Goal: Task Accomplishment & Management: Use online tool/utility

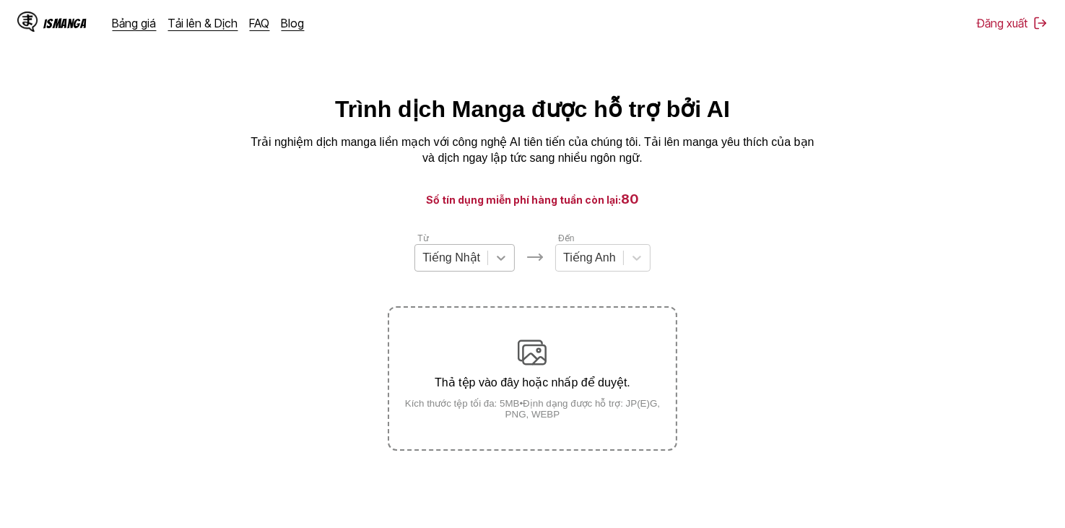
click at [488, 268] on div at bounding box center [501, 258] width 26 height 26
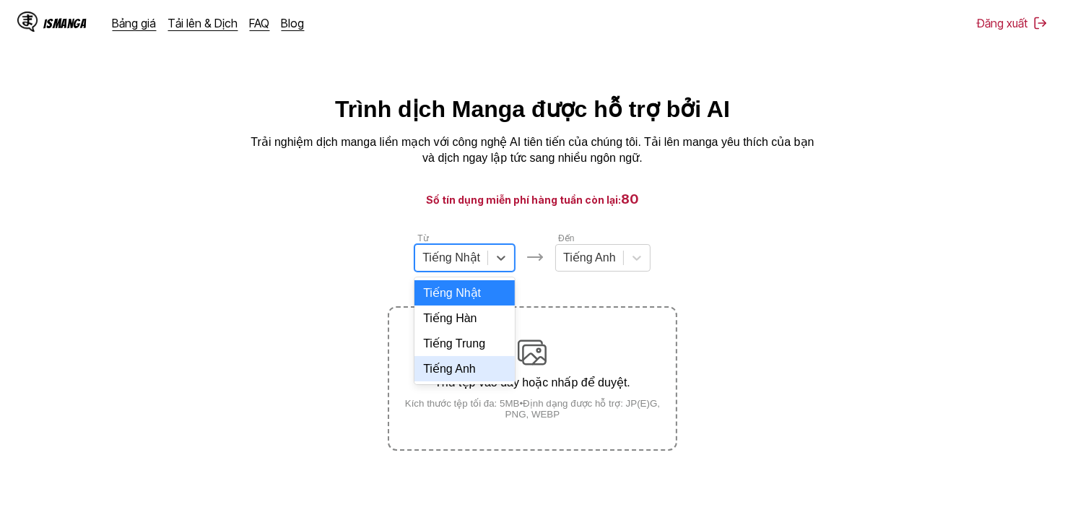
click at [469, 381] on div "Tiếng Anh" at bounding box center [465, 368] width 100 height 25
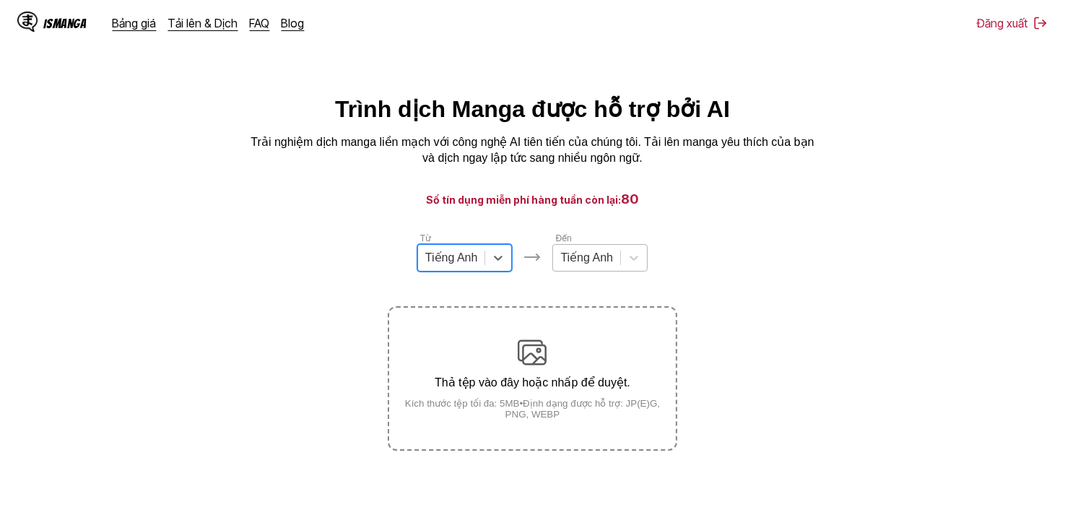
click at [610, 266] on div at bounding box center [587, 258] width 53 height 16
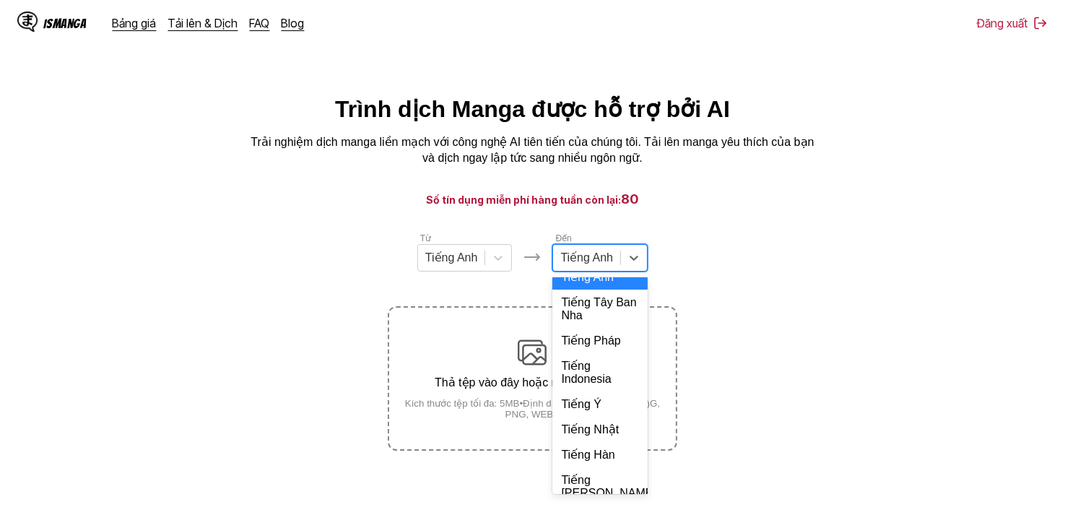
scroll to position [313, 0]
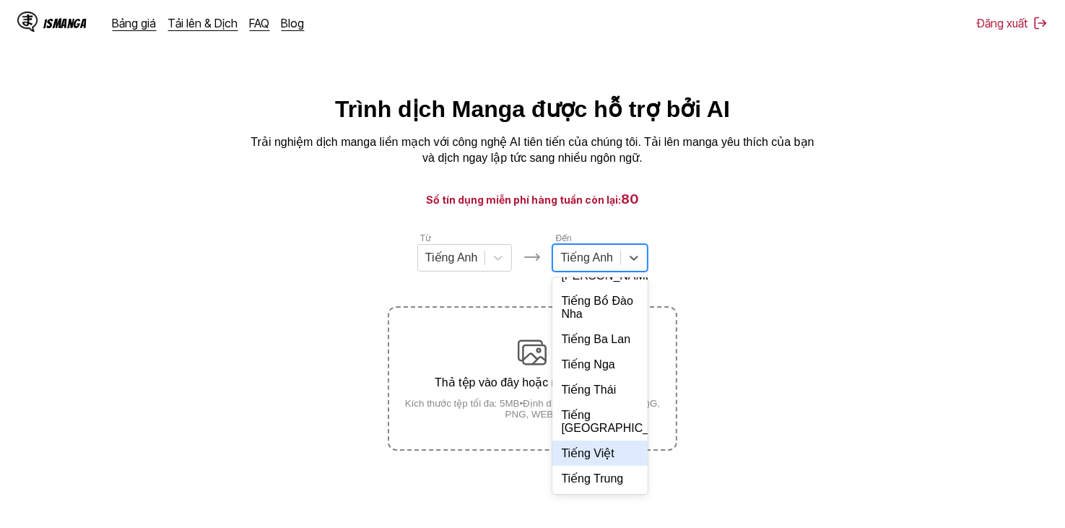
click at [604, 448] on div "Tiếng Việt" at bounding box center [600, 453] width 95 height 25
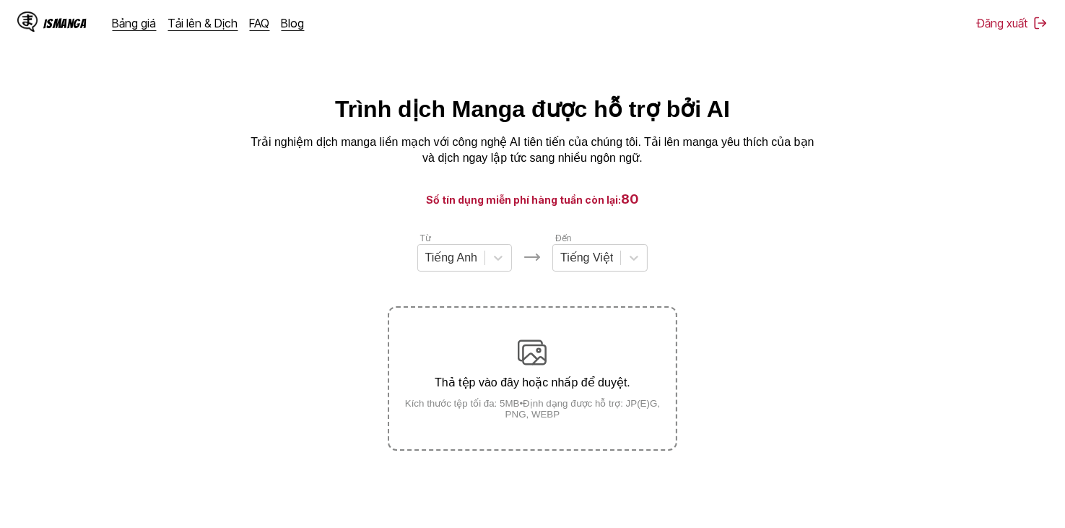
click at [698, 325] on section "Từ Tiếng Anh Đến Tiếng Việt Thả tệp vào đây hoặc nhấp để duyệt. Kích thước tệp …" at bounding box center [533, 341] width 1042 height 220
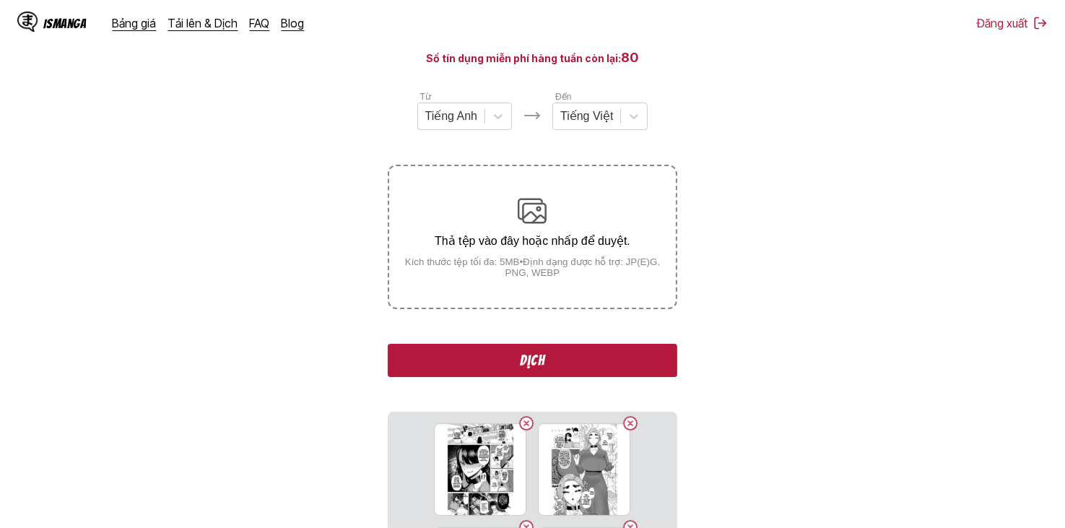
scroll to position [0, 0]
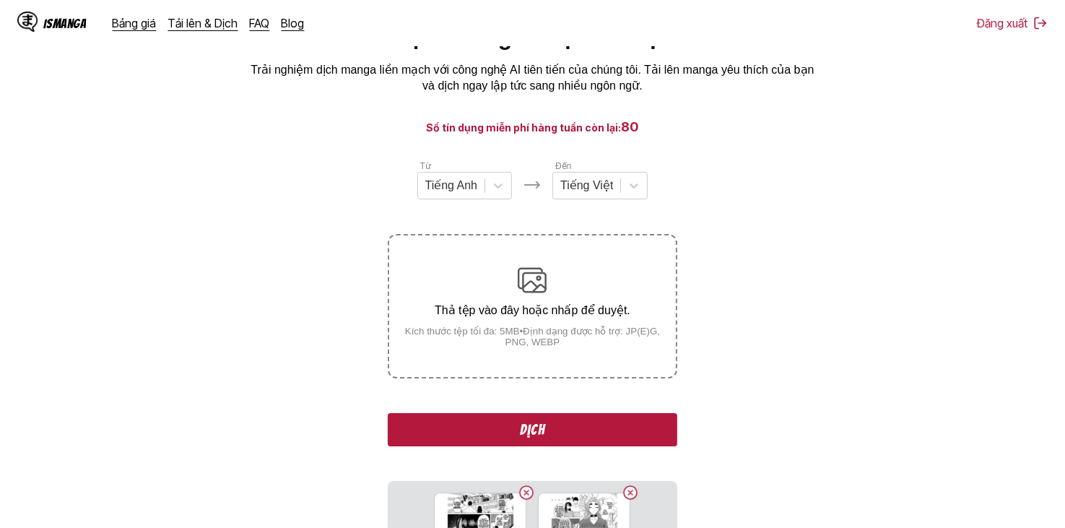
click at [605, 423] on button "Dịch" at bounding box center [532, 429] width 289 height 33
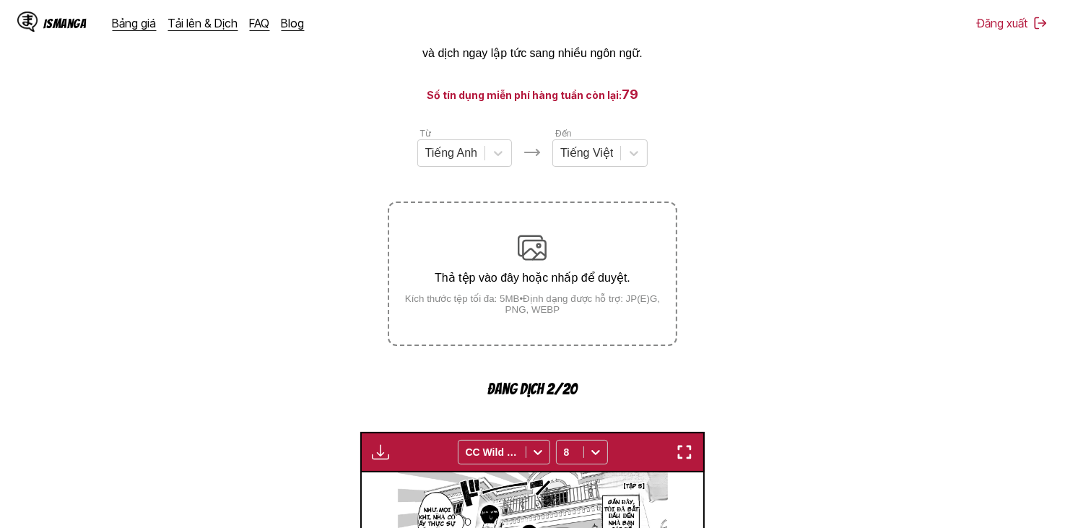
scroll to position [361, 0]
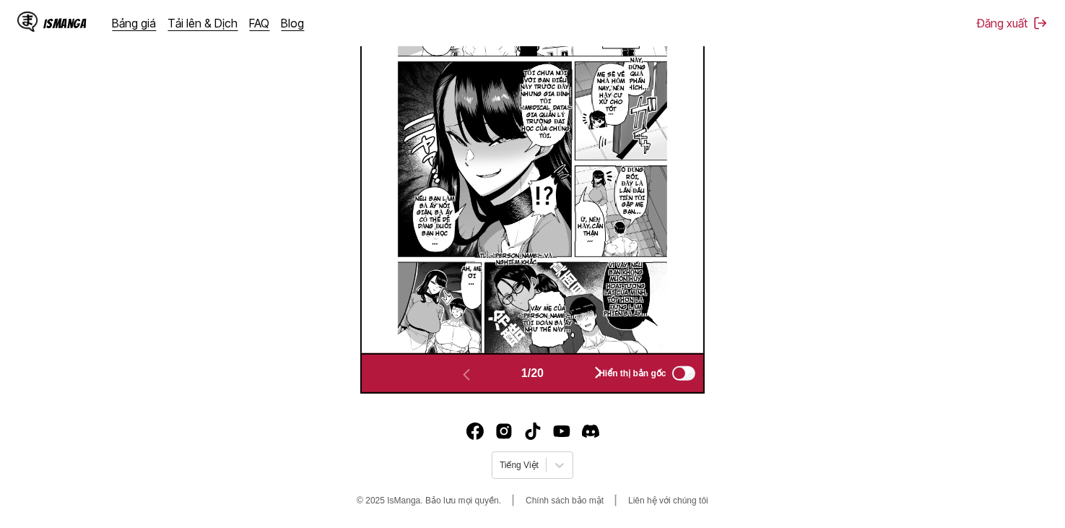
click at [565, 373] on button "button" at bounding box center [598, 373] width 87 height 21
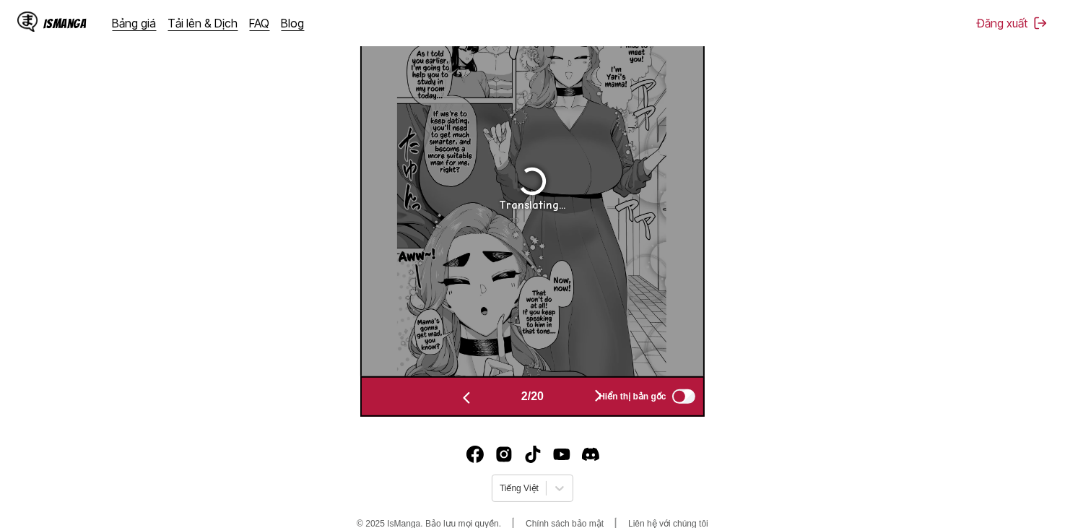
click at [575, 391] on button "button" at bounding box center [598, 396] width 87 height 21
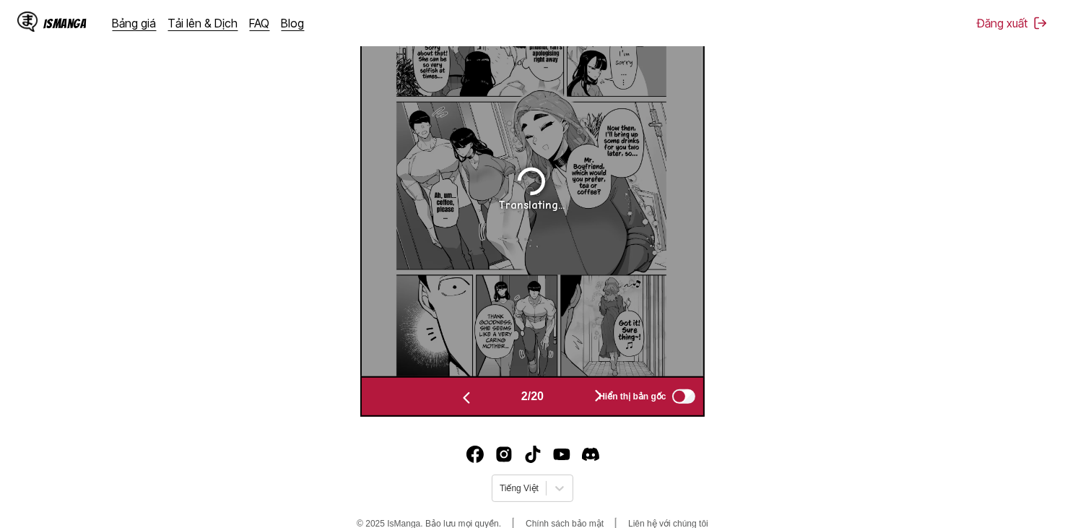
click at [575, 391] on button "button" at bounding box center [598, 396] width 87 height 21
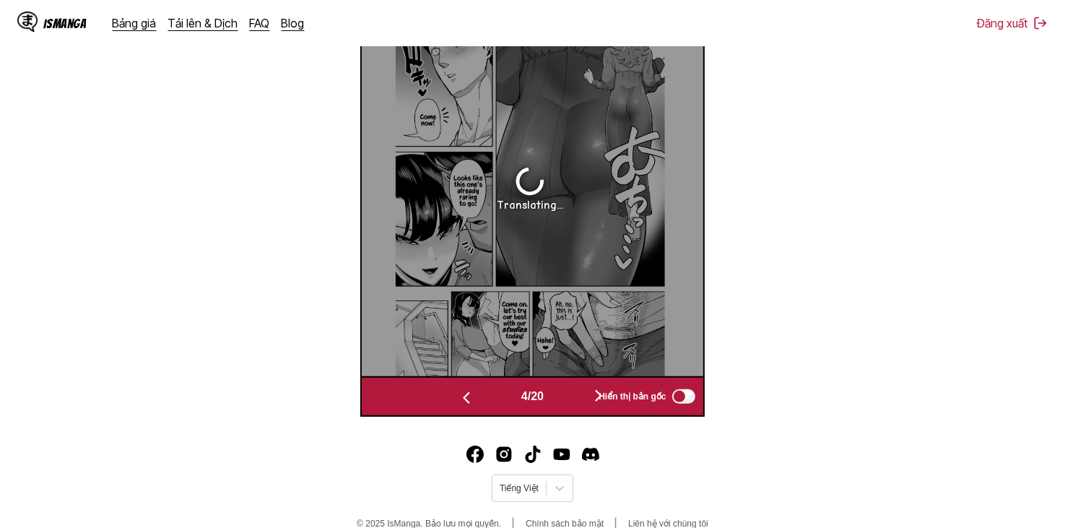
click at [575, 394] on button "button" at bounding box center [598, 396] width 87 height 21
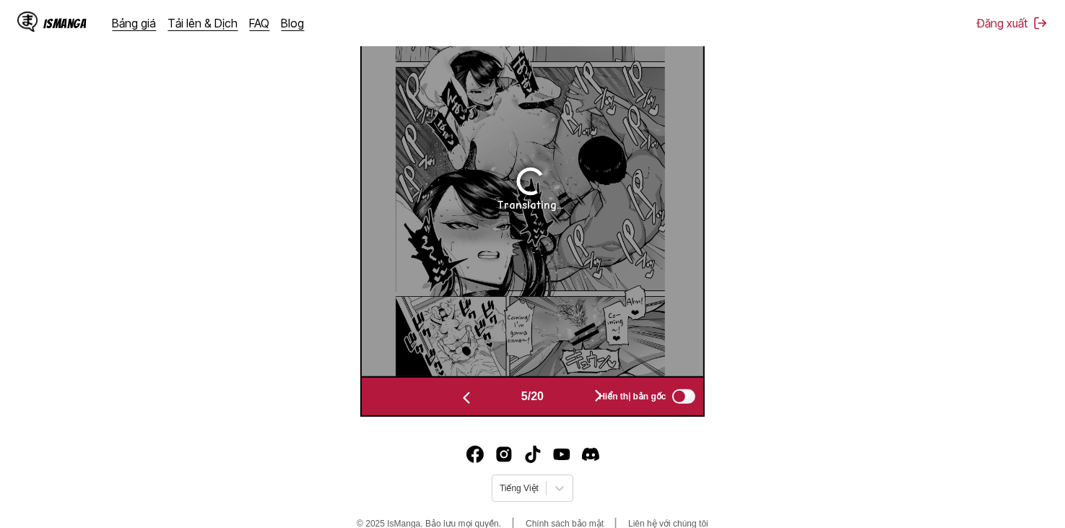
click at [575, 394] on button "button" at bounding box center [598, 396] width 87 height 21
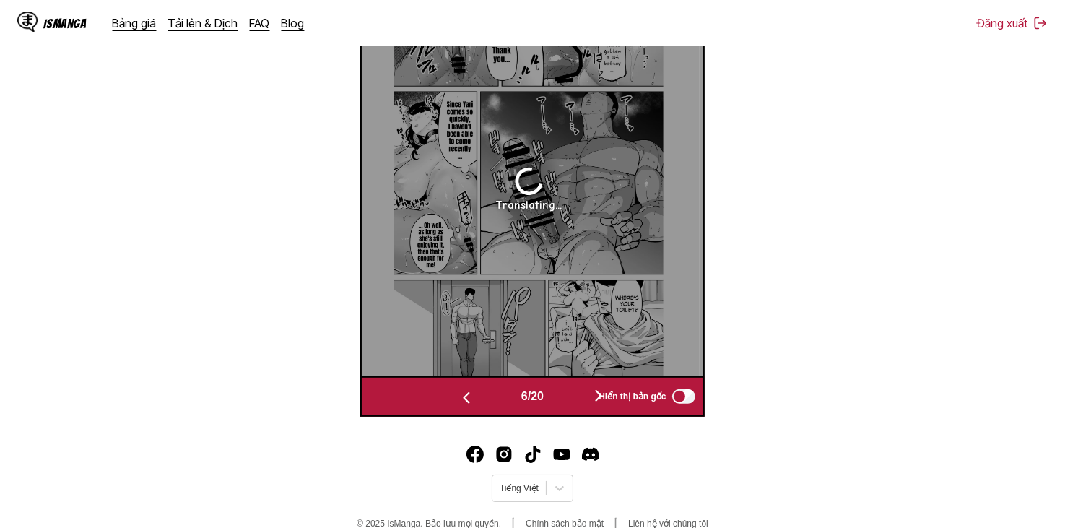
click at [575, 395] on button "button" at bounding box center [598, 396] width 87 height 21
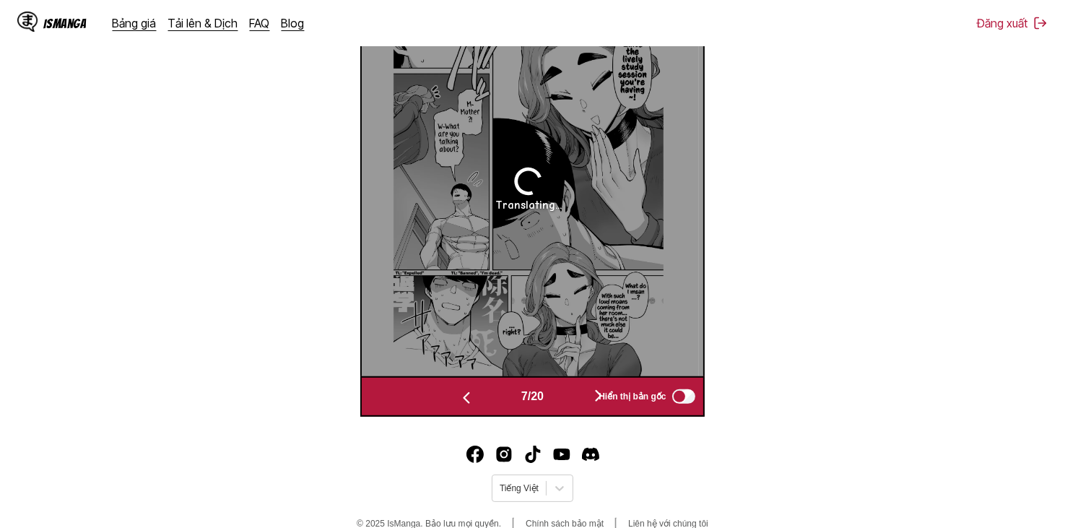
click at [574, 395] on button "button" at bounding box center [598, 396] width 87 height 21
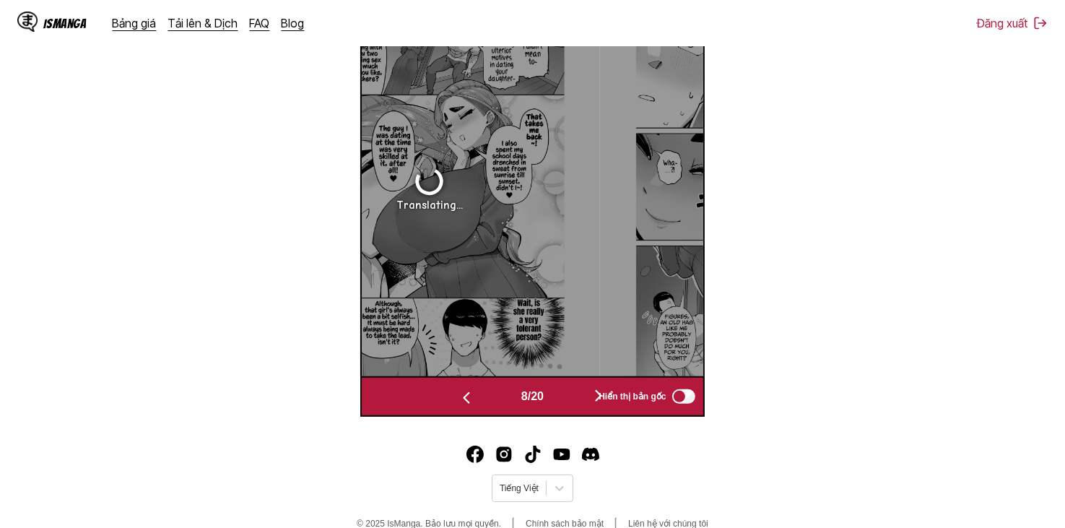
click at [574, 395] on button "button" at bounding box center [598, 396] width 87 height 21
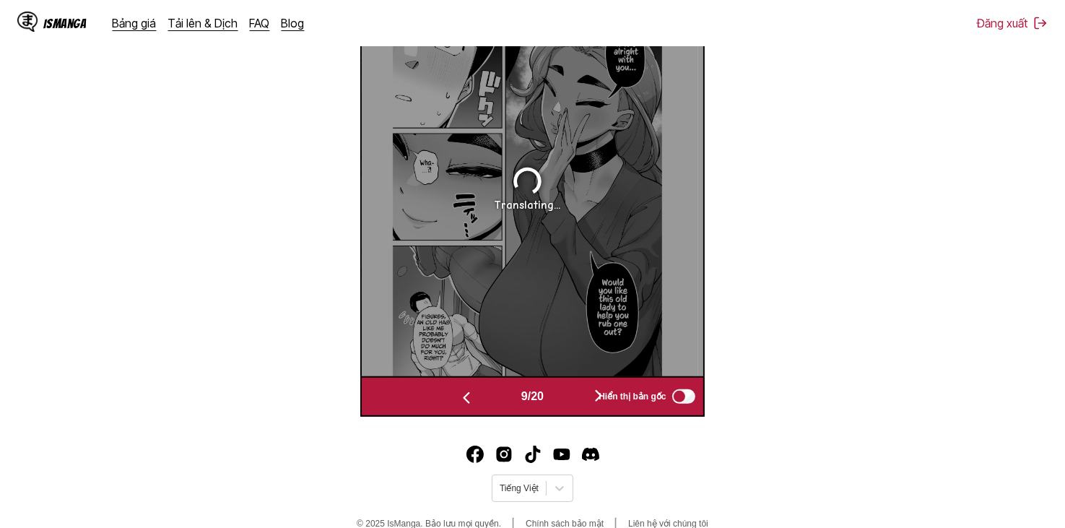
click at [574, 395] on button "button" at bounding box center [598, 396] width 87 height 21
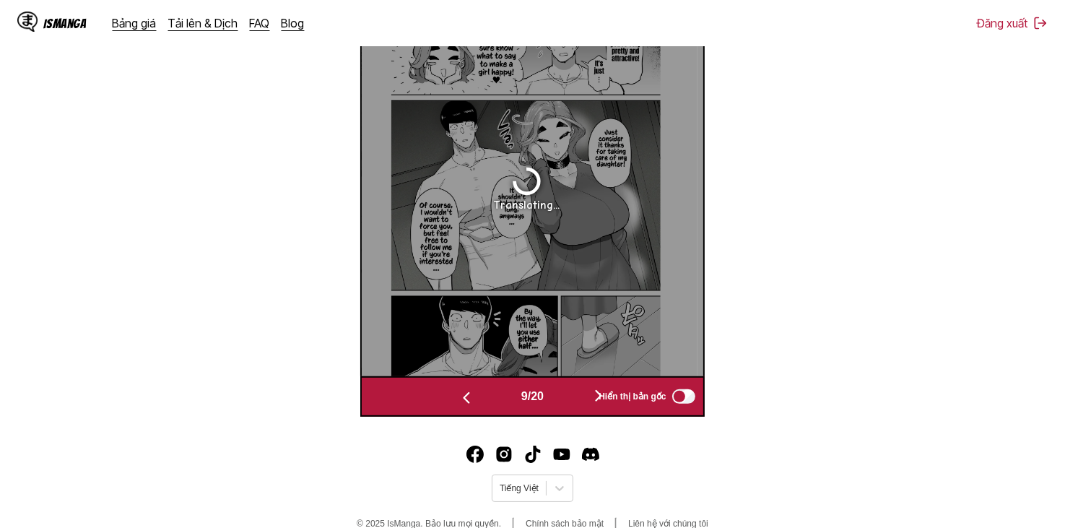
click at [574, 395] on button "button" at bounding box center [598, 396] width 87 height 21
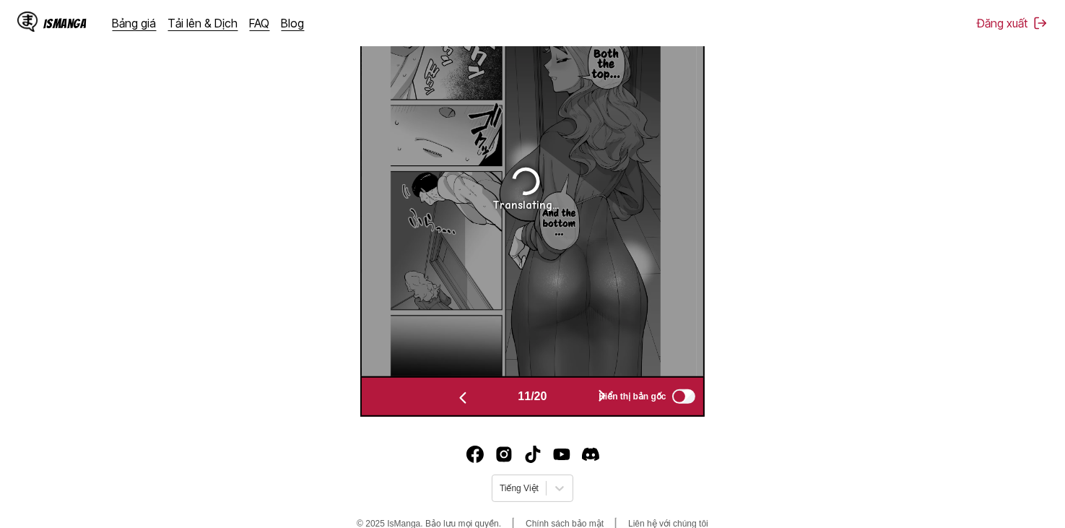
click at [574, 395] on button "button" at bounding box center [602, 396] width 87 height 21
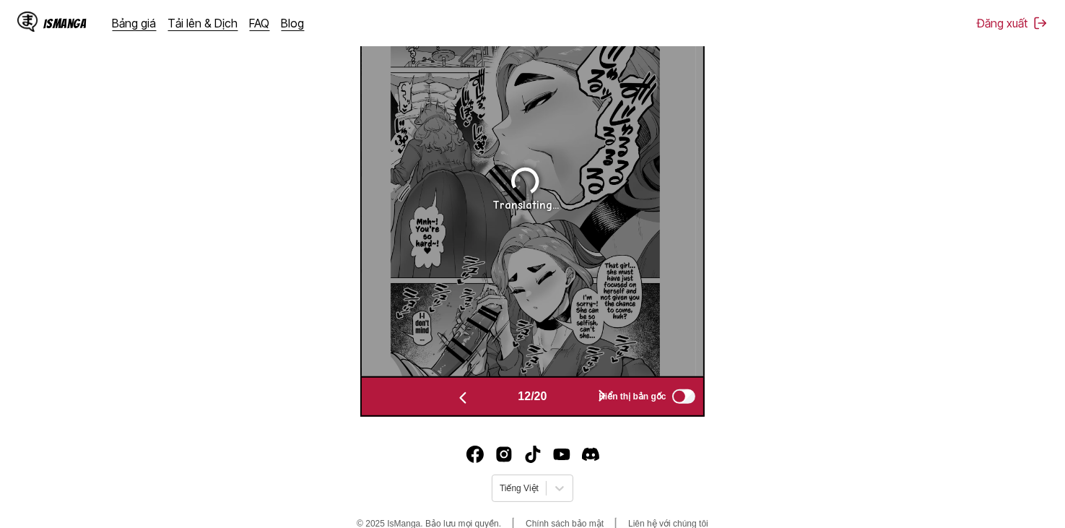
click at [574, 395] on button "button" at bounding box center [602, 396] width 87 height 21
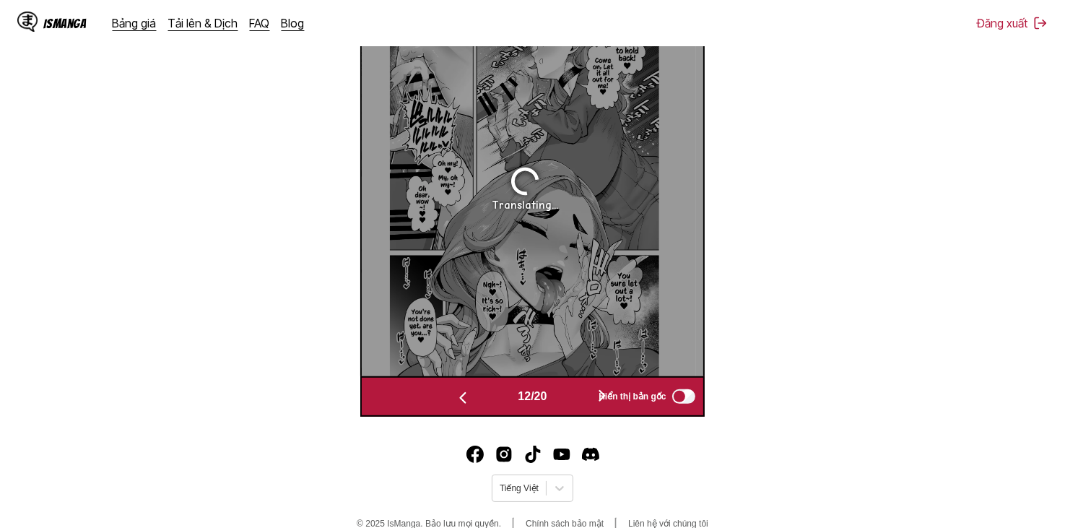
click at [574, 395] on button "button" at bounding box center [602, 396] width 87 height 21
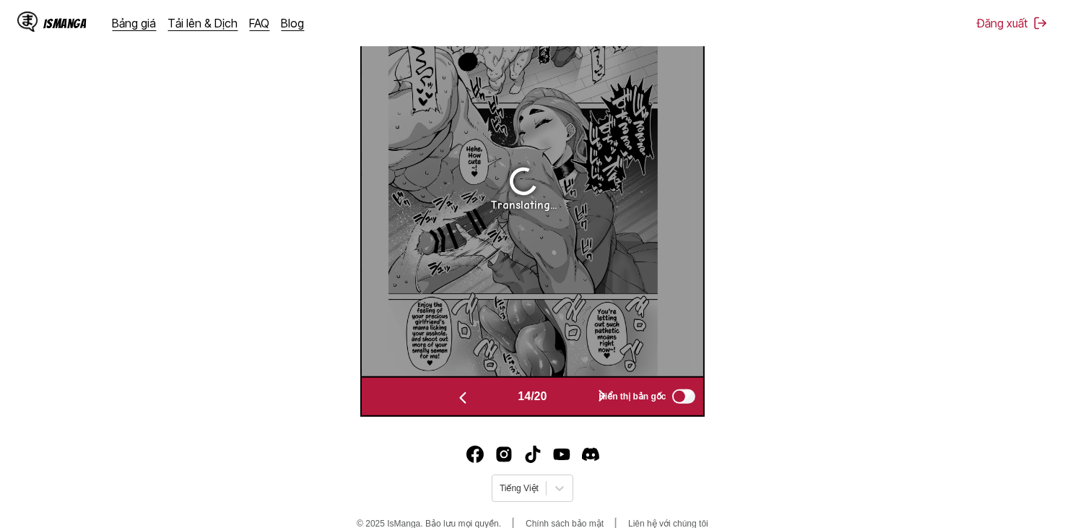
click at [572, 395] on button "button" at bounding box center [602, 396] width 87 height 21
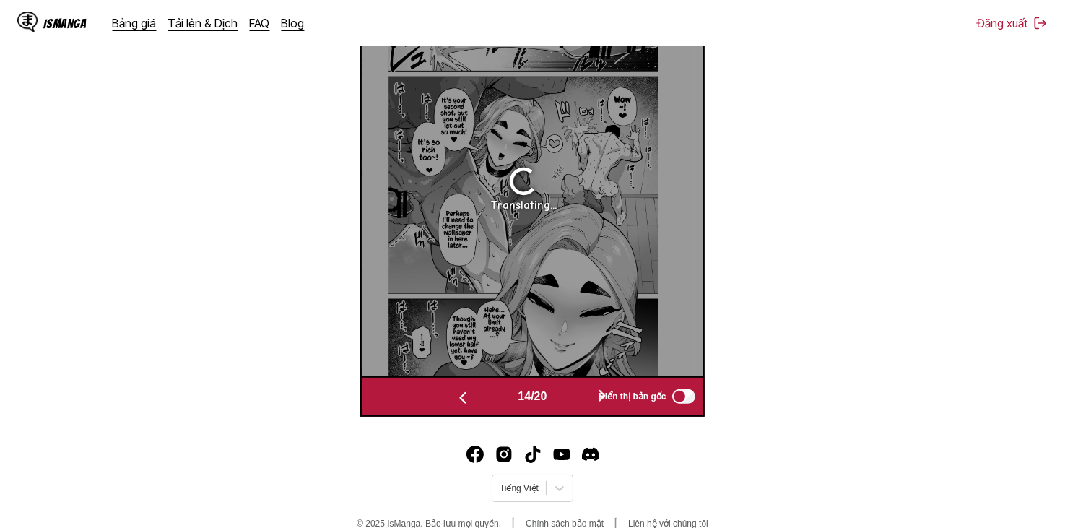
click at [572, 395] on button "button" at bounding box center [602, 396] width 87 height 21
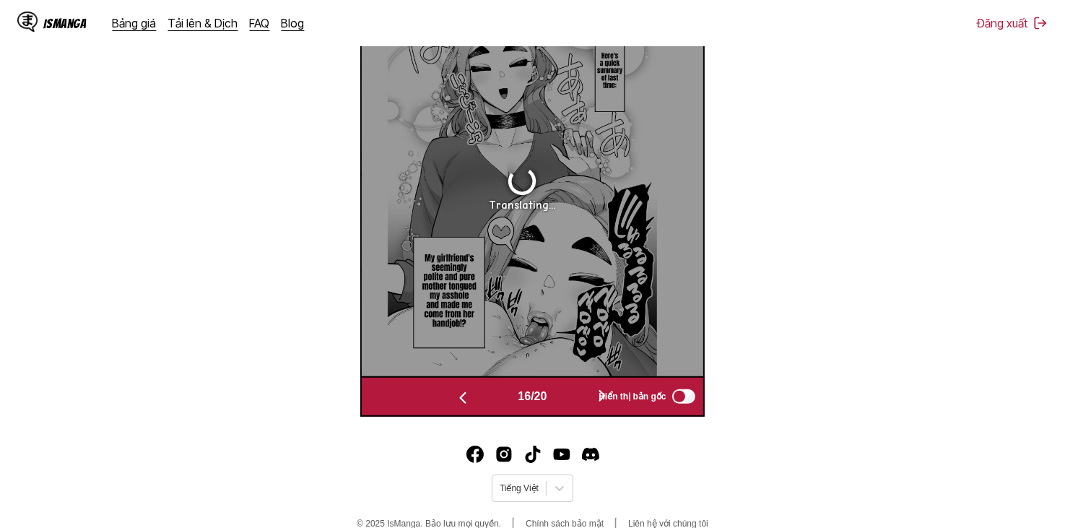
click at [572, 395] on button "button" at bounding box center [602, 396] width 87 height 21
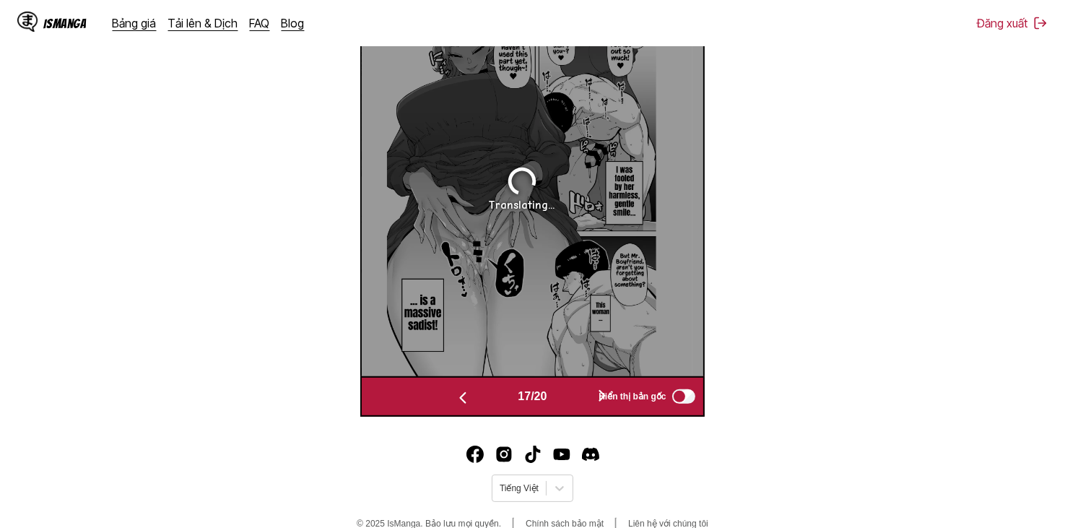
click at [572, 395] on button "button" at bounding box center [602, 396] width 87 height 21
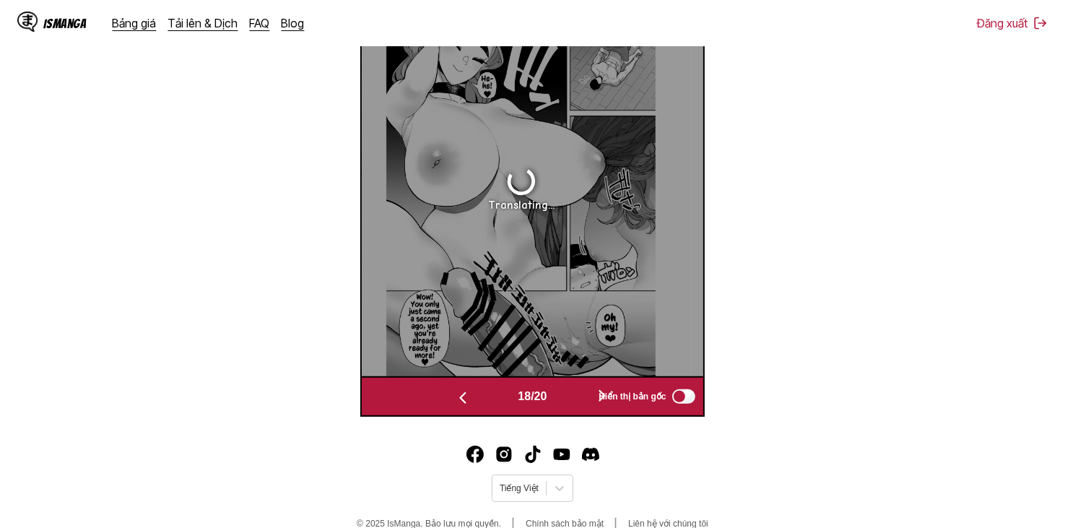
click at [572, 395] on button "button" at bounding box center [602, 396] width 87 height 21
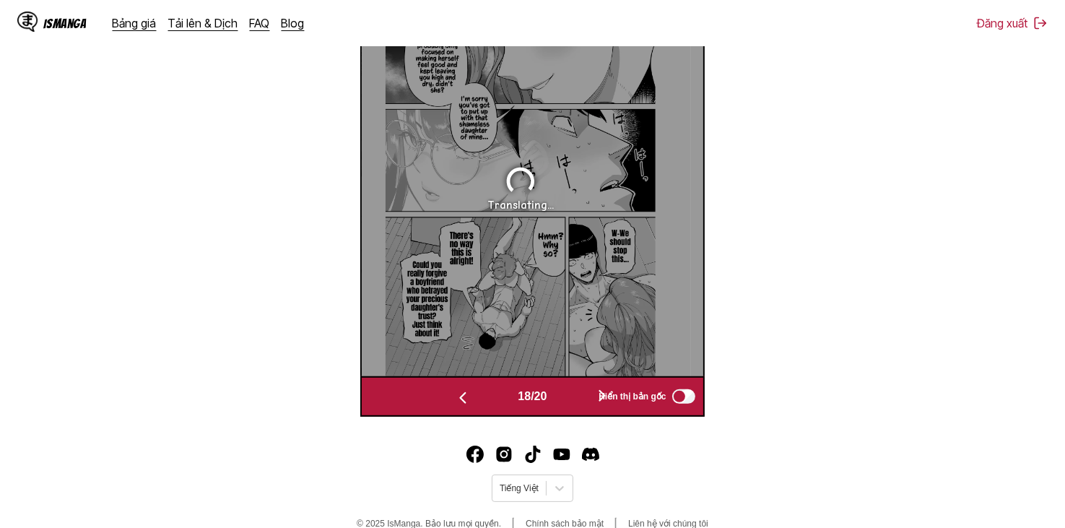
click at [572, 395] on button "button" at bounding box center [602, 396] width 87 height 21
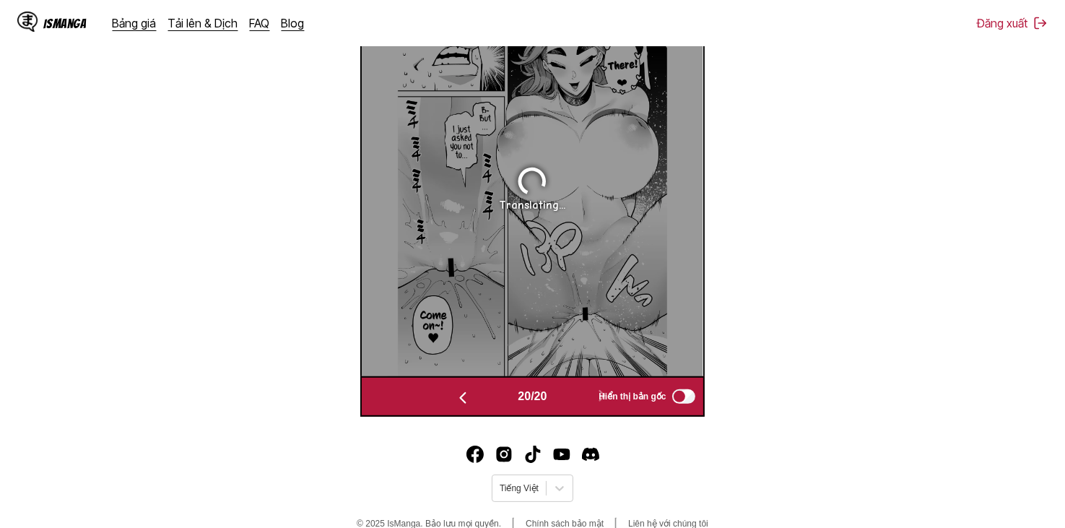
click at [465, 394] on img "button" at bounding box center [462, 397] width 17 height 17
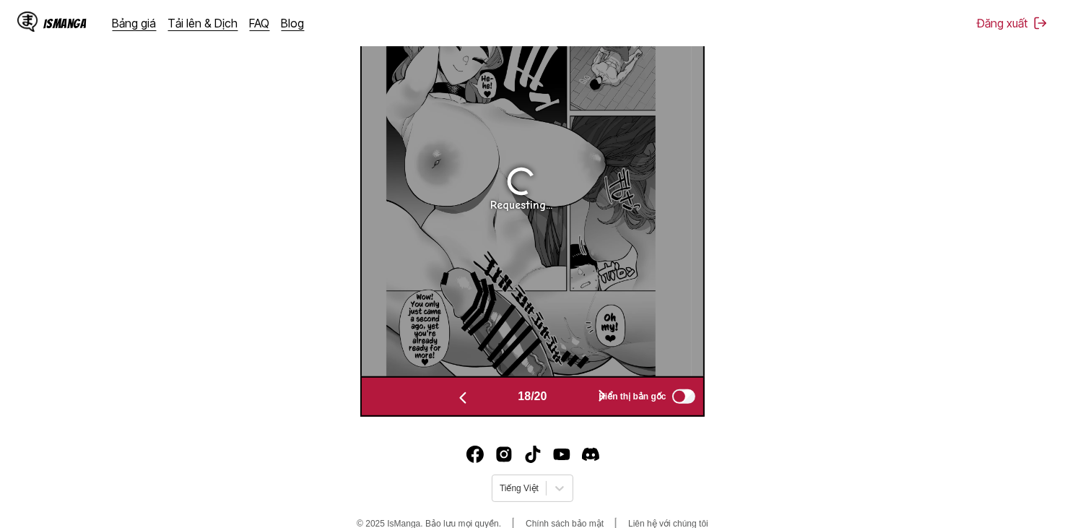
click at [464, 394] on img "button" at bounding box center [462, 397] width 17 height 17
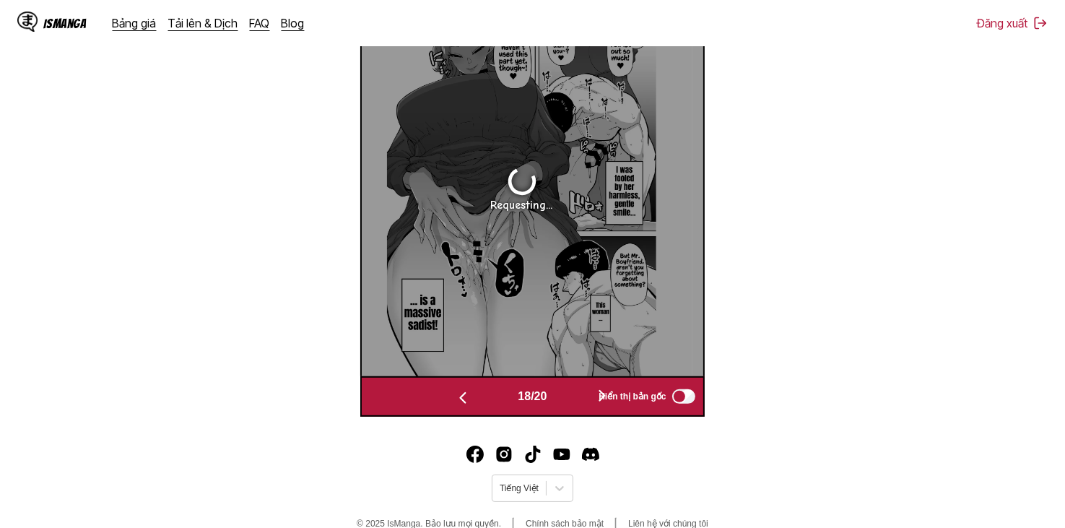
click at [464, 394] on img "button" at bounding box center [462, 397] width 17 height 17
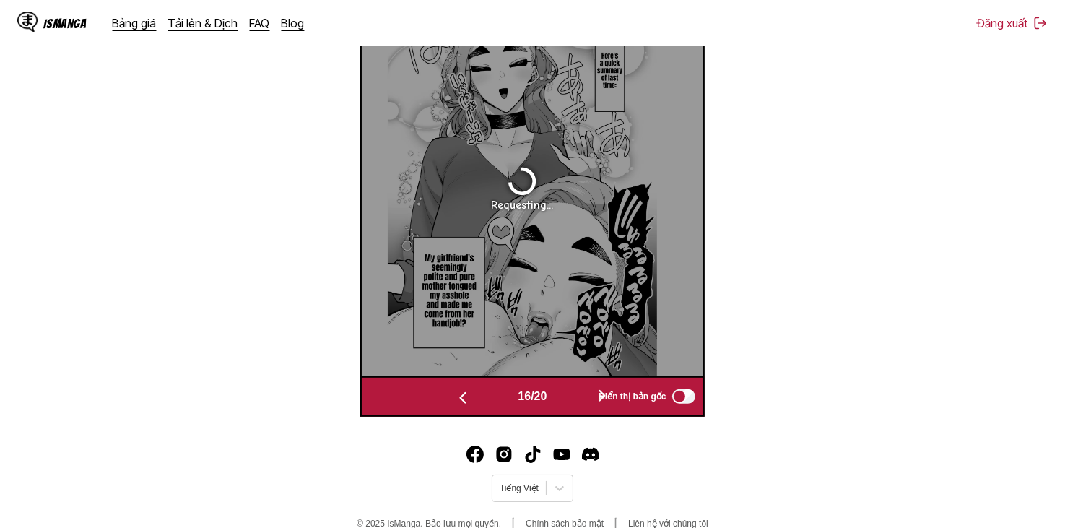
click at [464, 394] on img "button" at bounding box center [462, 397] width 17 height 17
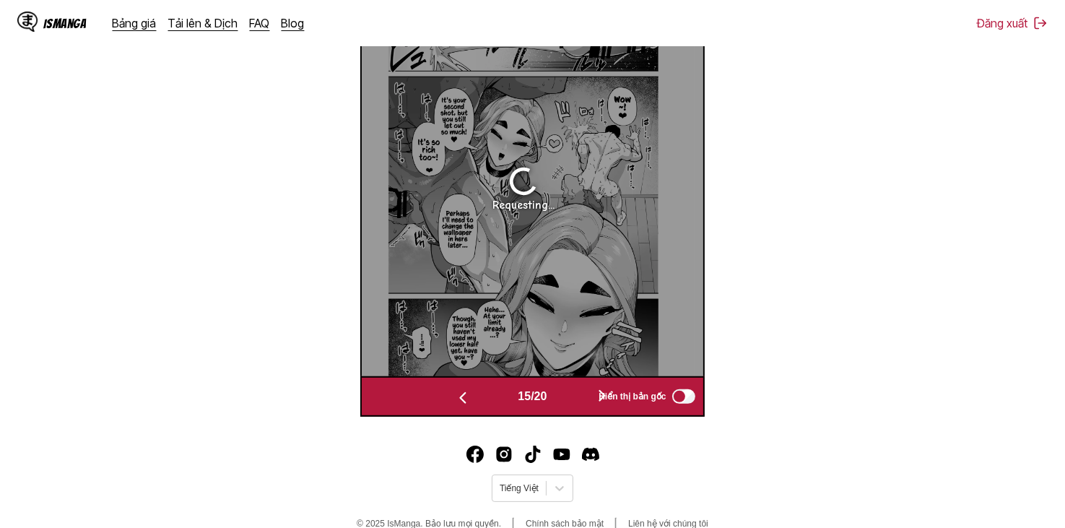
click at [464, 394] on img "button" at bounding box center [462, 397] width 17 height 17
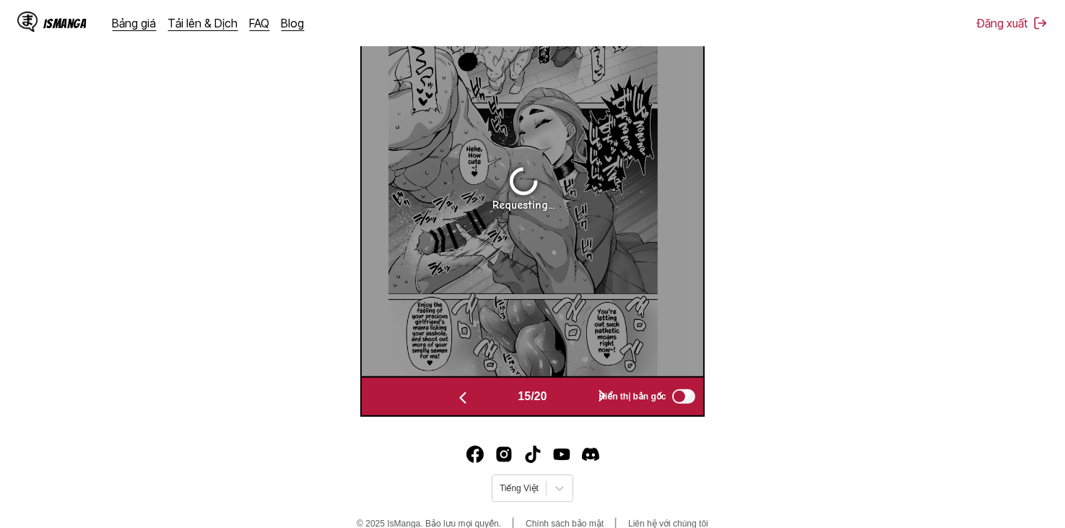
click at [464, 394] on img "button" at bounding box center [462, 397] width 17 height 17
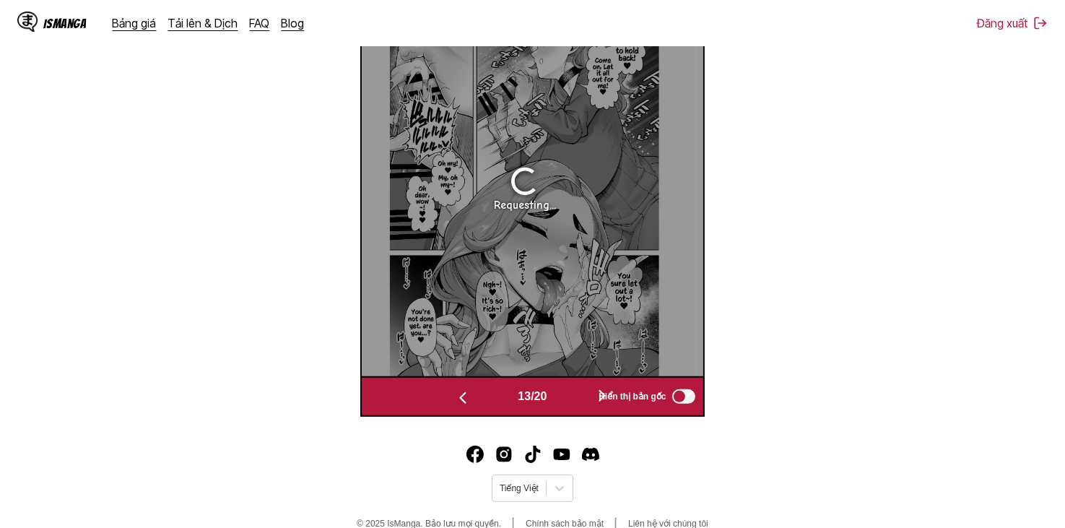
click at [464, 394] on img "button" at bounding box center [462, 397] width 17 height 17
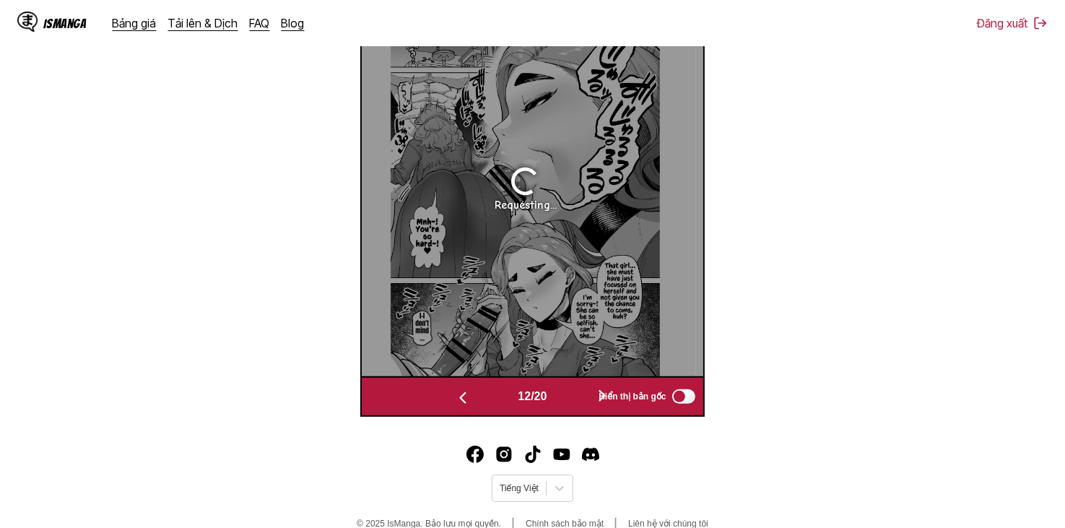
click at [464, 394] on img "button" at bounding box center [462, 397] width 17 height 17
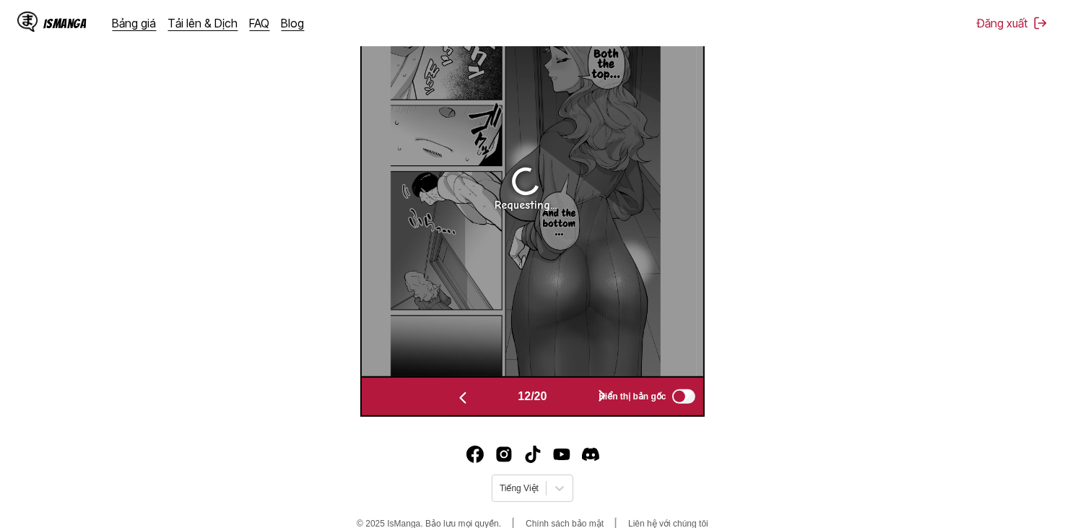
click at [464, 394] on img "button" at bounding box center [462, 397] width 17 height 17
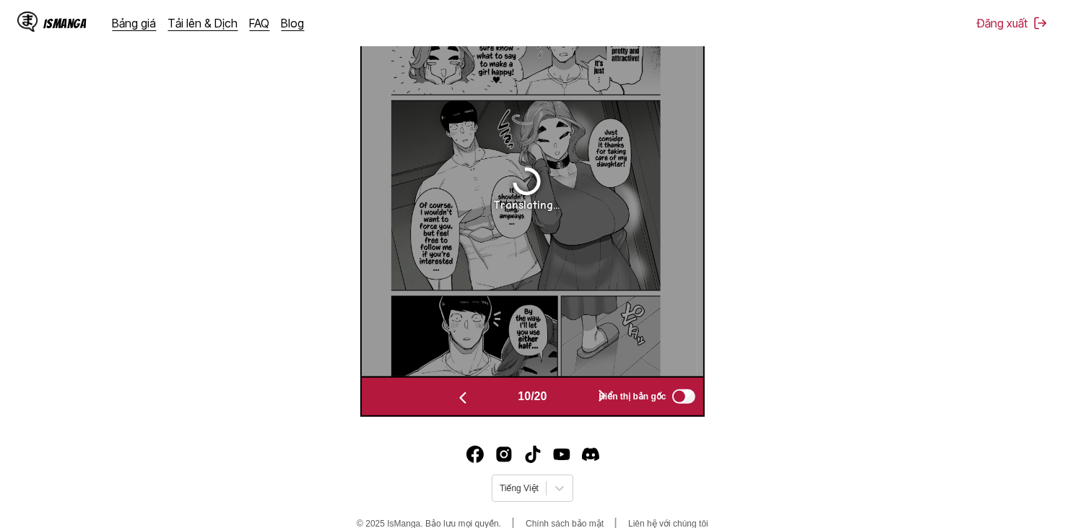
click at [464, 394] on img "button" at bounding box center [462, 397] width 17 height 17
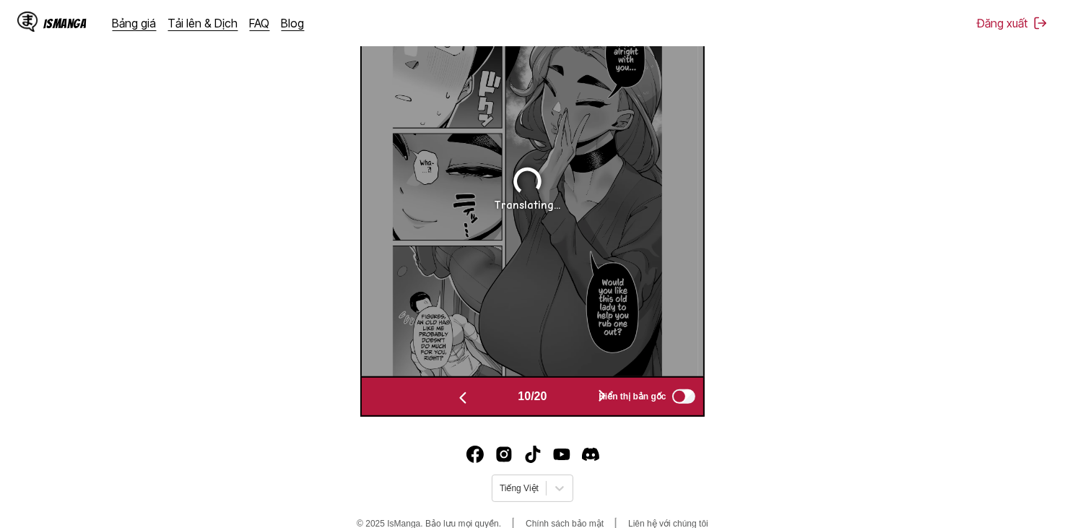
click at [464, 394] on img "button" at bounding box center [462, 397] width 17 height 17
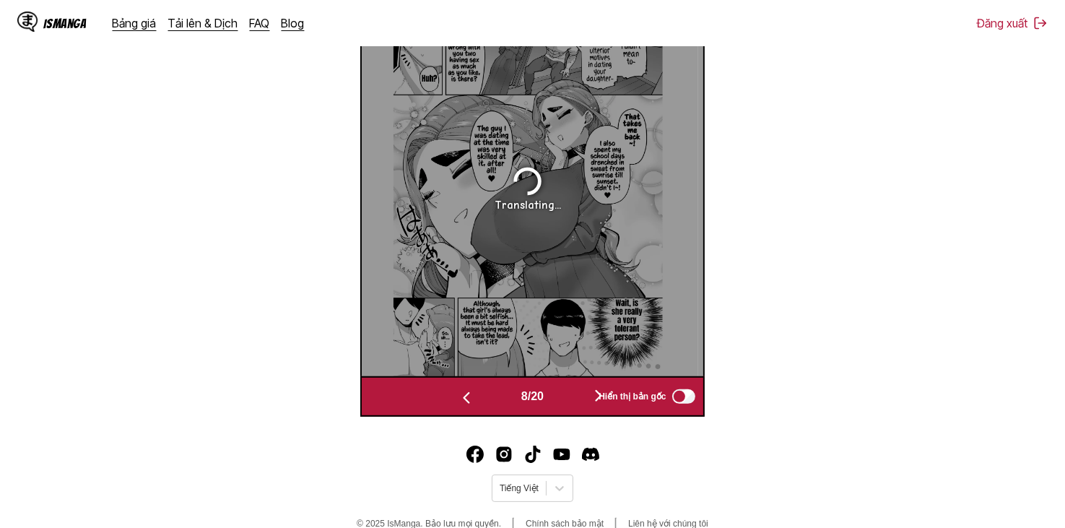
click at [464, 394] on img "button" at bounding box center [466, 397] width 17 height 17
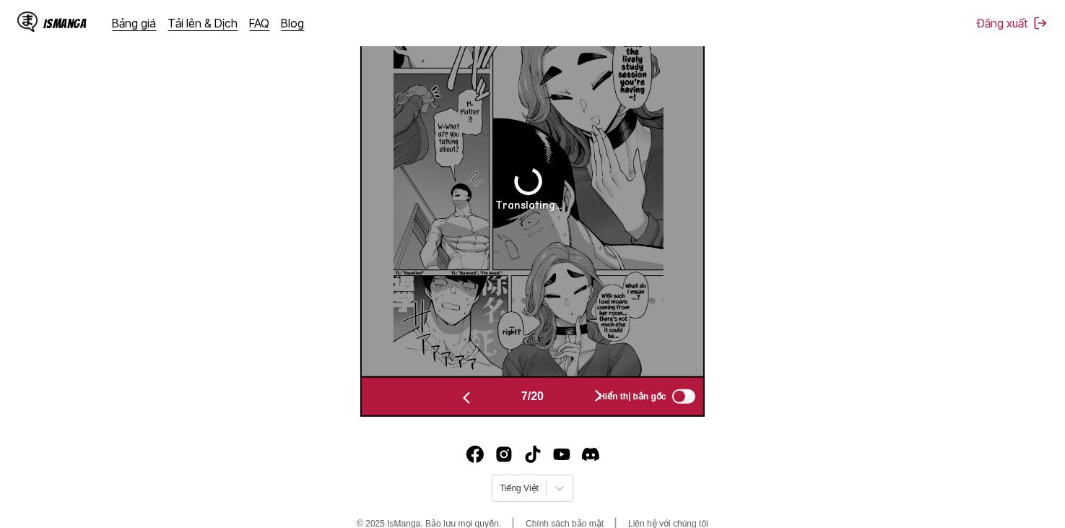
click at [464, 394] on img "button" at bounding box center [466, 397] width 17 height 17
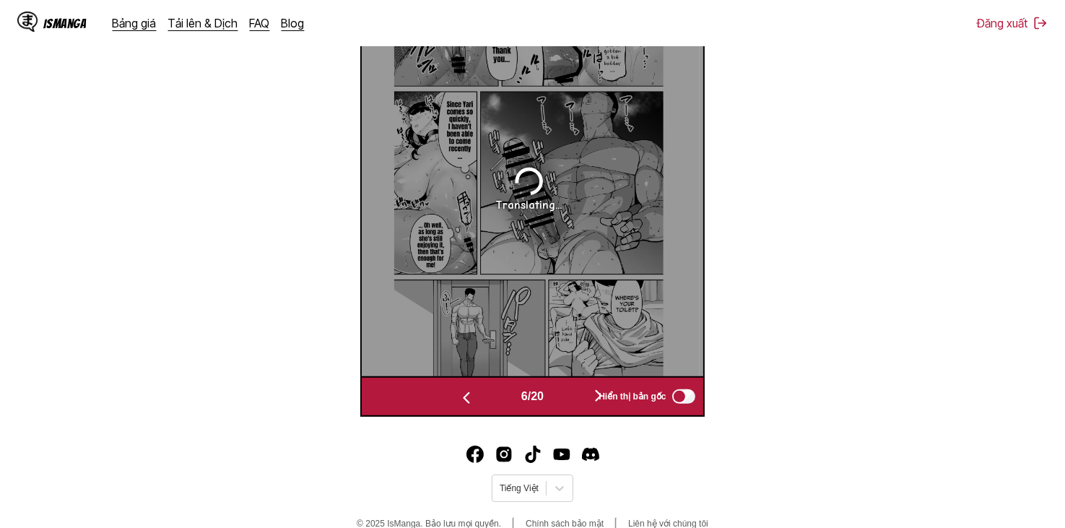
click at [464, 394] on img "button" at bounding box center [466, 397] width 17 height 17
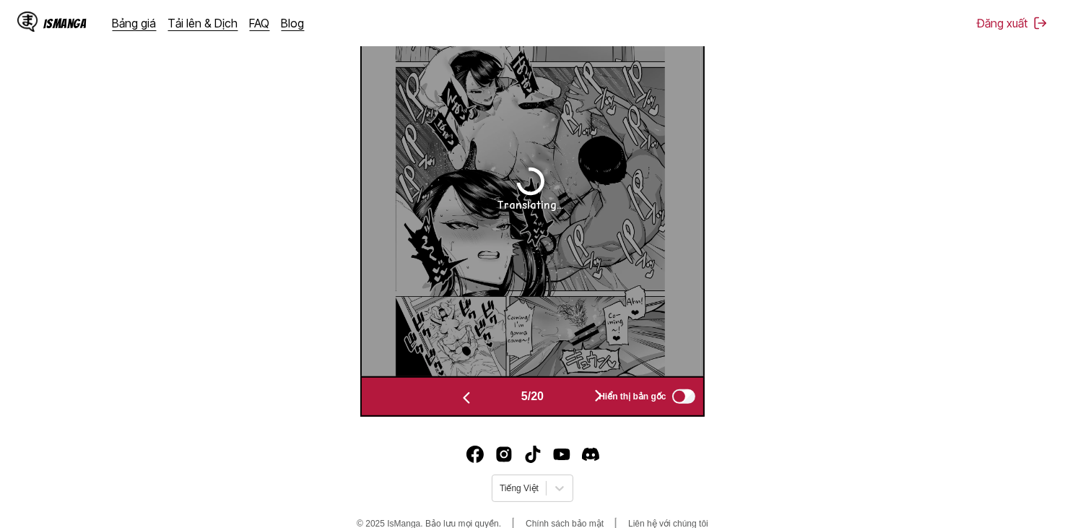
click at [464, 394] on img "button" at bounding box center [466, 397] width 17 height 17
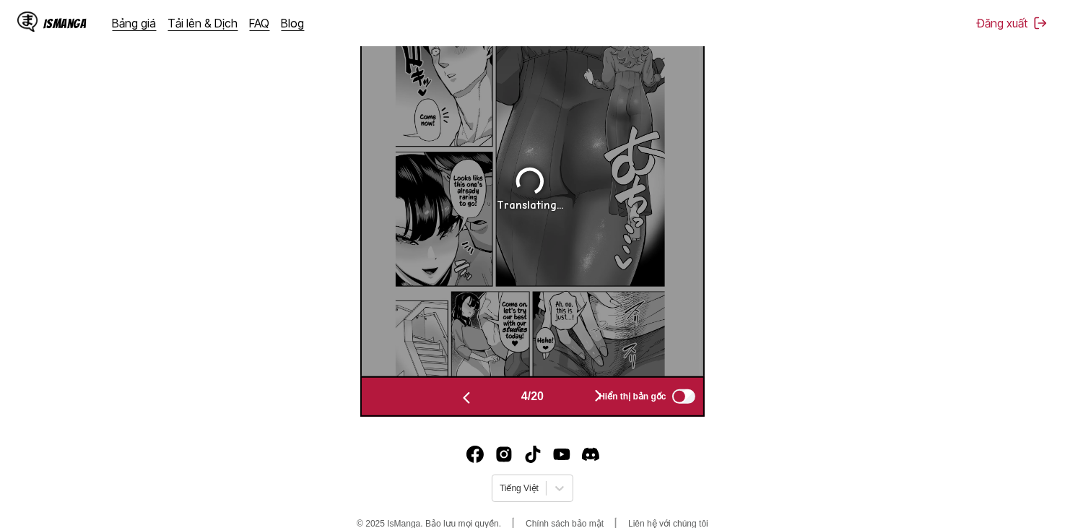
click at [464, 394] on img "button" at bounding box center [466, 397] width 17 height 17
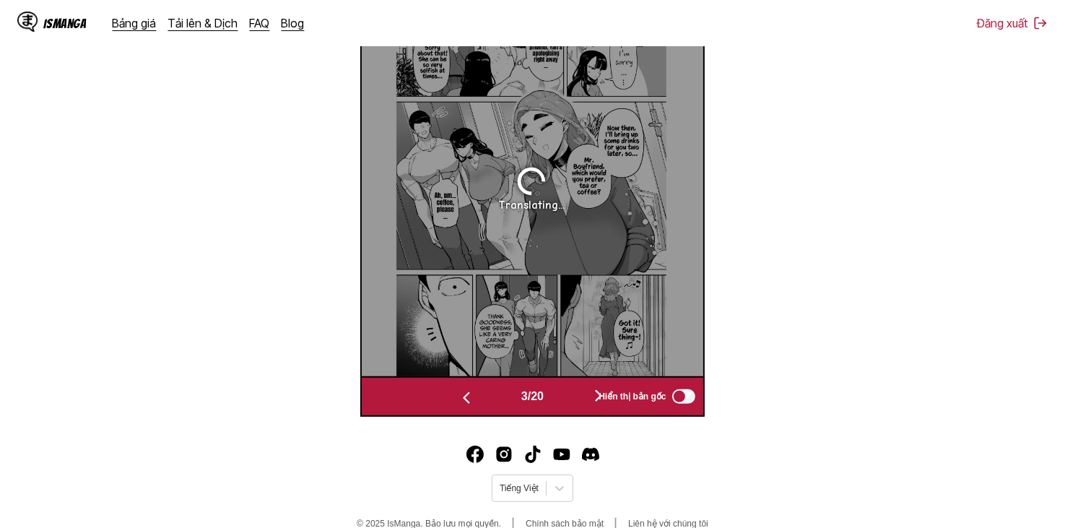
click at [464, 394] on img "button" at bounding box center [466, 397] width 17 height 17
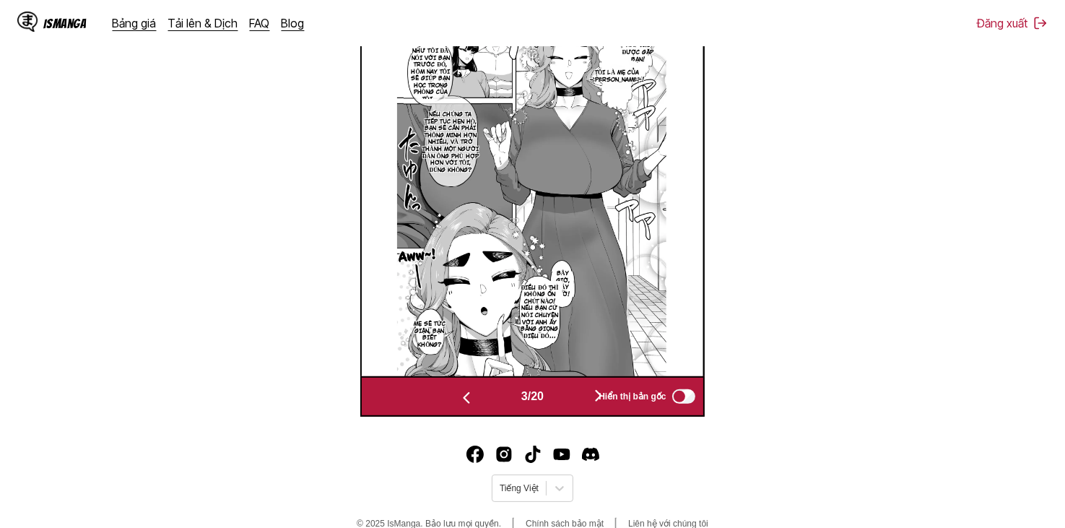
click at [464, 394] on img "button" at bounding box center [466, 397] width 17 height 17
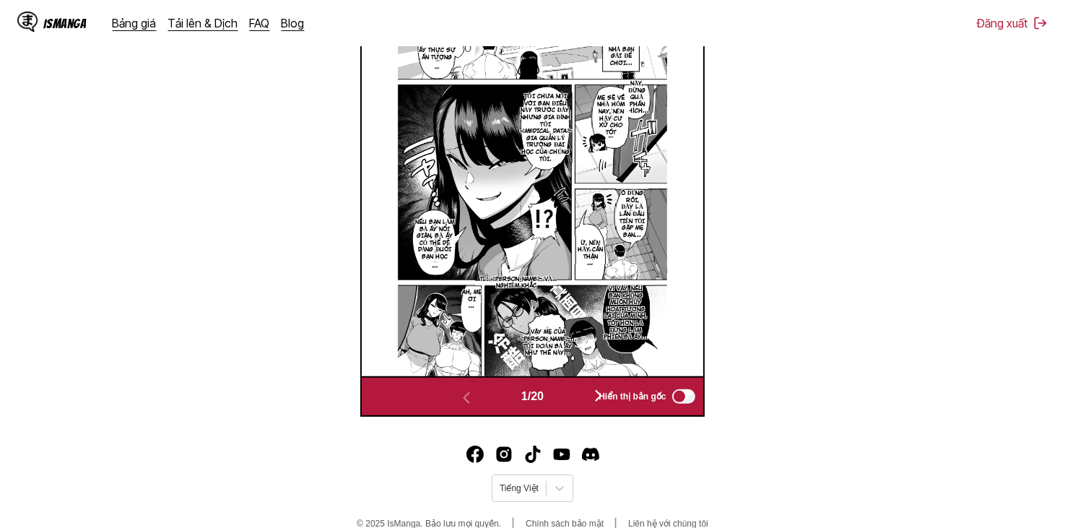
scroll to position [73, 0]
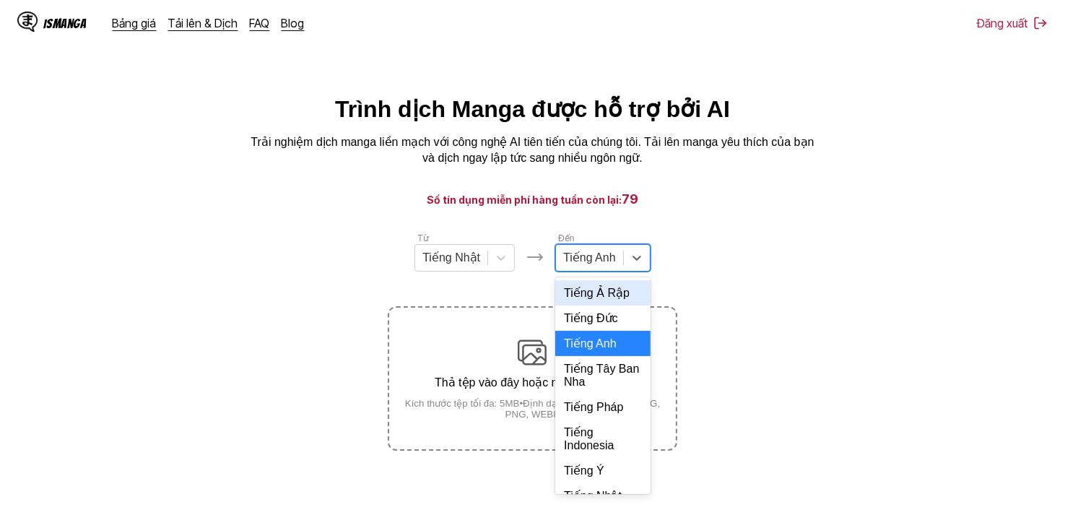
click at [602, 254] on div at bounding box center [589, 258] width 53 height 16
click at [482, 251] on div "Tiếng Nhật" at bounding box center [451, 258] width 72 height 22
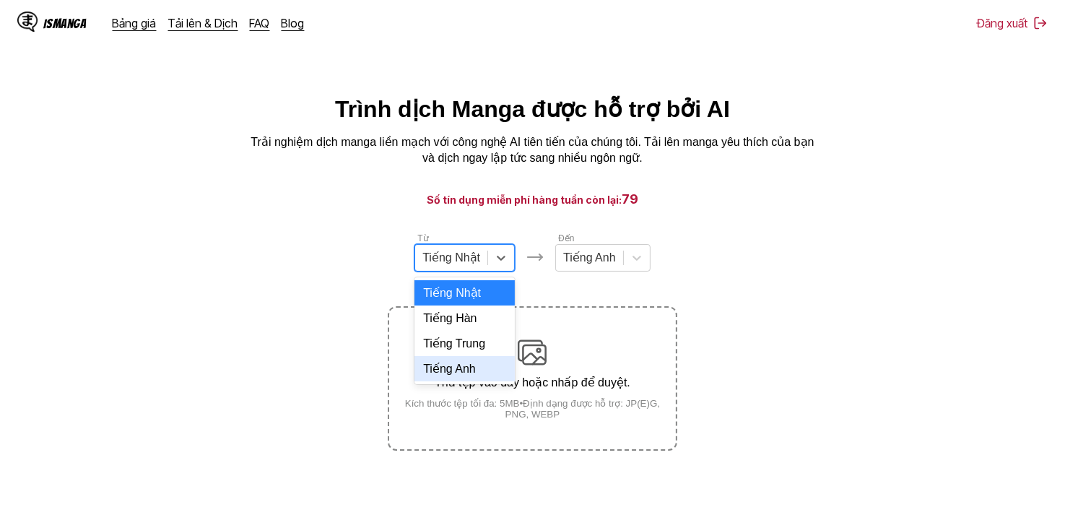
click at [477, 375] on div "Tiếng Anh" at bounding box center [465, 368] width 100 height 25
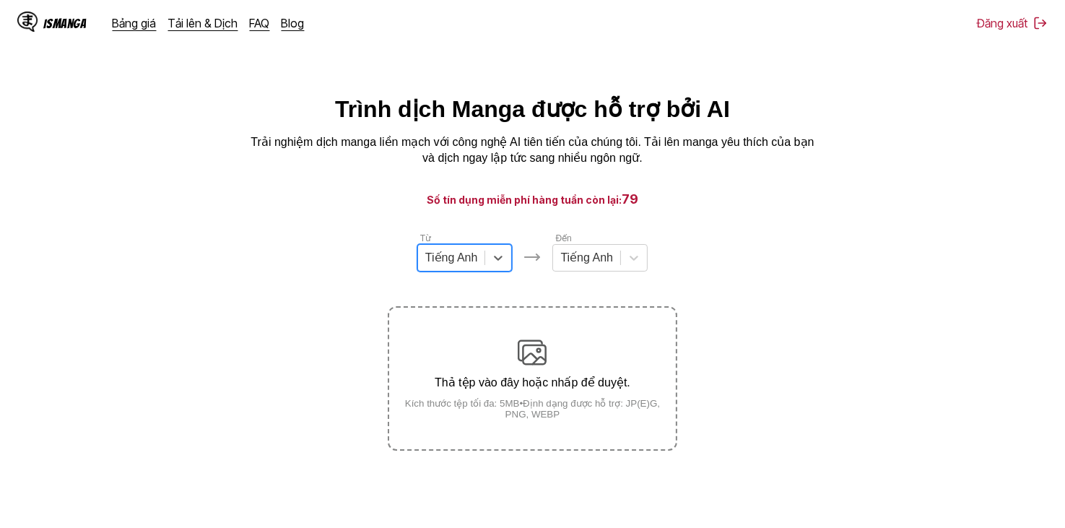
click at [685, 213] on main "Trình dịch Manga được hỗ trợ bởi AI Trải nghiệm dịch manga liền mạch với công n…" at bounding box center [532, 332] width 1065 height 475
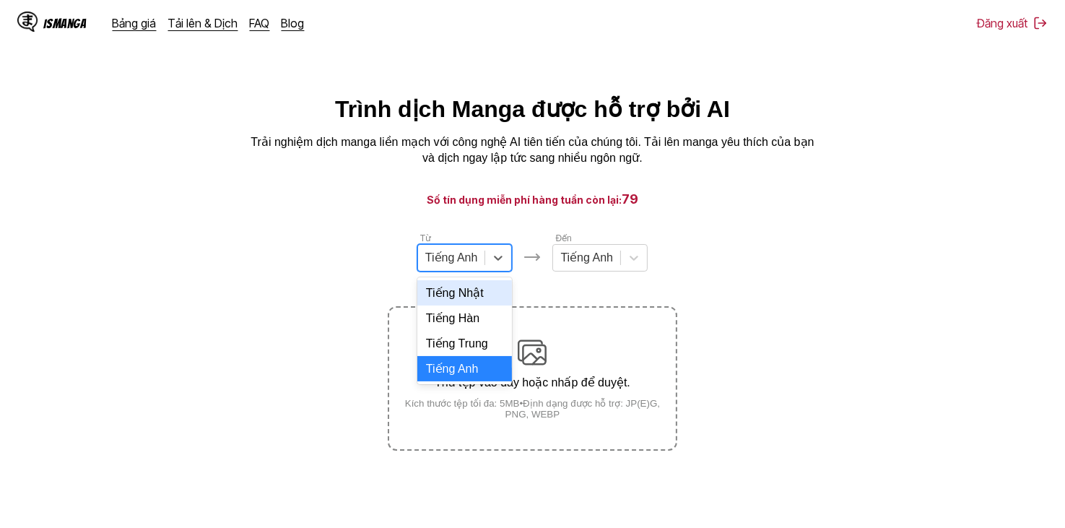
click at [471, 263] on div at bounding box center [451, 258] width 53 height 16
click at [500, 381] on div "Tiếng Anh" at bounding box center [464, 368] width 95 height 25
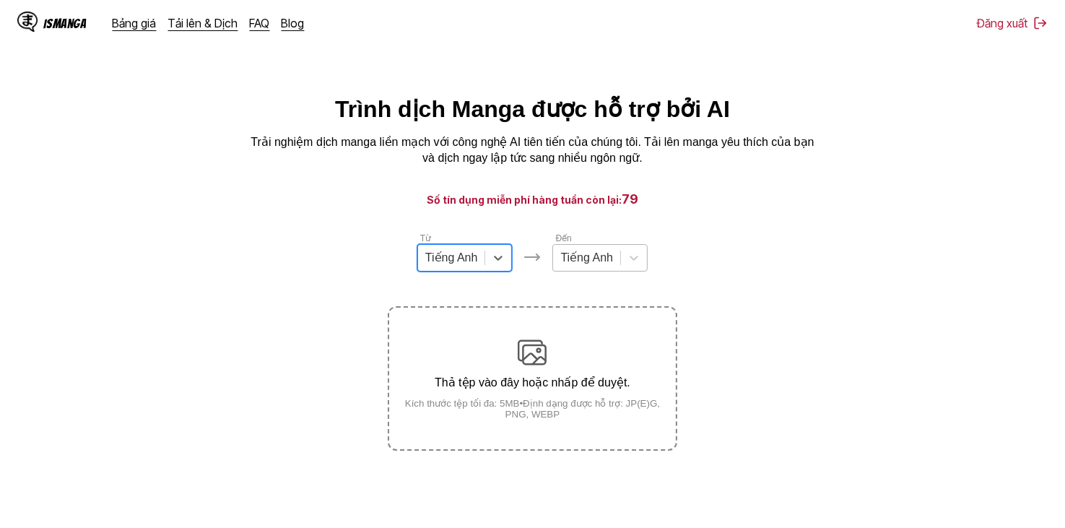
click at [588, 251] on div "Tiếng Anh" at bounding box center [586, 258] width 67 height 22
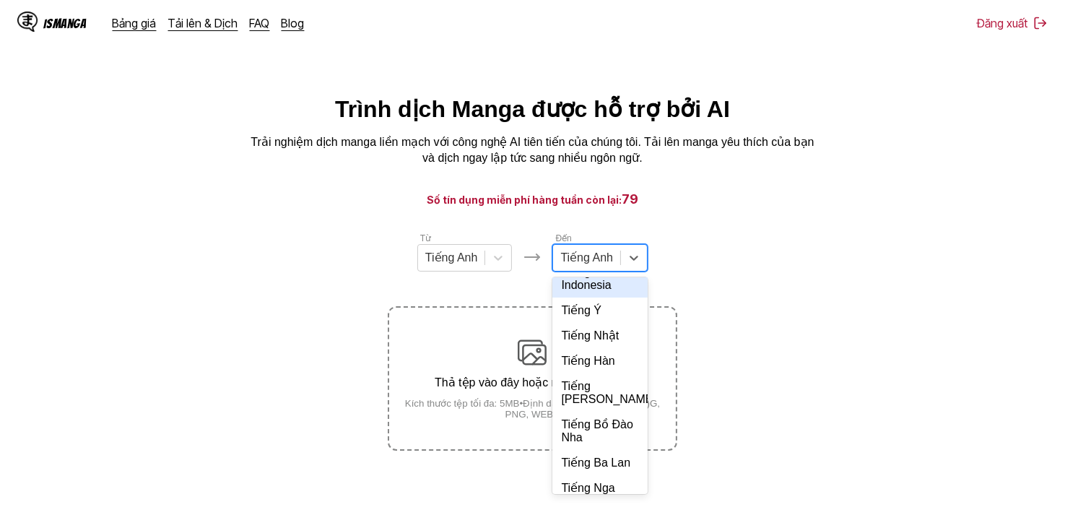
scroll to position [313, 0]
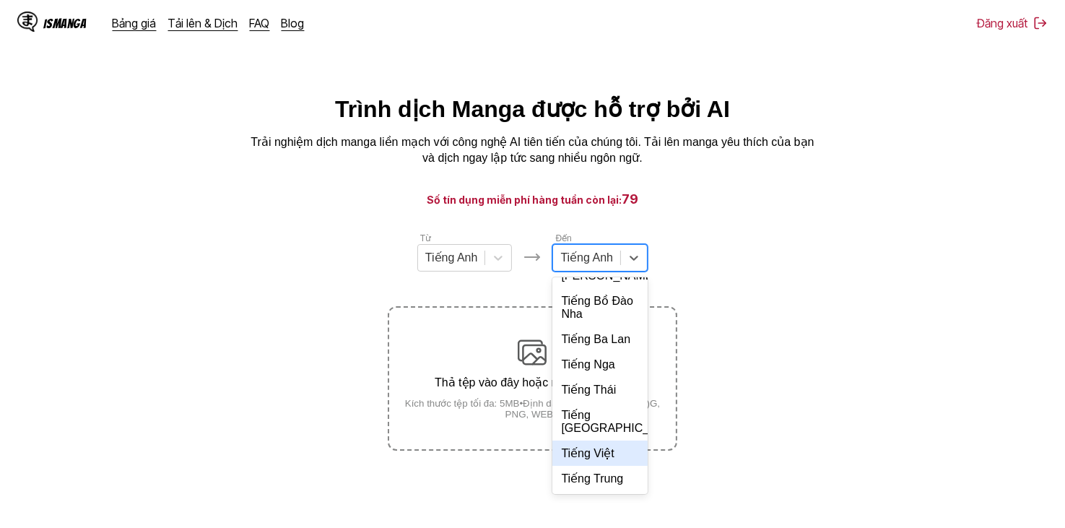
click at [608, 462] on div "Tiếng Việt" at bounding box center [600, 453] width 95 height 25
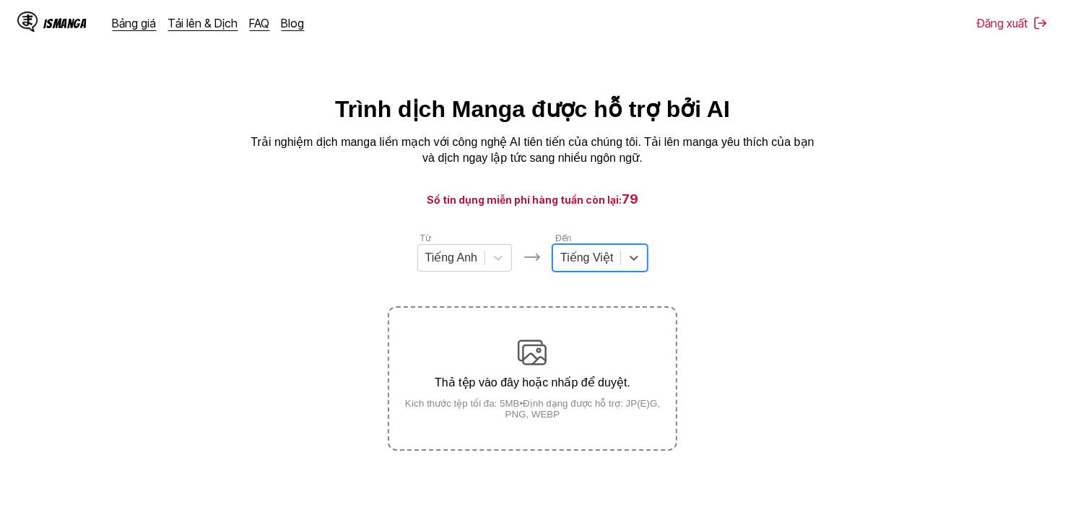
click at [699, 218] on main "Trình dịch Manga được hỗ trợ bởi AI Trải nghiệm dịch manga liền mạch với công n…" at bounding box center [532, 332] width 1065 height 475
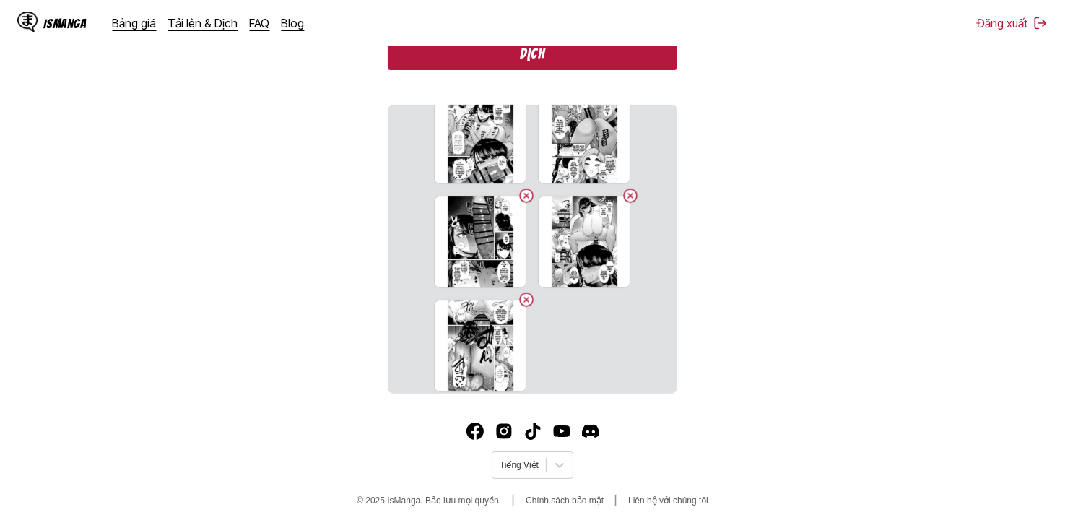
scroll to position [659, 0]
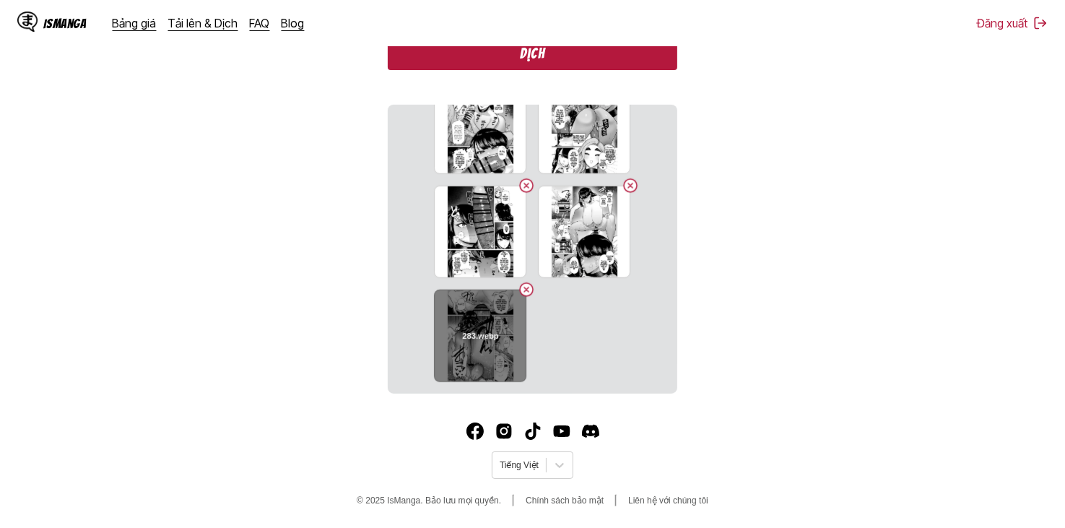
click at [518, 290] on button "Delete image" at bounding box center [526, 289] width 17 height 17
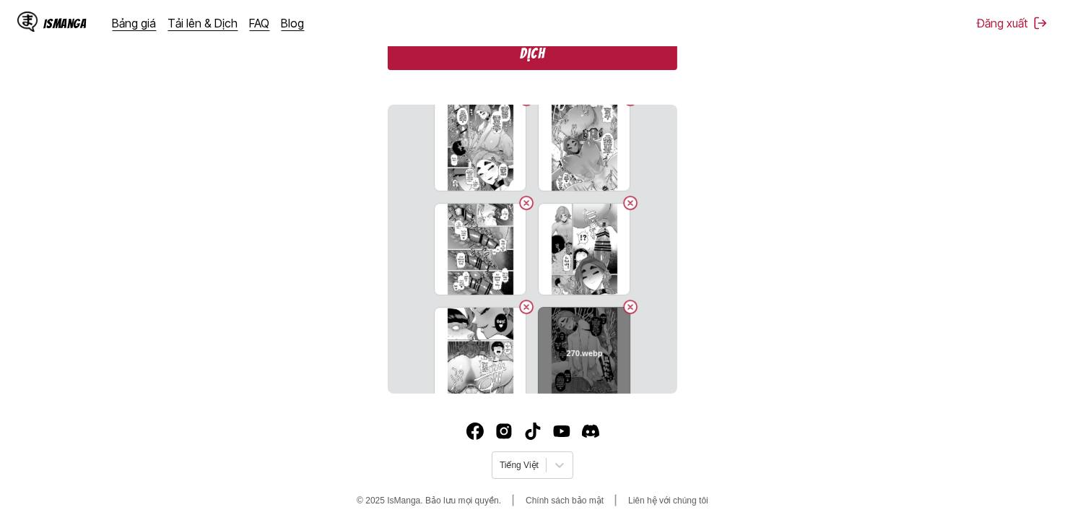
scroll to position [0, 0]
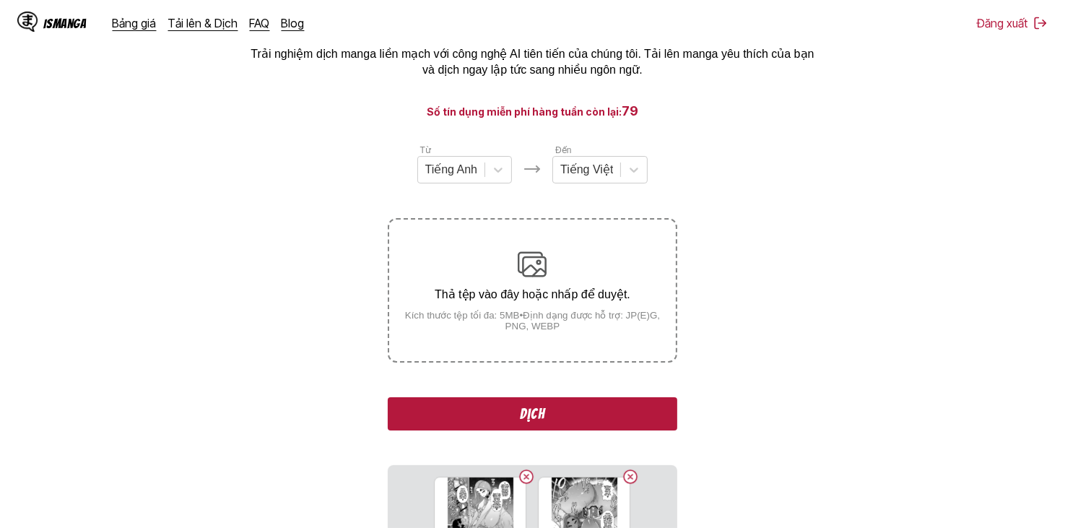
click at [599, 417] on button "Dịch" at bounding box center [532, 413] width 289 height 33
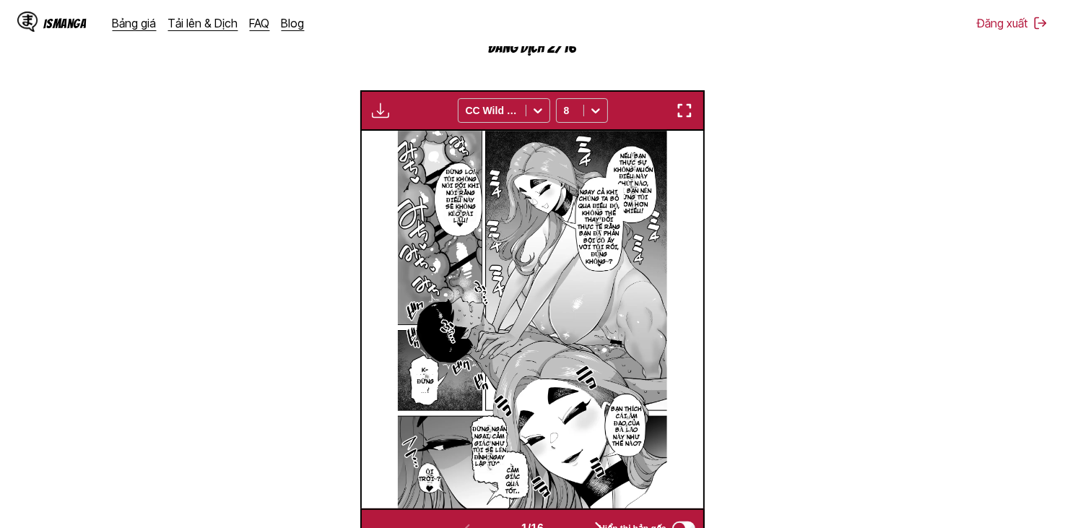
scroll to position [580, 0]
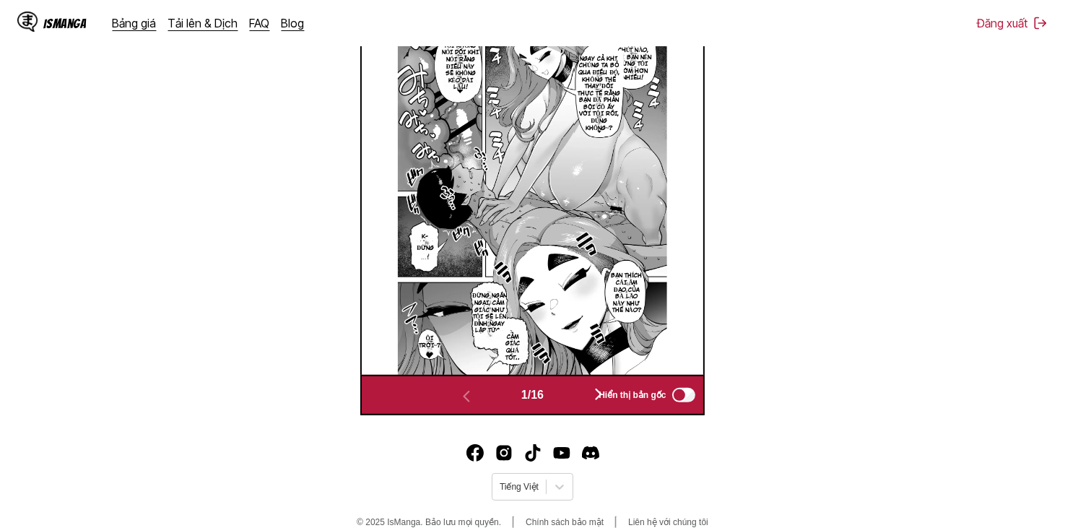
click at [568, 397] on button "button" at bounding box center [598, 395] width 87 height 21
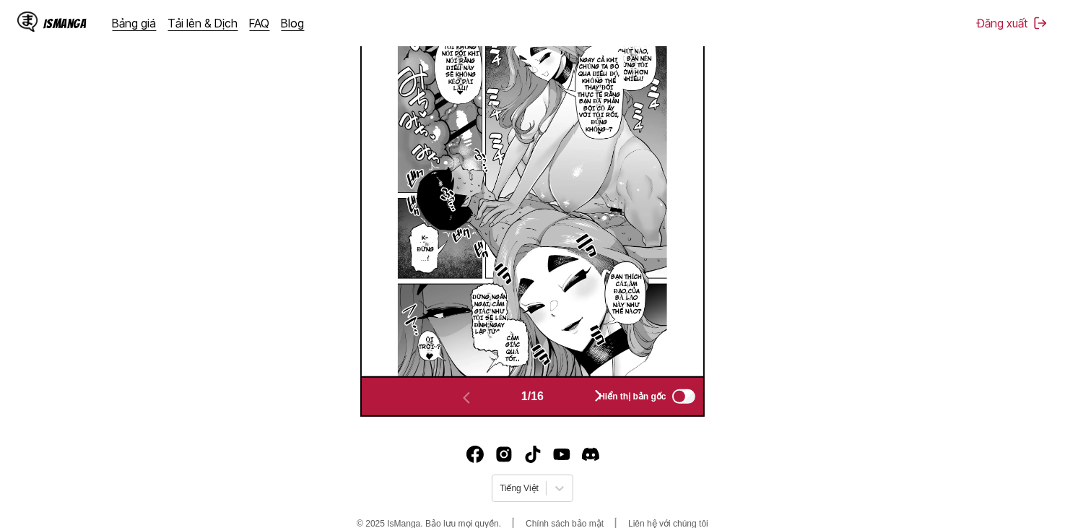
scroll to position [0, 342]
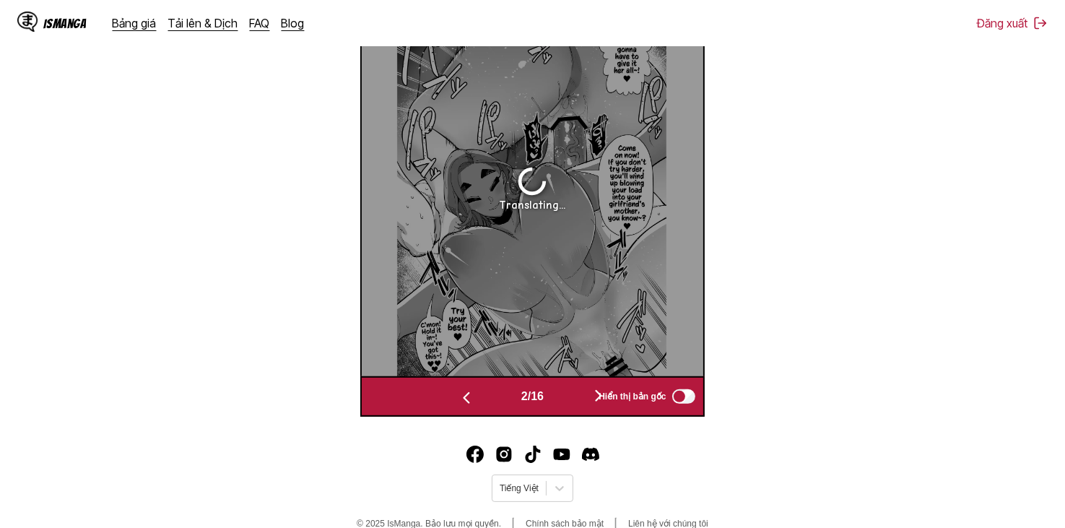
click at [480, 393] on button "button" at bounding box center [466, 396] width 87 height 21
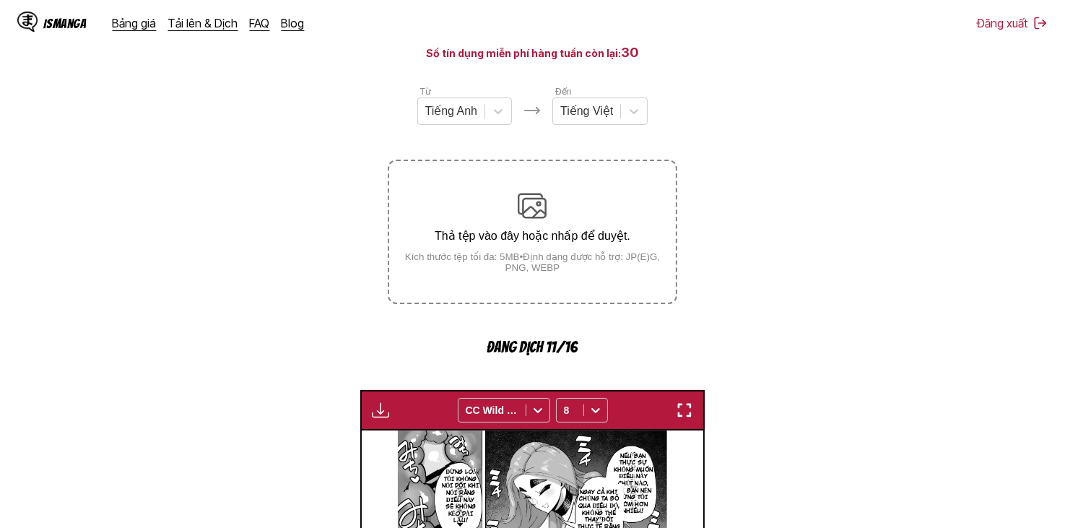
scroll to position [433, 0]
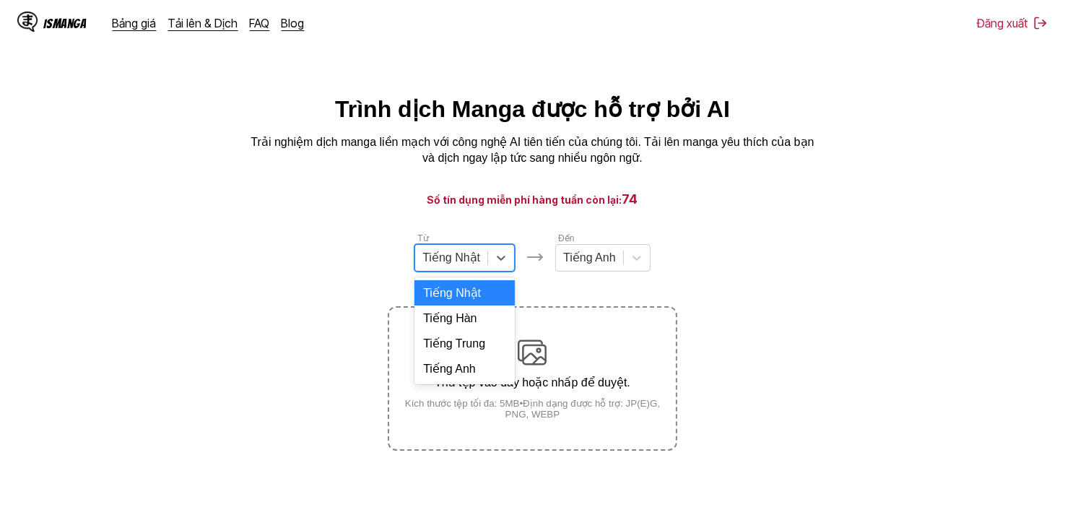
click at [476, 258] on div at bounding box center [452, 258] width 58 height 16
click at [472, 378] on div "Tiếng Anh" at bounding box center [465, 368] width 100 height 25
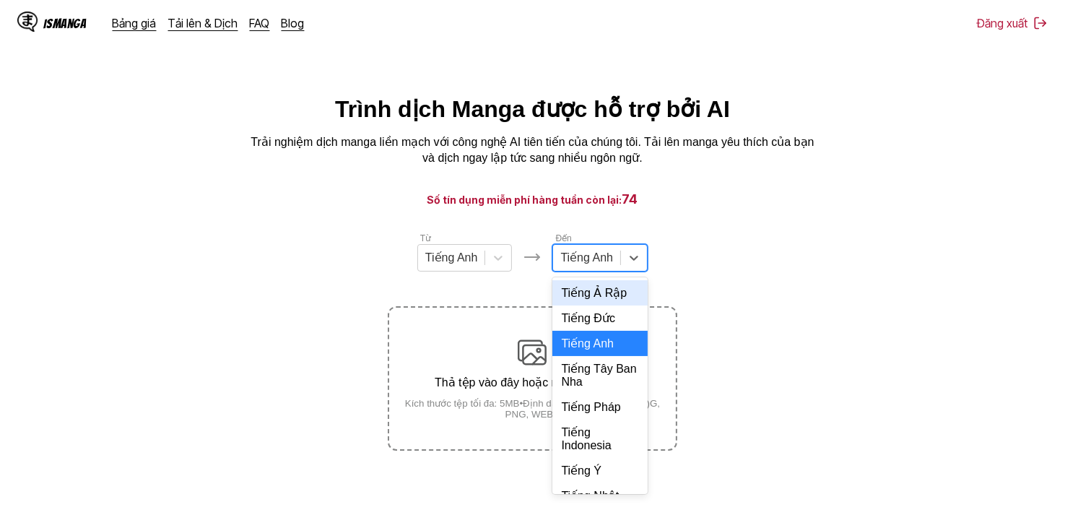
click at [584, 262] on div at bounding box center [587, 258] width 53 height 16
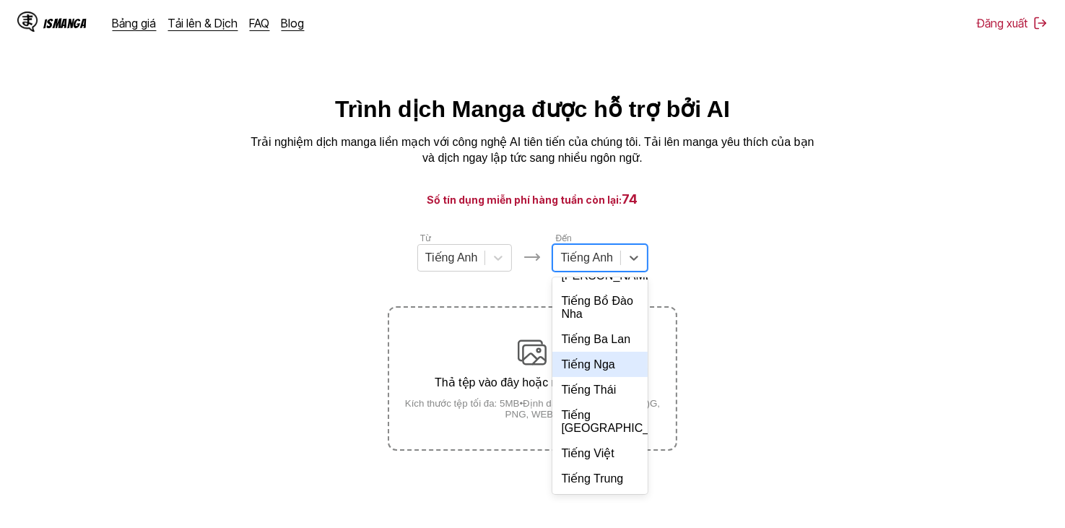
scroll to position [313, 0]
click at [583, 452] on div "Tiếng Việt" at bounding box center [600, 453] width 95 height 25
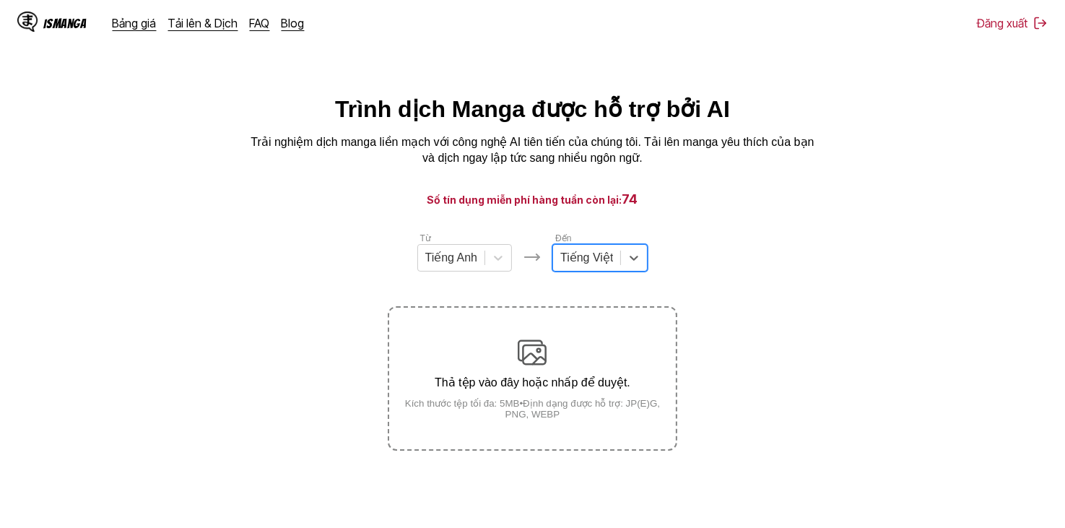
click at [740, 238] on section "Từ Tiếng Anh Đến option Tiếng Việt, selected. Tiếng Việt Thả tệp vào đây hoặc n…" at bounding box center [533, 341] width 1042 height 220
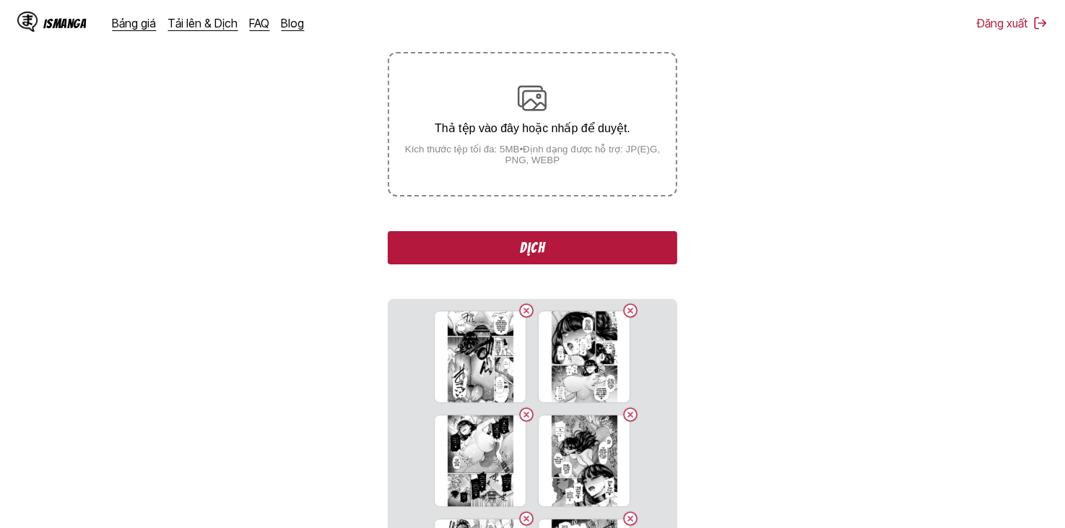
scroll to position [16, 0]
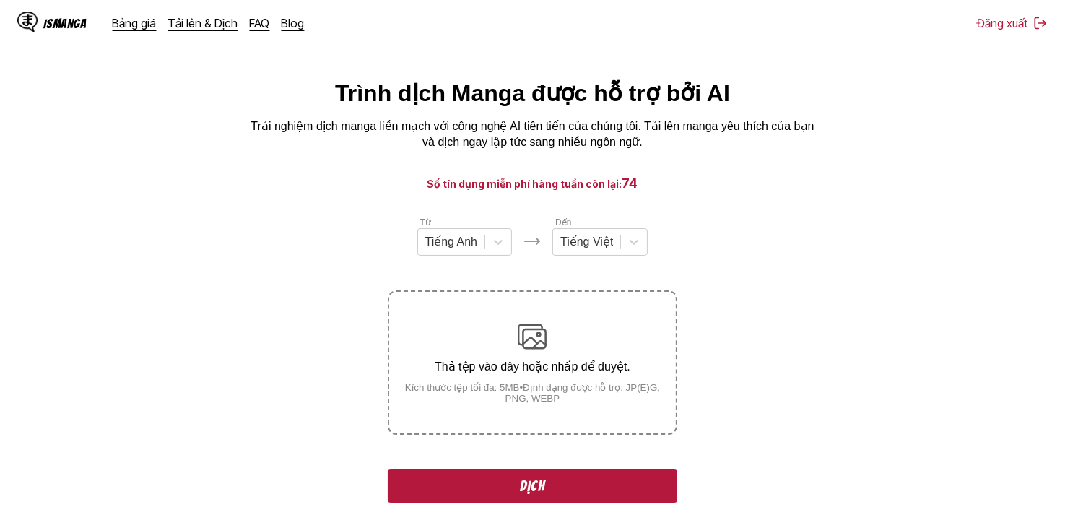
click at [581, 496] on button "Dịch" at bounding box center [532, 485] width 289 height 33
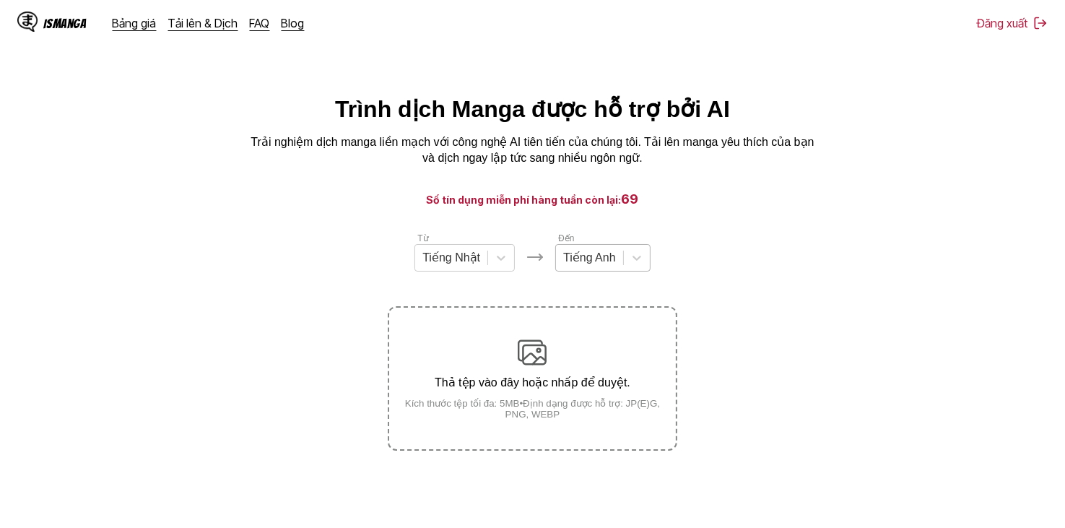
click at [584, 272] on div "Tiếng Anh" at bounding box center [602, 257] width 95 height 27
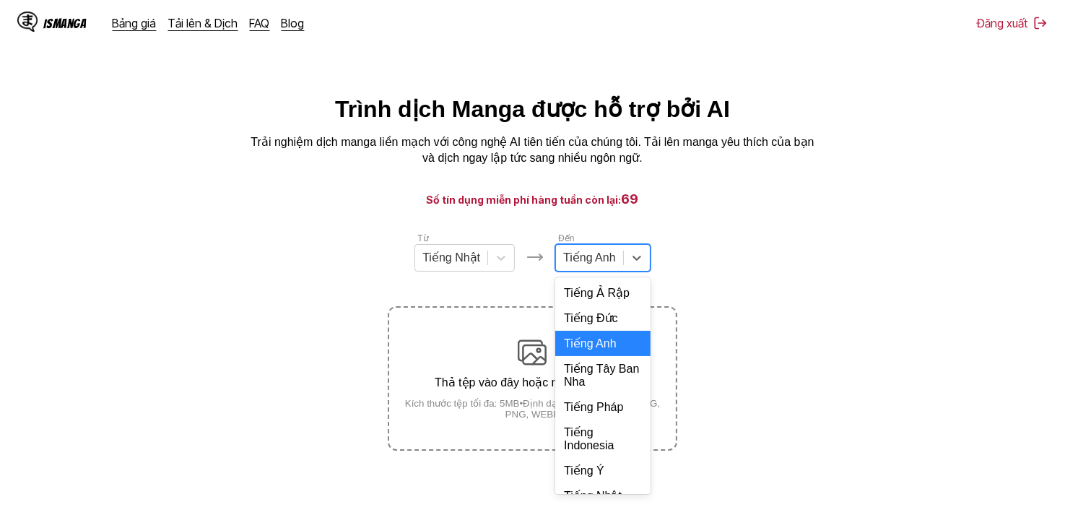
scroll to position [313, 0]
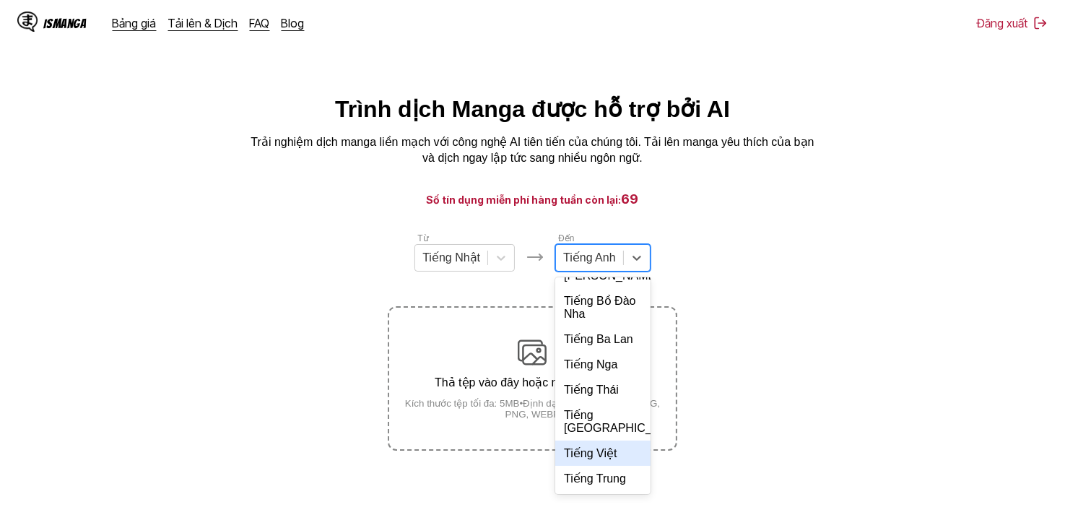
click at [597, 451] on div "Tiếng Việt" at bounding box center [602, 453] width 95 height 25
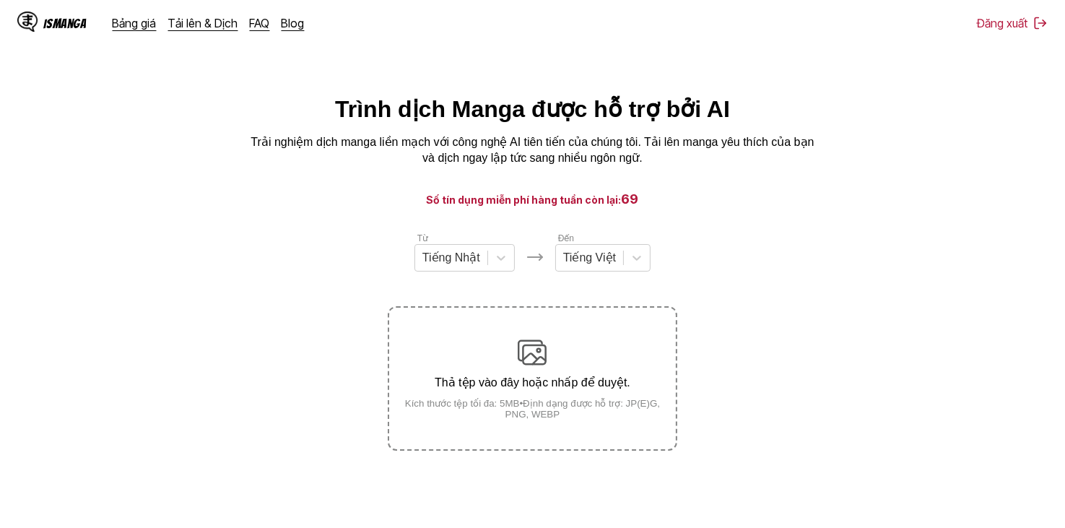
click at [737, 251] on section "Từ Tiếng Nhật Đến Tiếng Việt Thả tệp vào đây hoặc nhấp để duyệt. Kích thước tệp…" at bounding box center [533, 341] width 1042 height 220
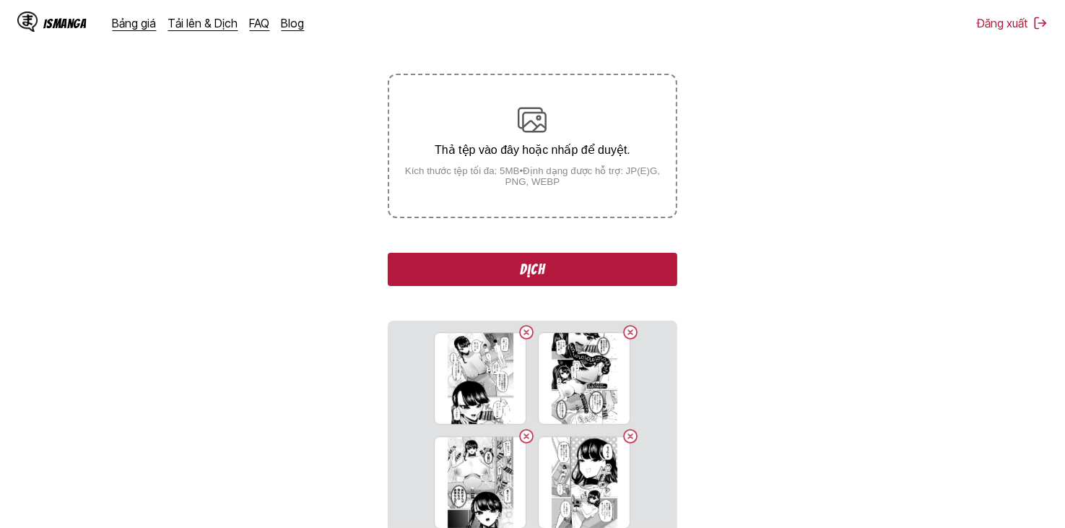
click at [591, 270] on button "Dịch" at bounding box center [532, 269] width 289 height 33
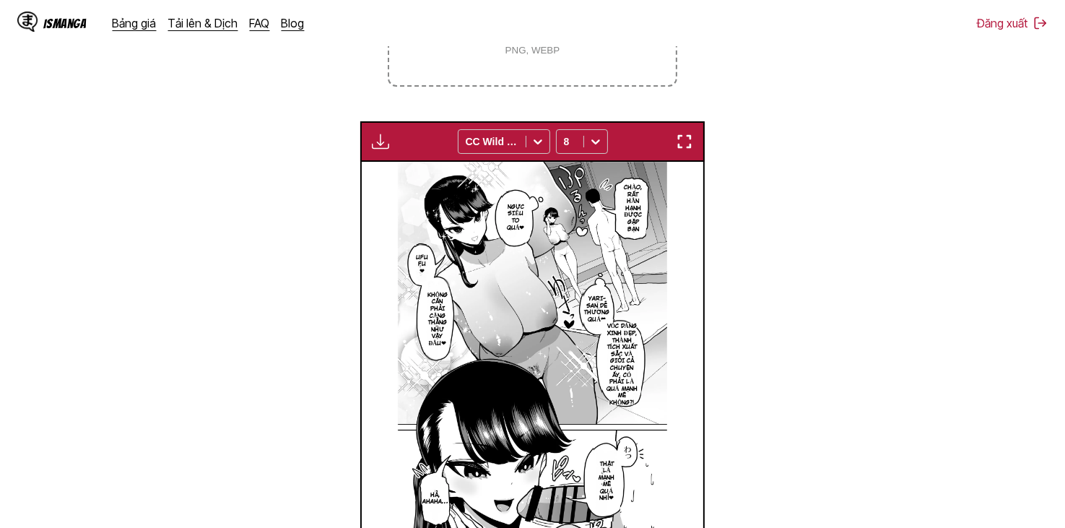
scroll to position [363, 0]
click at [383, 142] on img "button" at bounding box center [380, 142] width 17 height 17
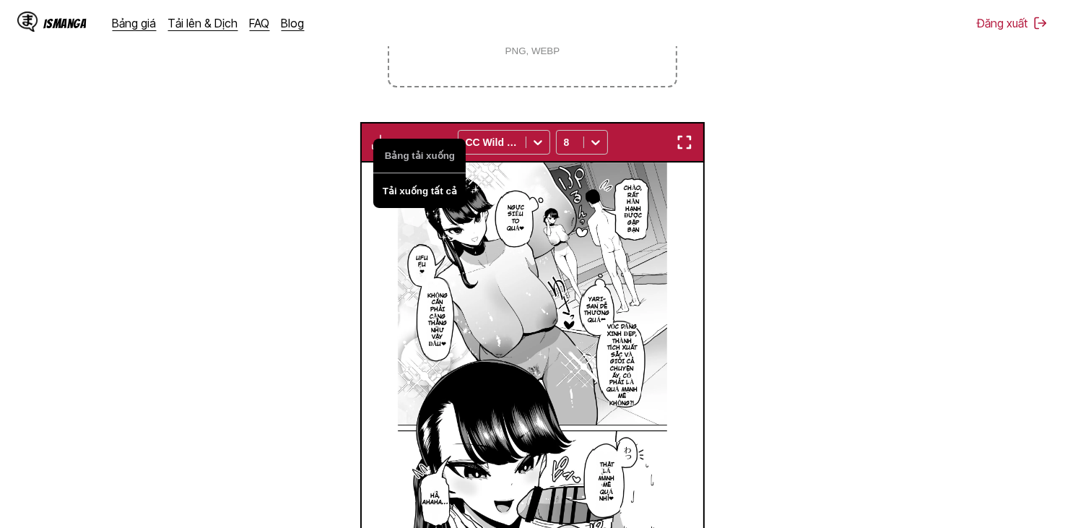
click at [407, 184] on button "Tải xuống tất cả" at bounding box center [419, 190] width 92 height 35
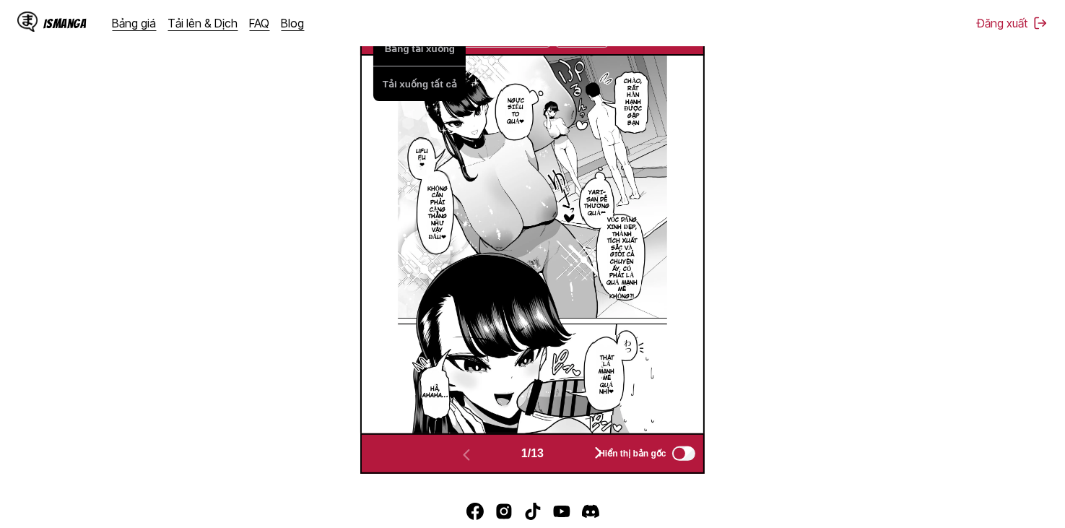
scroll to position [335, 0]
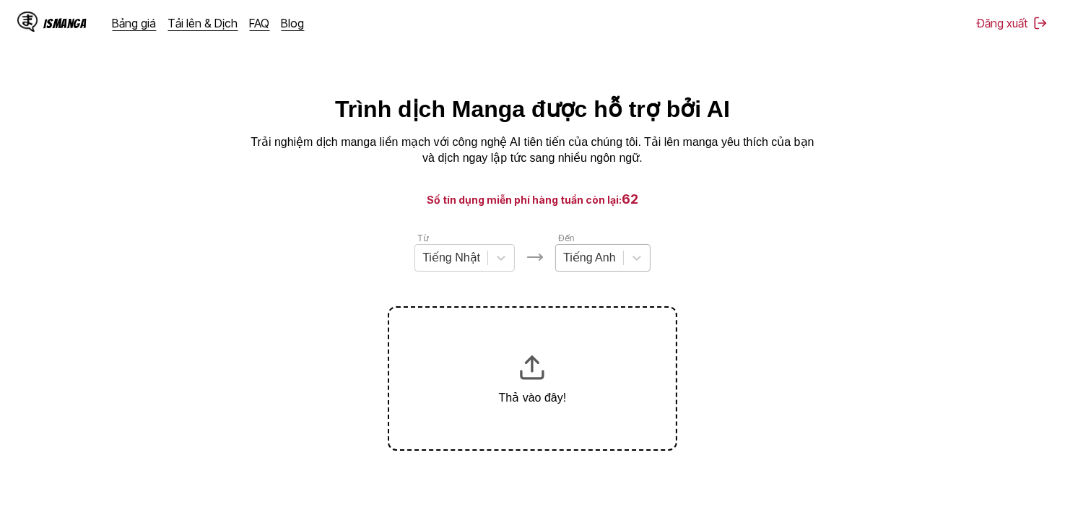
click at [613, 269] on div "Tiếng Anh" at bounding box center [589, 258] width 67 height 22
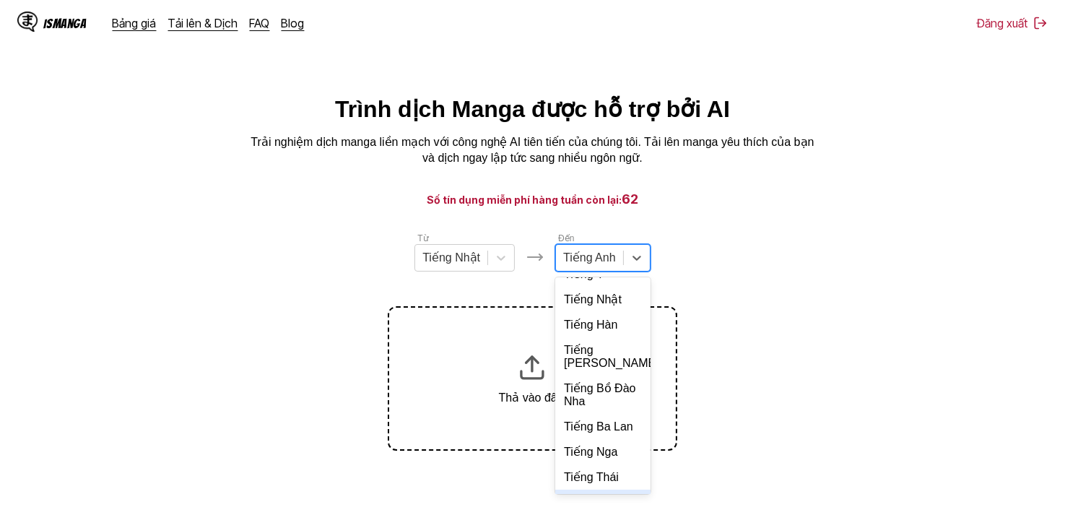
scroll to position [313, 0]
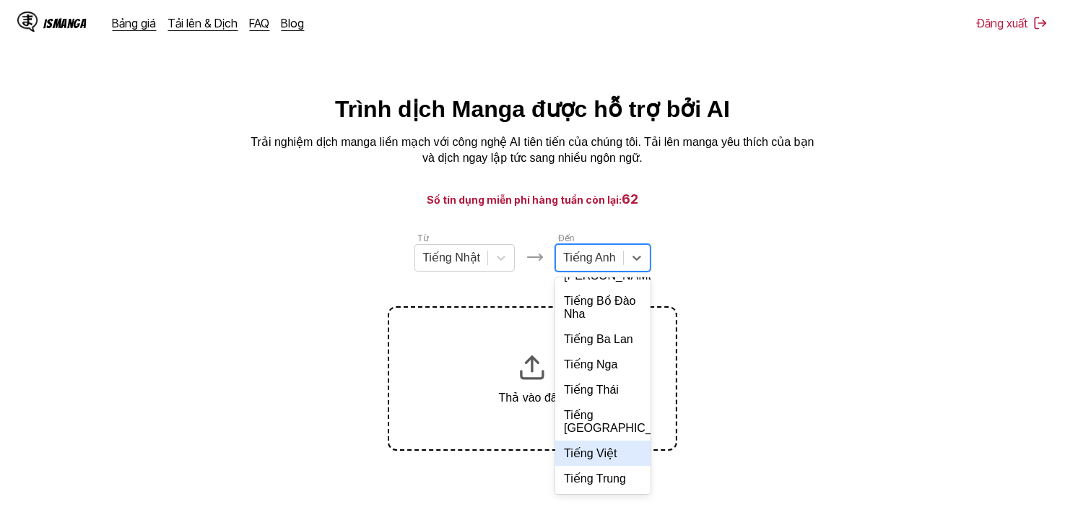
click at [597, 466] on div "Tiếng Việt" at bounding box center [602, 453] width 95 height 25
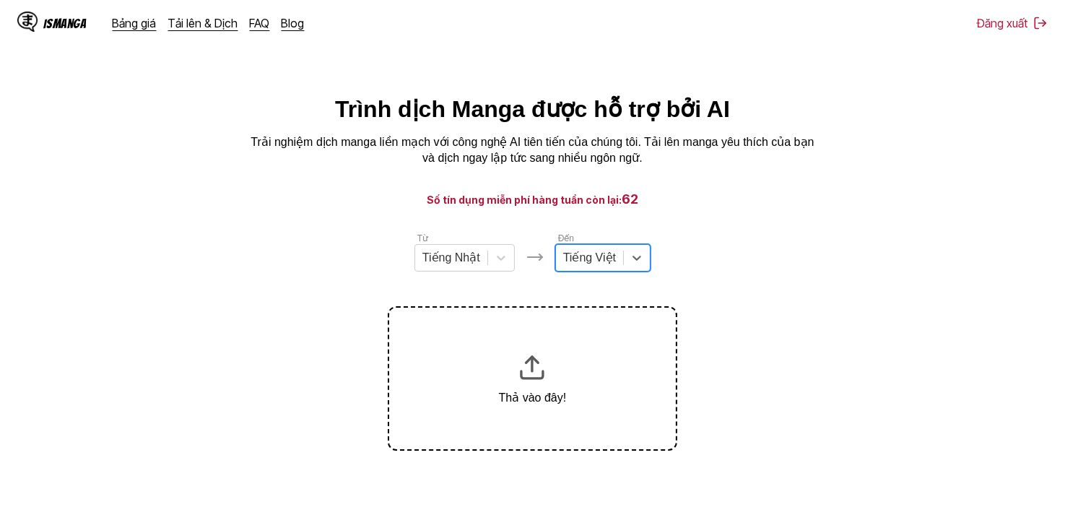
click at [756, 225] on main "Trình dịch Manga được hỗ trợ bởi AI Trải nghiệm dịch manga liền mạch với công n…" at bounding box center [532, 332] width 1065 height 475
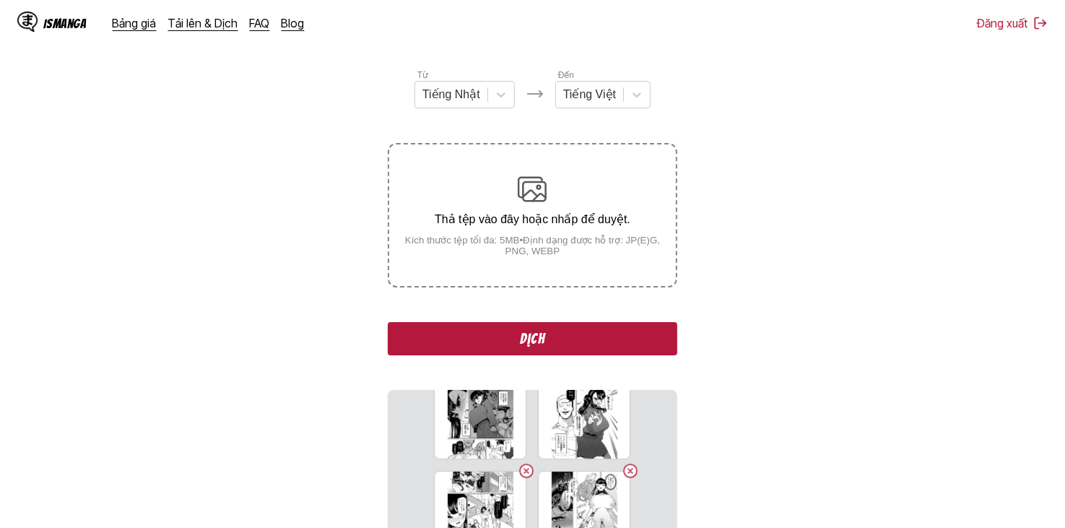
scroll to position [88, 0]
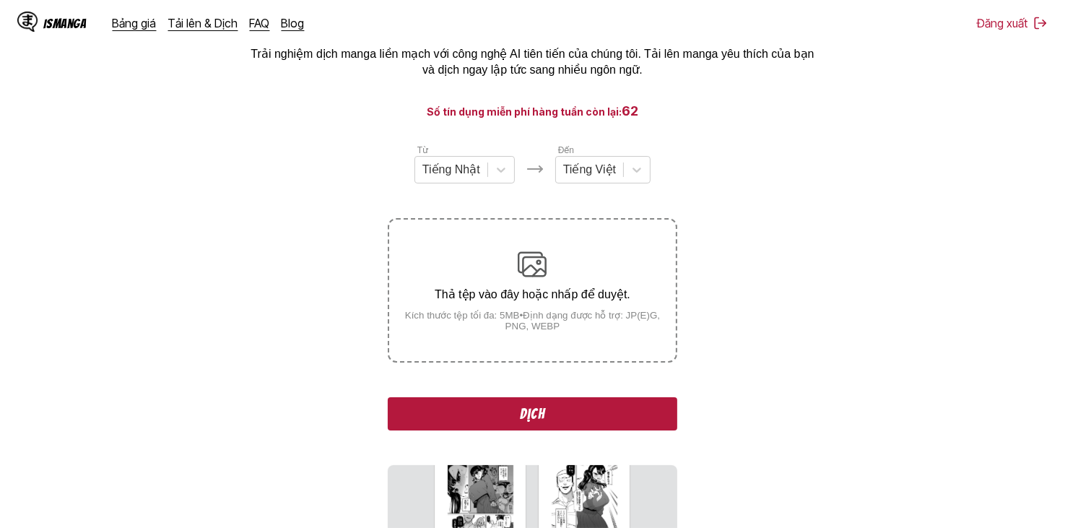
click at [632, 410] on button "Dịch" at bounding box center [532, 413] width 289 height 33
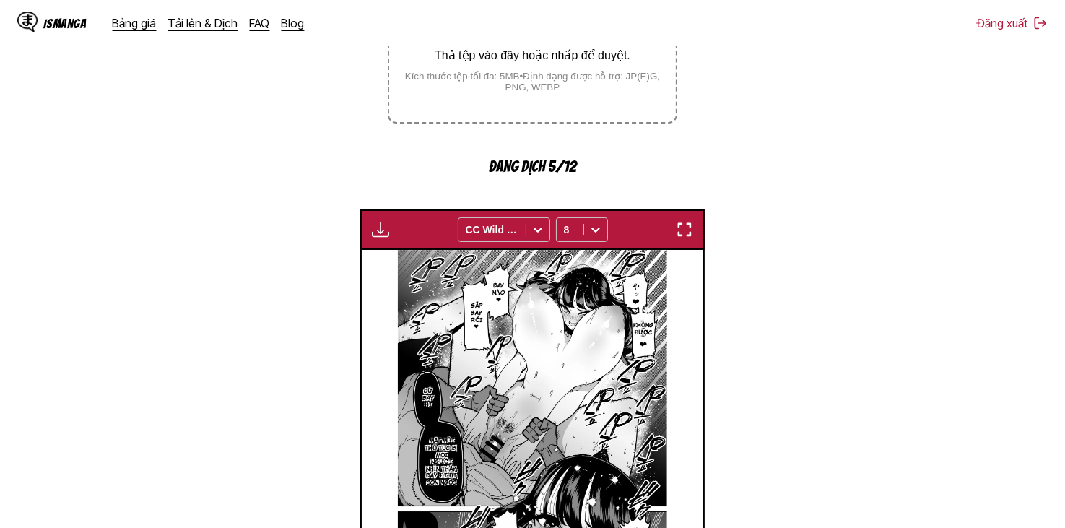
scroll to position [436, 0]
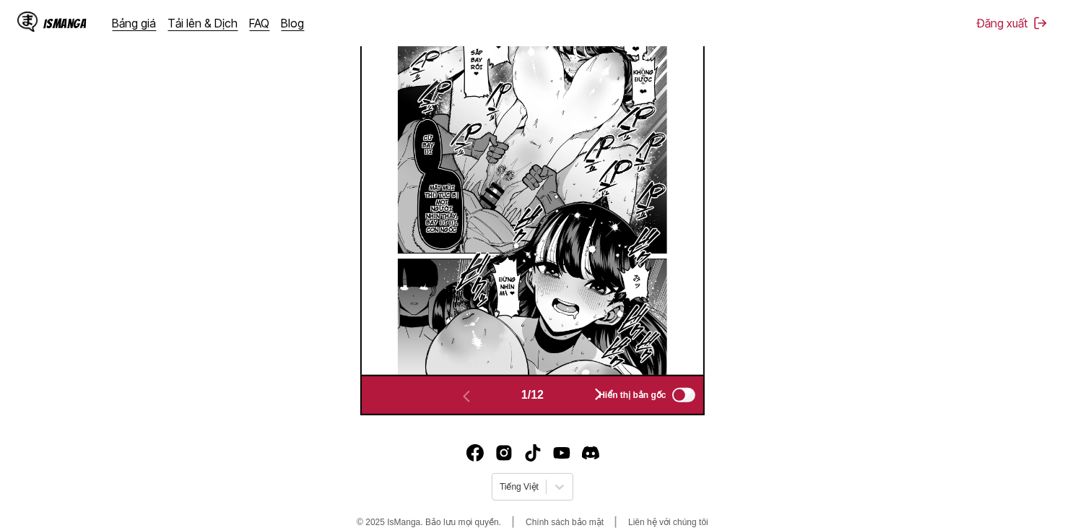
click at [568, 401] on button "button" at bounding box center [598, 395] width 87 height 21
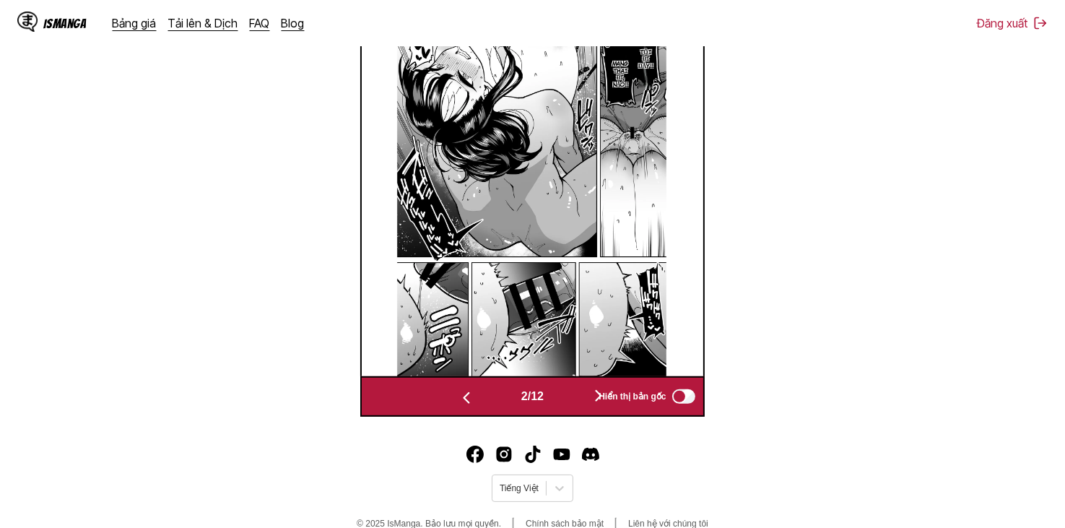
click at [578, 401] on button "button" at bounding box center [598, 396] width 87 height 21
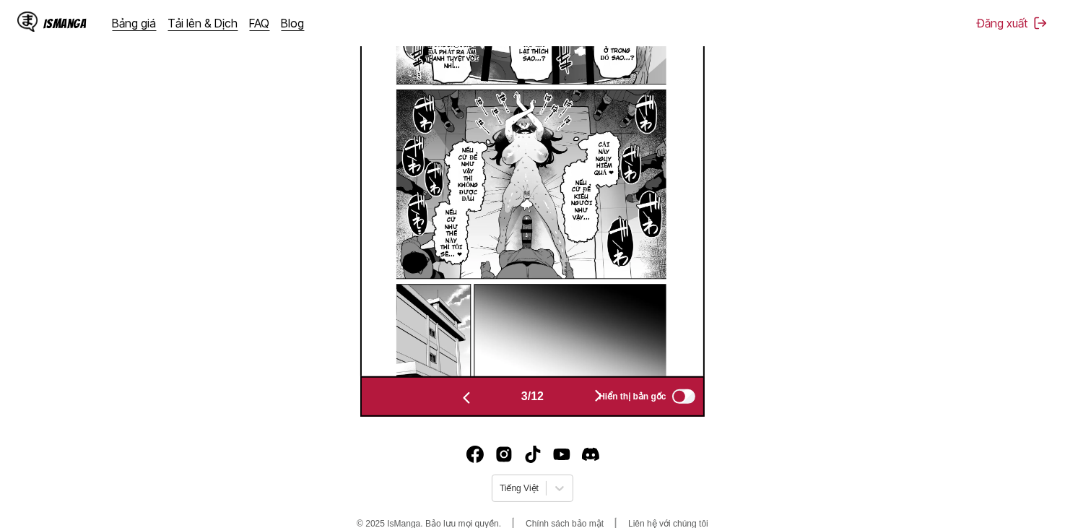
click at [578, 401] on button "button" at bounding box center [598, 396] width 87 height 21
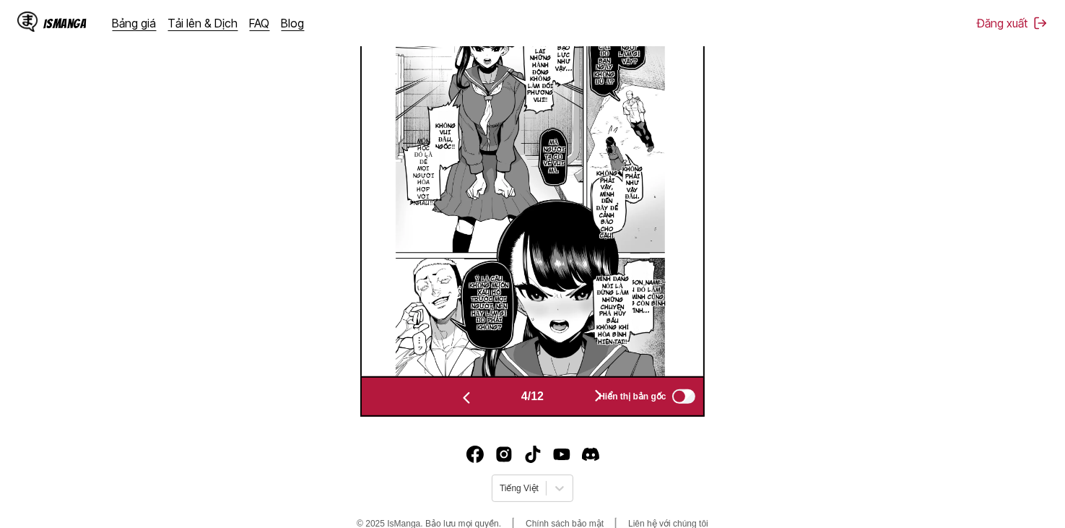
click at [578, 401] on button "button" at bounding box center [598, 396] width 87 height 21
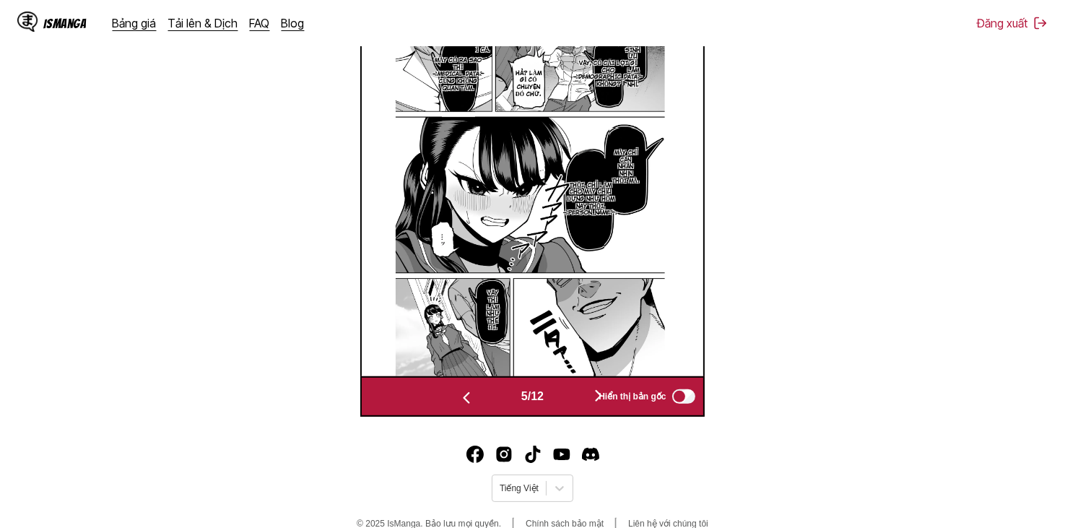
click at [578, 401] on button "button" at bounding box center [598, 396] width 87 height 21
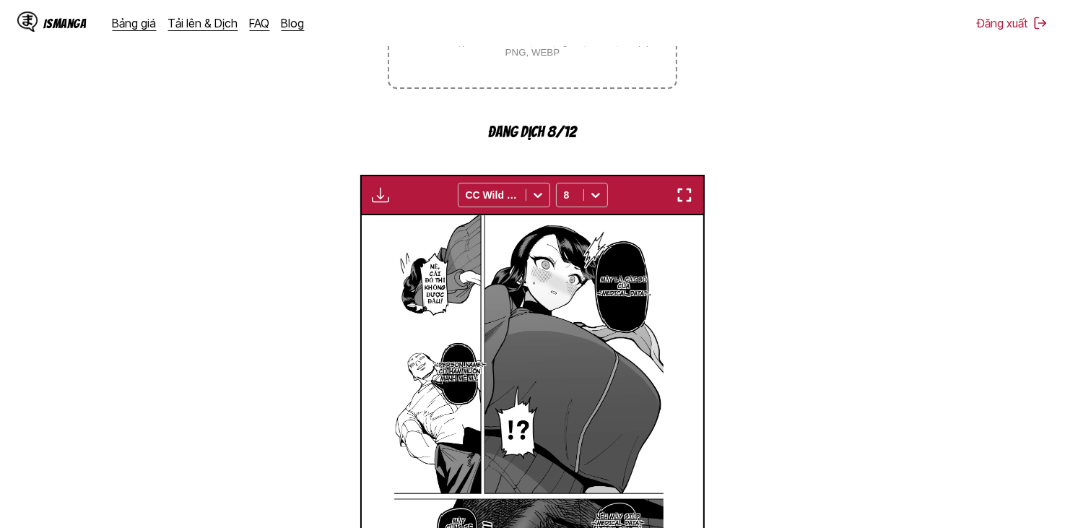
scroll to position [552, 0]
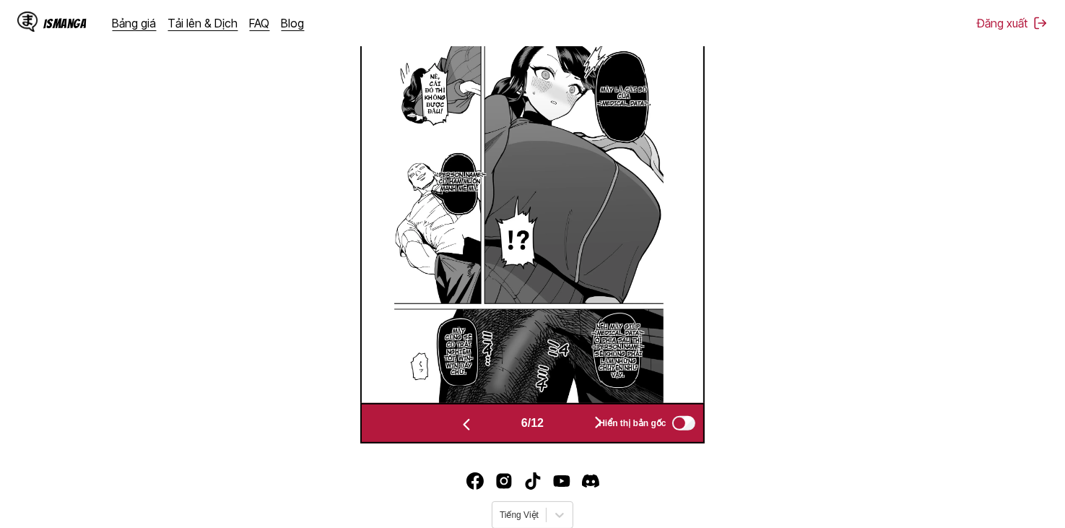
click at [582, 418] on button "button" at bounding box center [598, 423] width 87 height 21
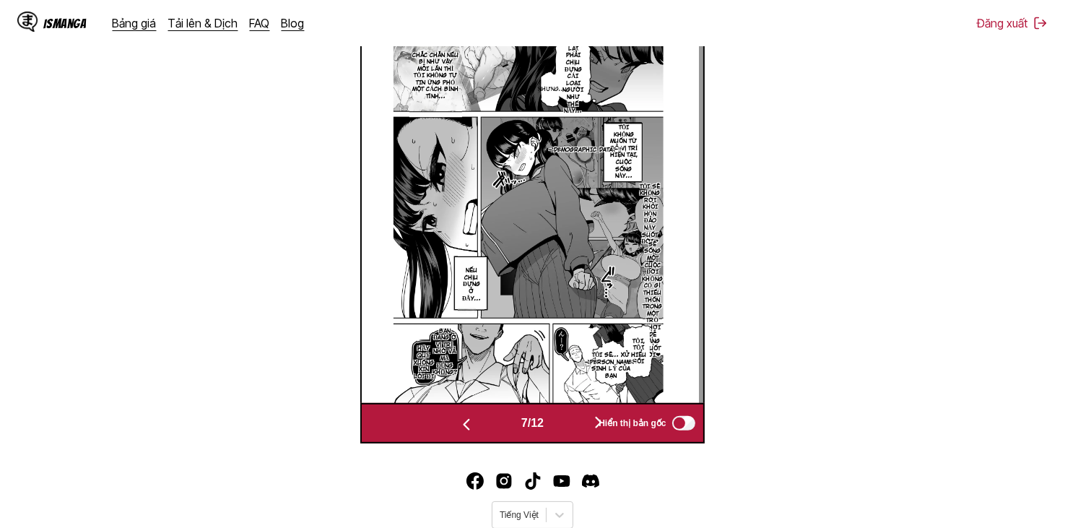
click at [587, 430] on button "button" at bounding box center [598, 423] width 87 height 21
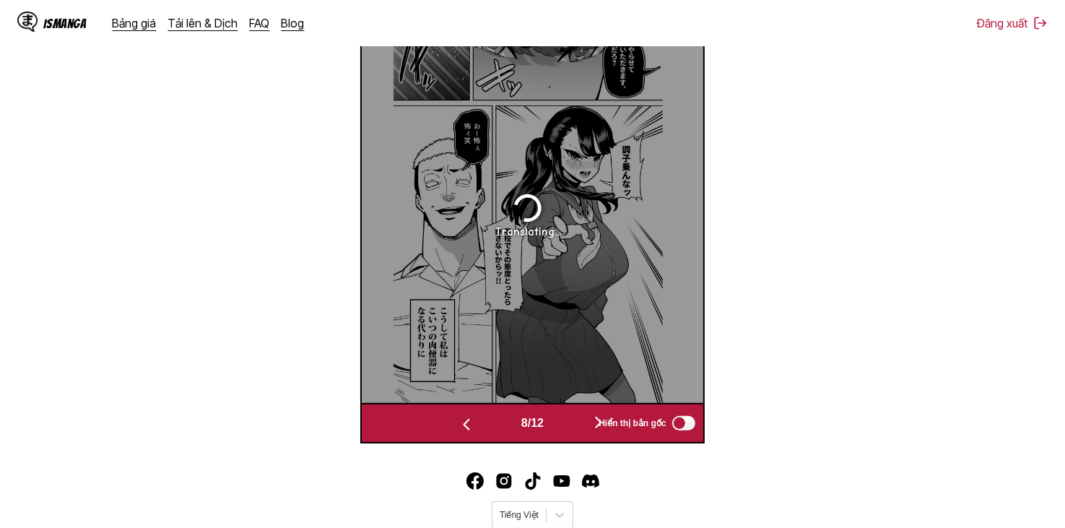
click at [587, 427] on button "button" at bounding box center [598, 423] width 87 height 21
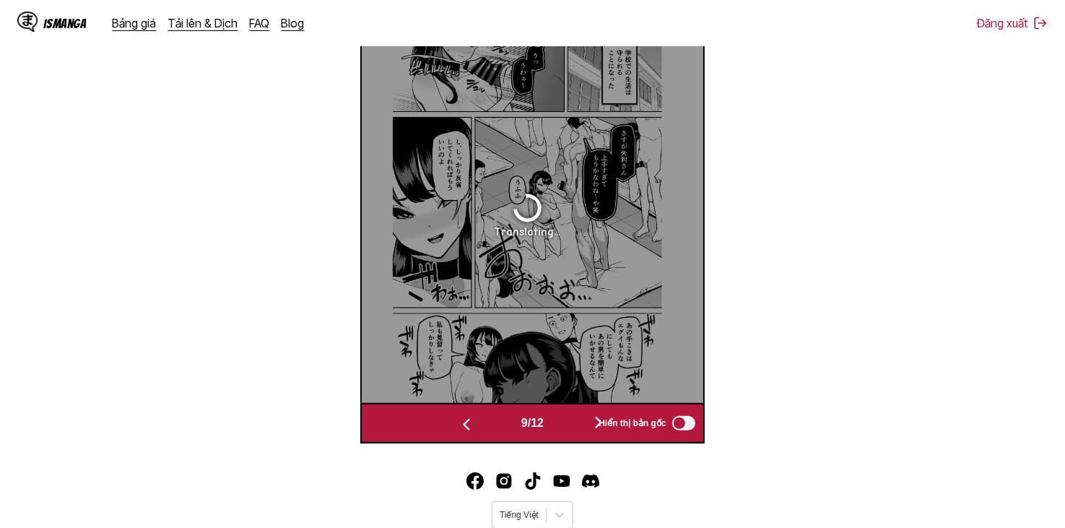
click at [587, 427] on button "button" at bounding box center [598, 423] width 87 height 21
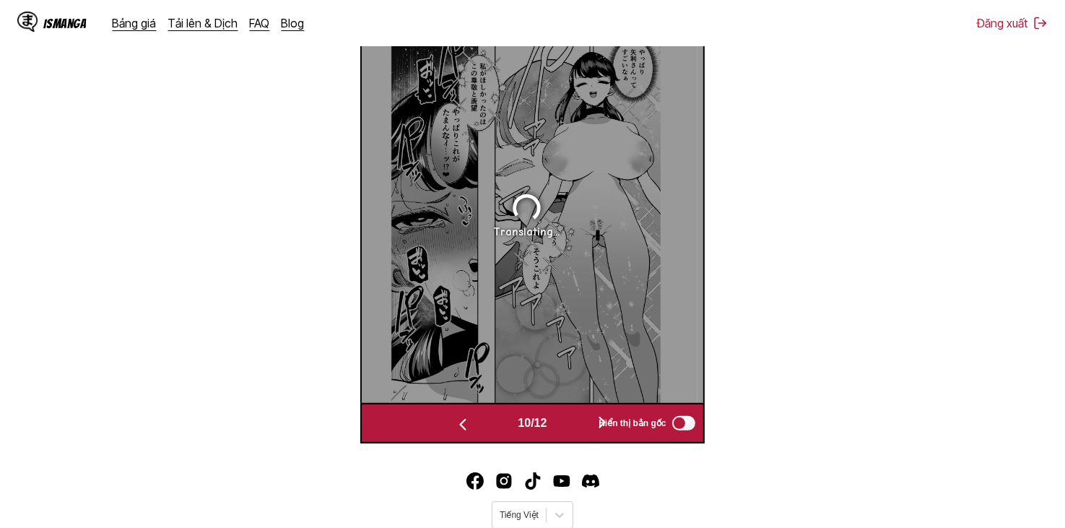
click at [587, 427] on button "button" at bounding box center [602, 423] width 87 height 21
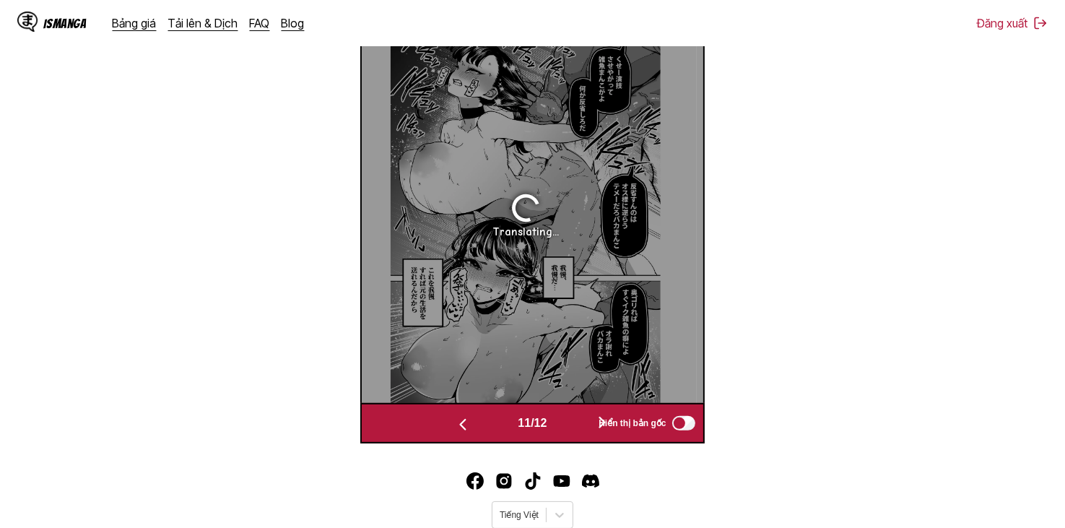
click at [587, 427] on button "button" at bounding box center [602, 423] width 87 height 21
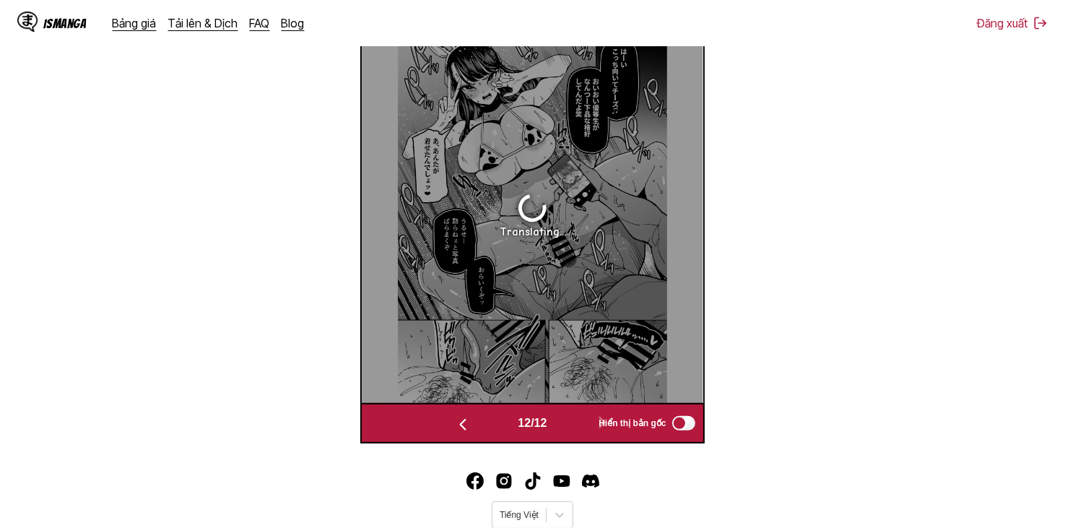
click at [456, 411] on div "12 / 12 Hiển thị bản gốc" at bounding box center [532, 423] width 344 height 40
click at [470, 425] on button "button" at bounding box center [463, 423] width 87 height 21
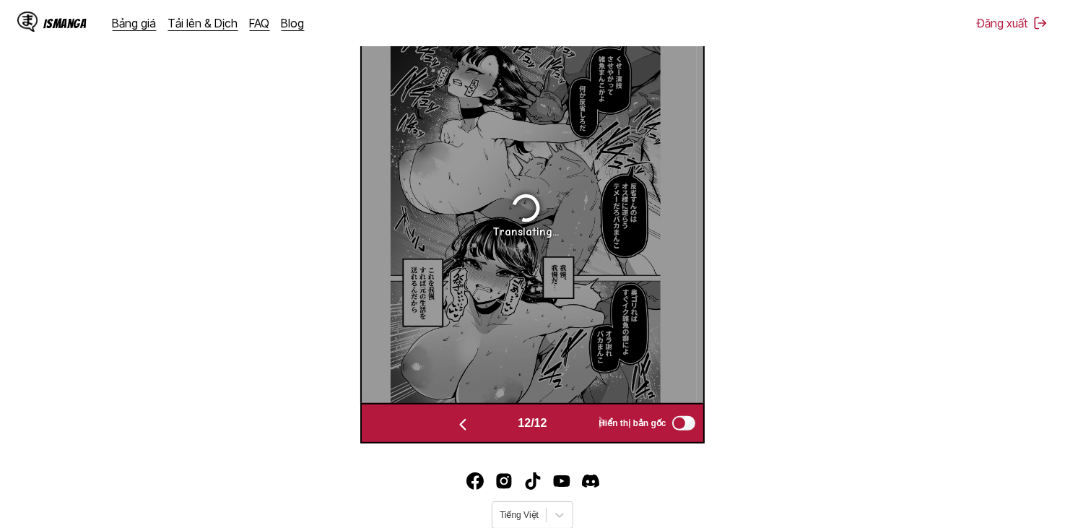
click at [470, 425] on button "button" at bounding box center [463, 423] width 87 height 21
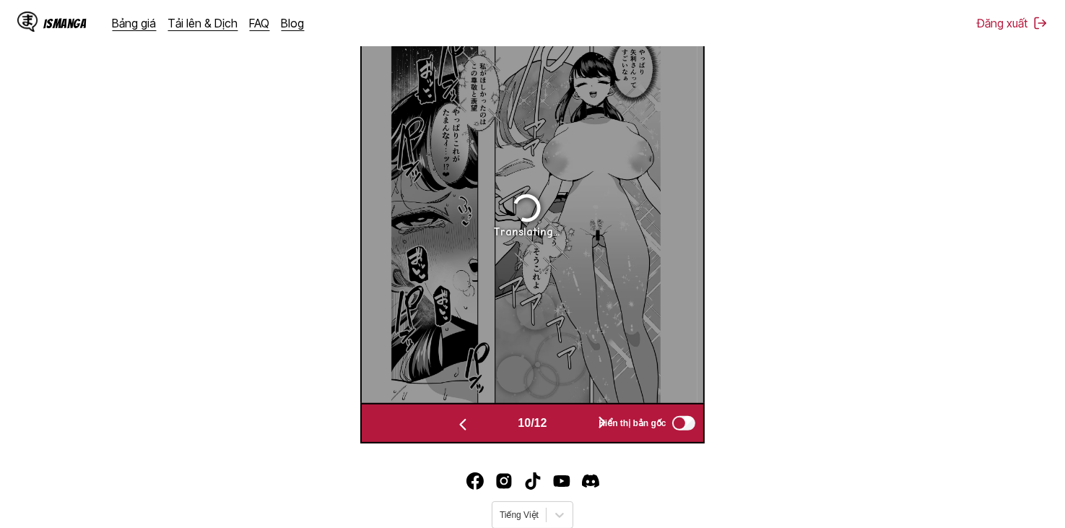
click at [470, 425] on button "button" at bounding box center [463, 423] width 87 height 21
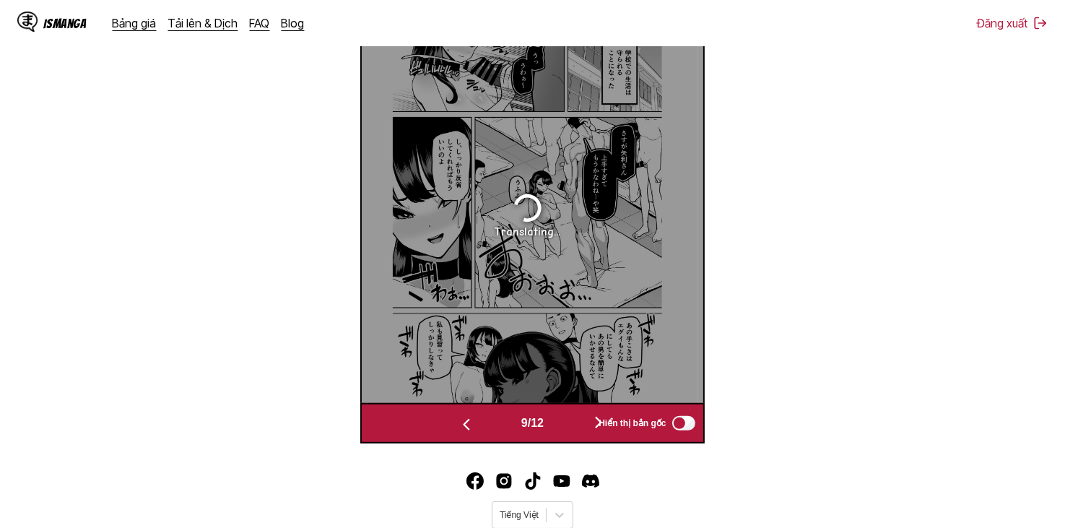
click at [470, 425] on img "button" at bounding box center [466, 424] width 17 height 17
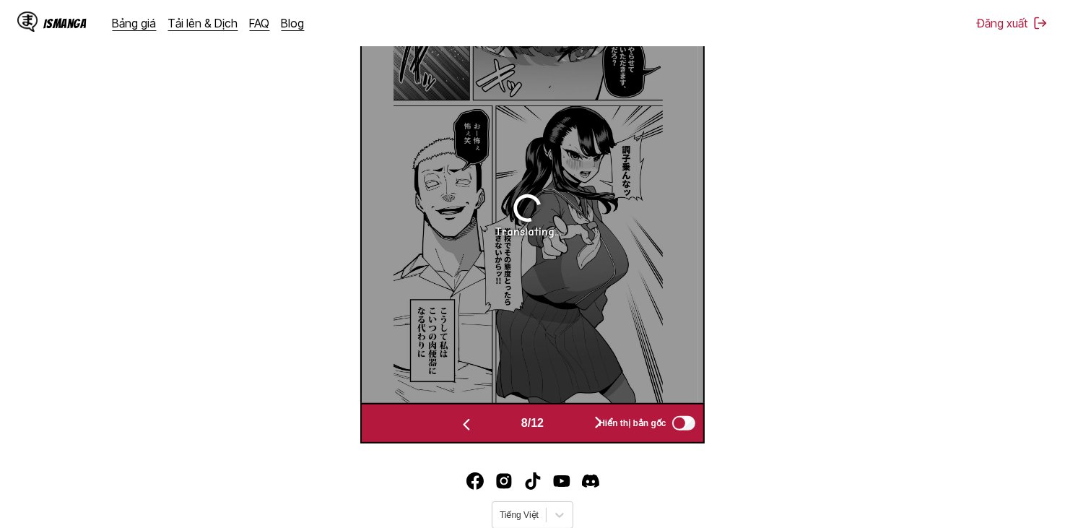
click at [470, 425] on img "button" at bounding box center [466, 424] width 17 height 17
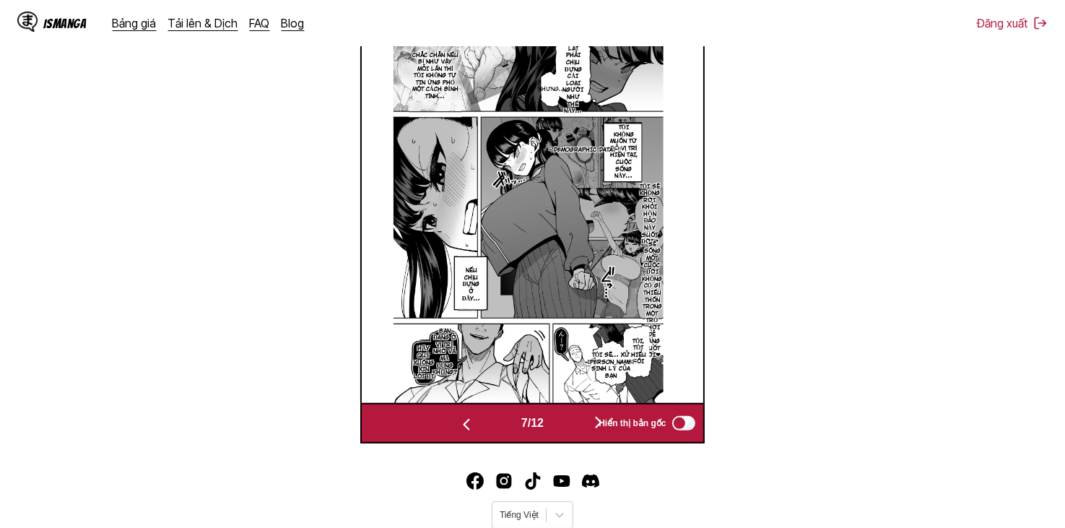
click at [574, 422] on button "button" at bounding box center [598, 423] width 87 height 21
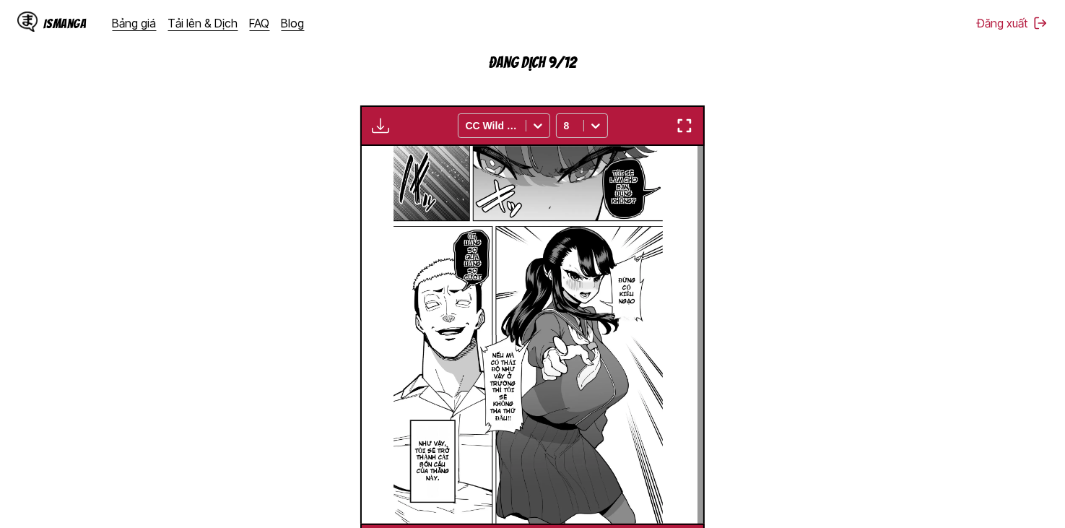
scroll to position [603, 0]
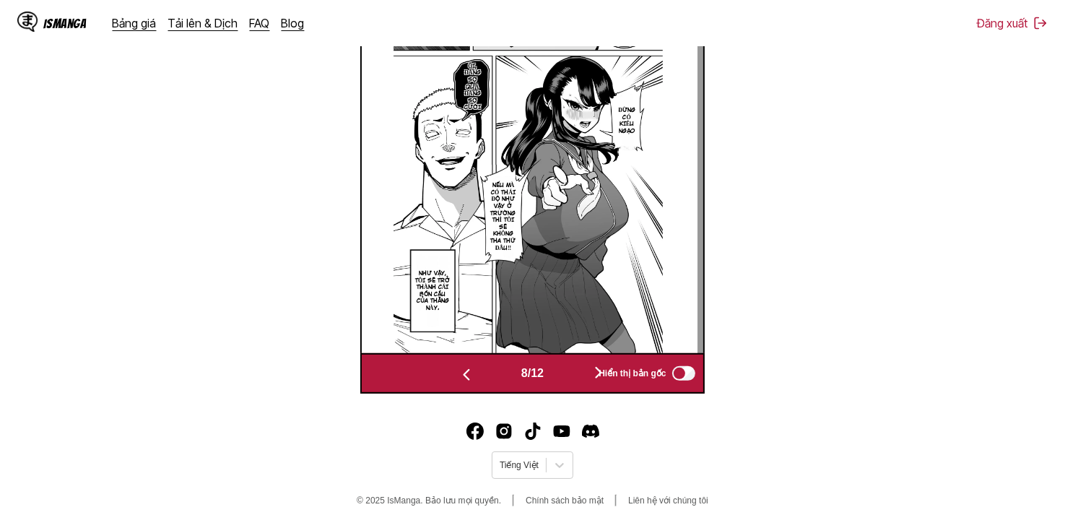
click at [580, 374] on button "button" at bounding box center [598, 373] width 87 height 21
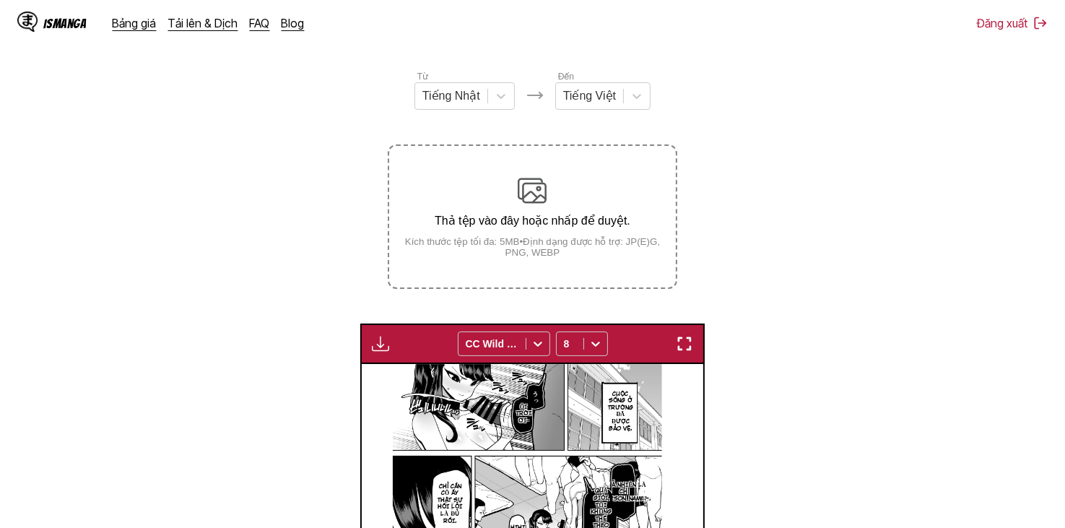
scroll to position [289, 0]
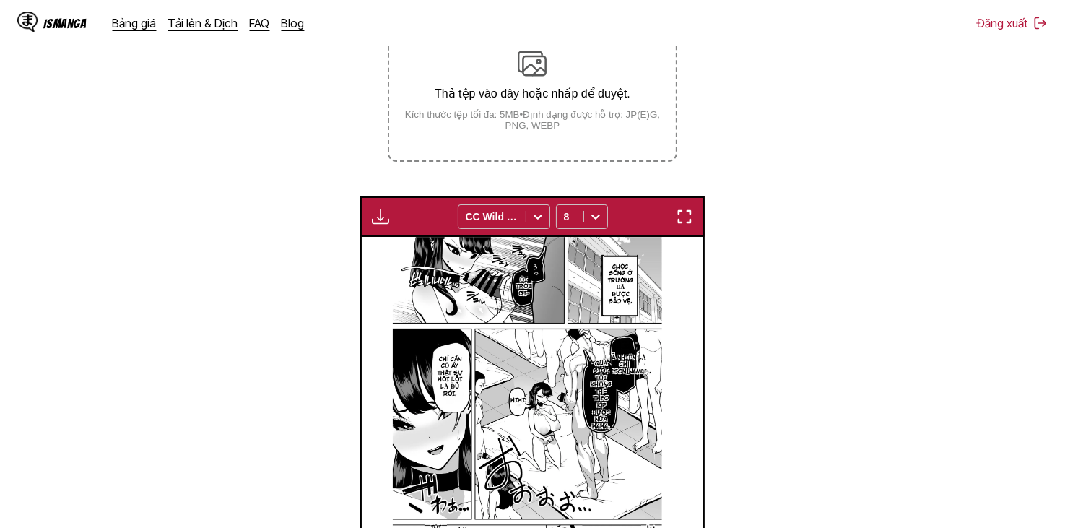
click at [376, 217] on img "button" at bounding box center [380, 216] width 17 height 17
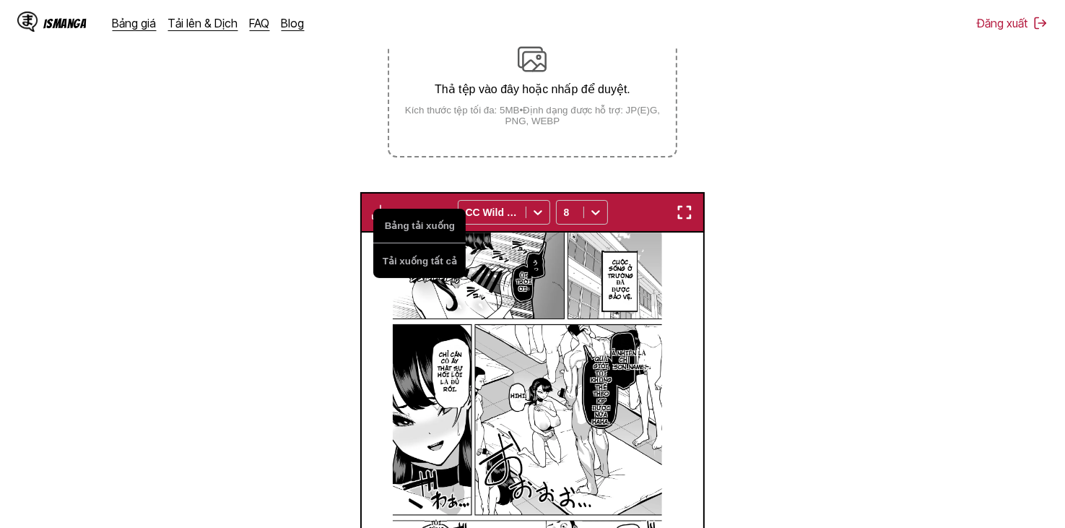
scroll to position [552, 0]
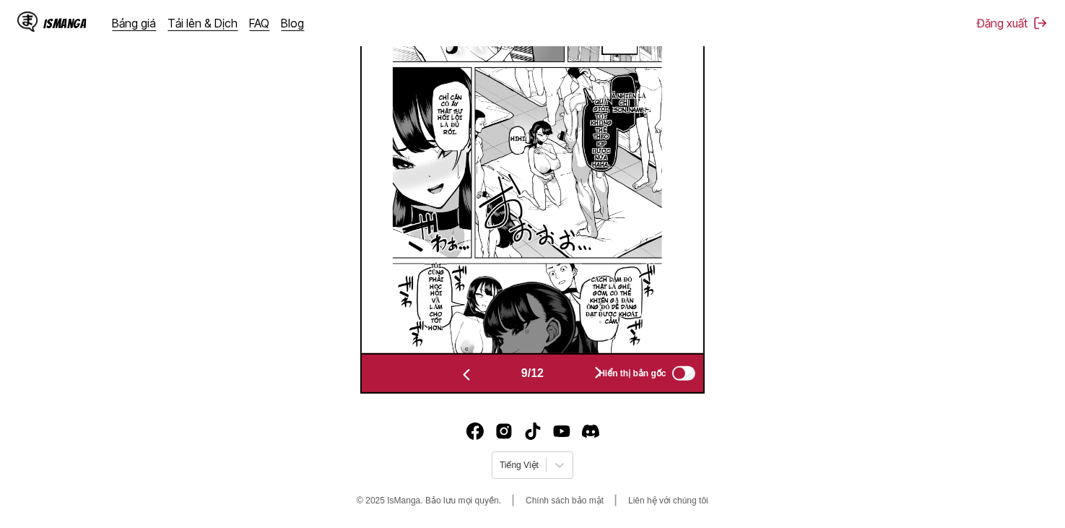
click at [587, 375] on button "button" at bounding box center [598, 373] width 87 height 21
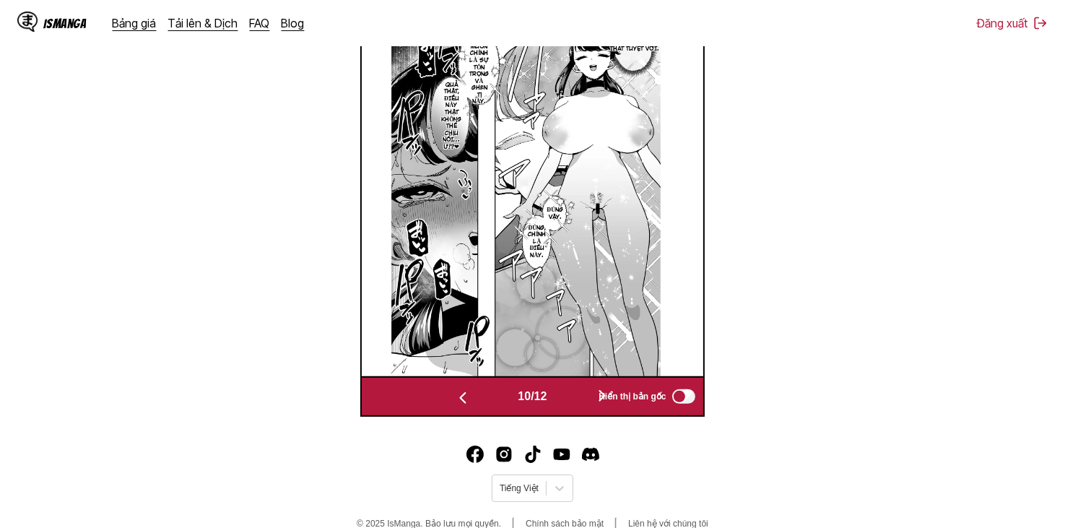
click at [581, 405] on button "button" at bounding box center [602, 396] width 87 height 21
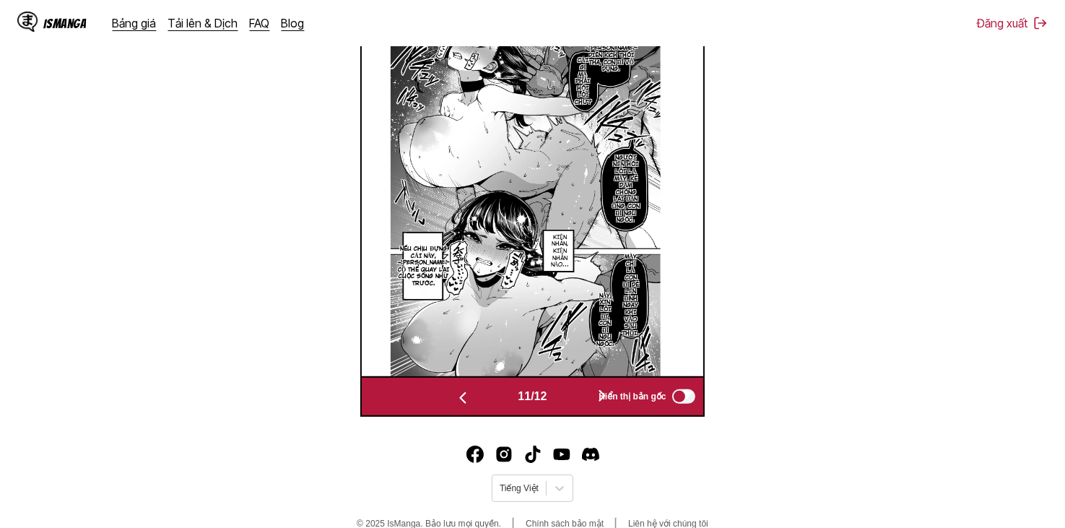
click at [584, 415] on div "11 / 12 Hiển thị bản gốc" at bounding box center [532, 396] width 344 height 40
click at [584, 405] on button "button" at bounding box center [602, 396] width 87 height 21
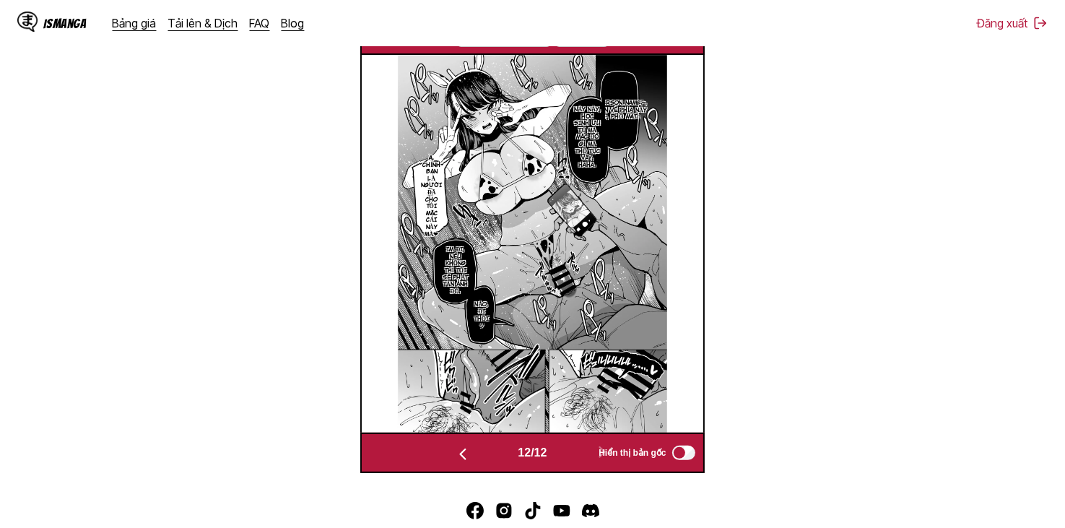
scroll to position [383, 0]
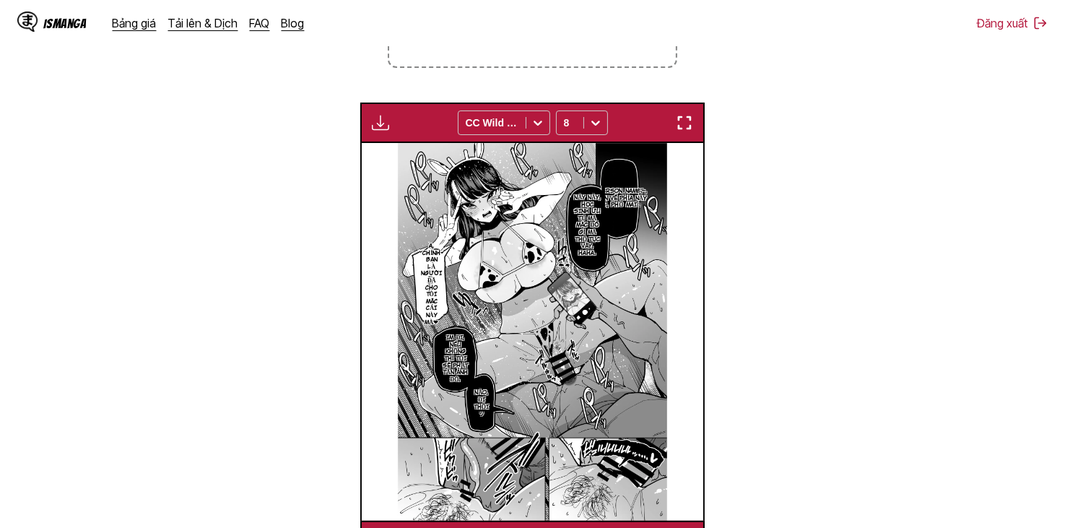
click at [384, 118] on img "button" at bounding box center [380, 122] width 17 height 17
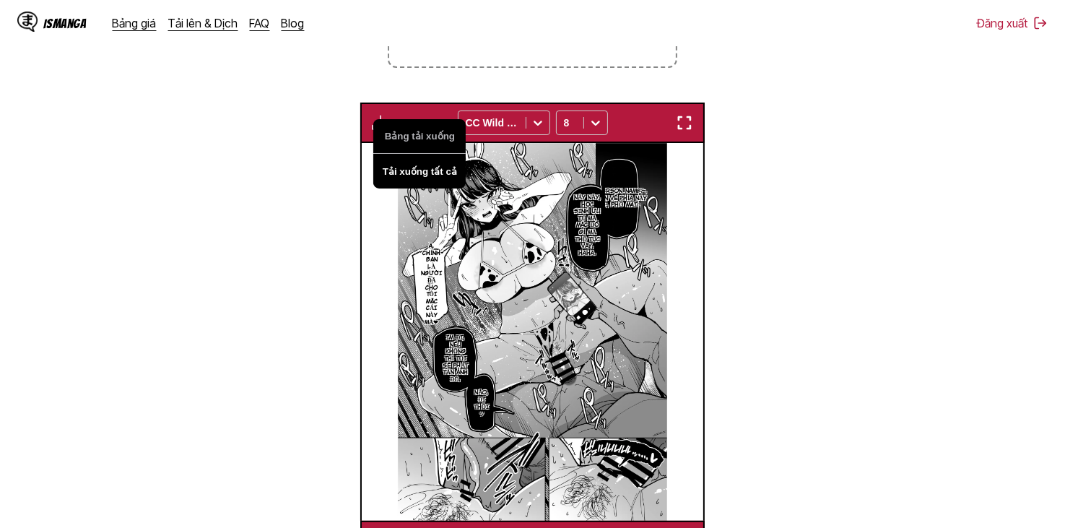
click at [424, 181] on button "Tải xuống tất cả" at bounding box center [419, 171] width 92 height 35
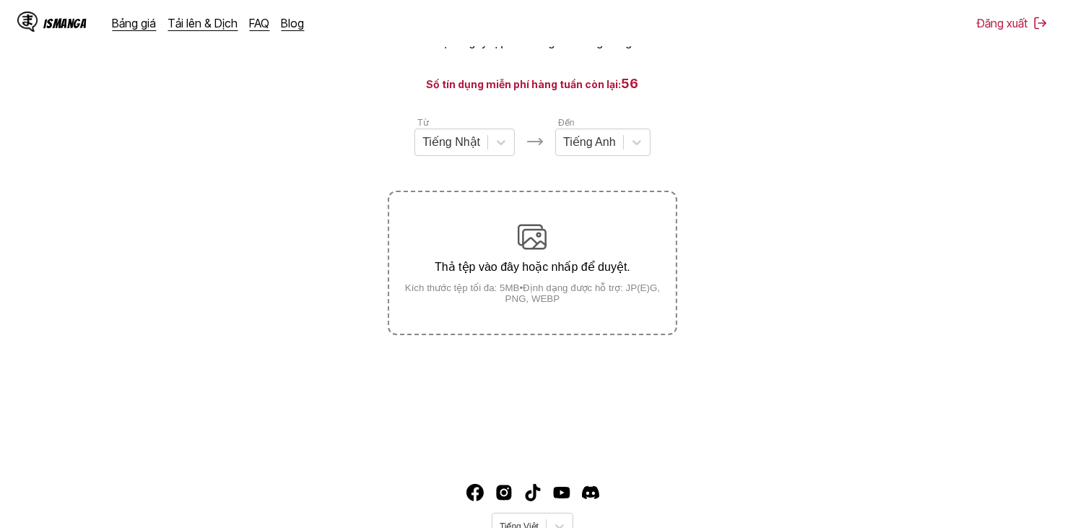
scroll to position [176, 0]
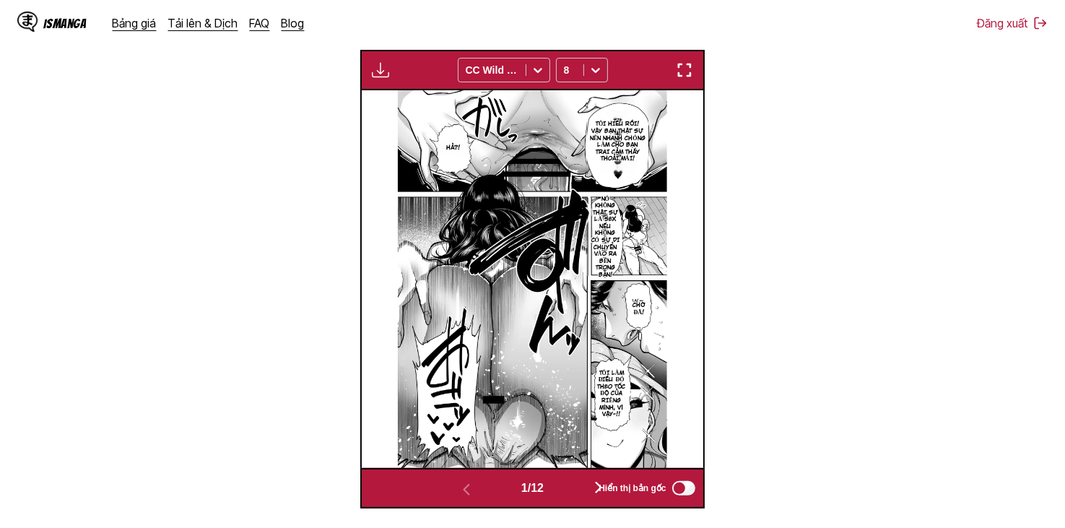
click at [788, 277] on section "Từ Tiếng Anh Đến Tiếng Việt Thả tệp vào đây hoặc nhấp để duyệt. Kích thước tệp …" at bounding box center [533, 152] width 1042 height 713
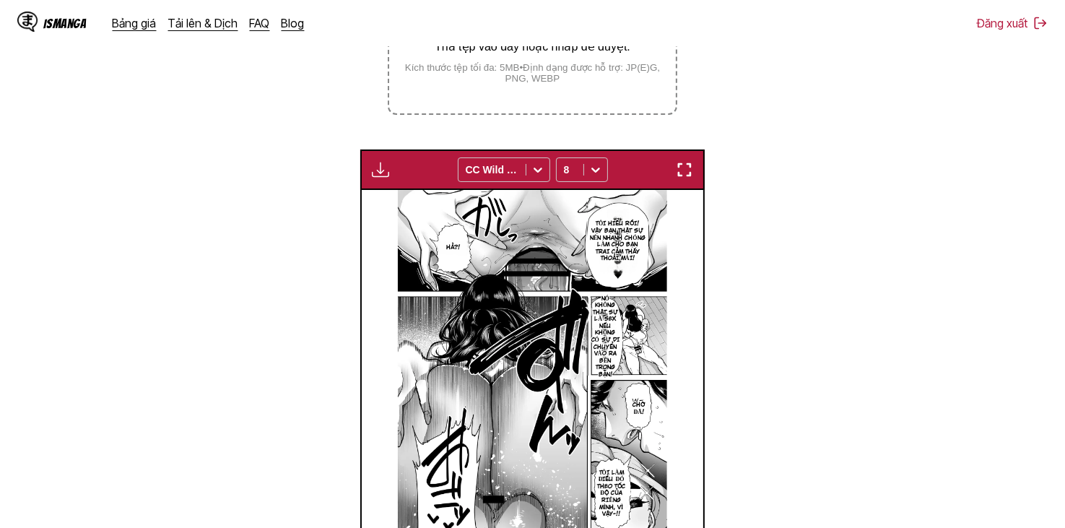
scroll to position [335, 0]
click at [376, 168] on img "button" at bounding box center [380, 170] width 17 height 17
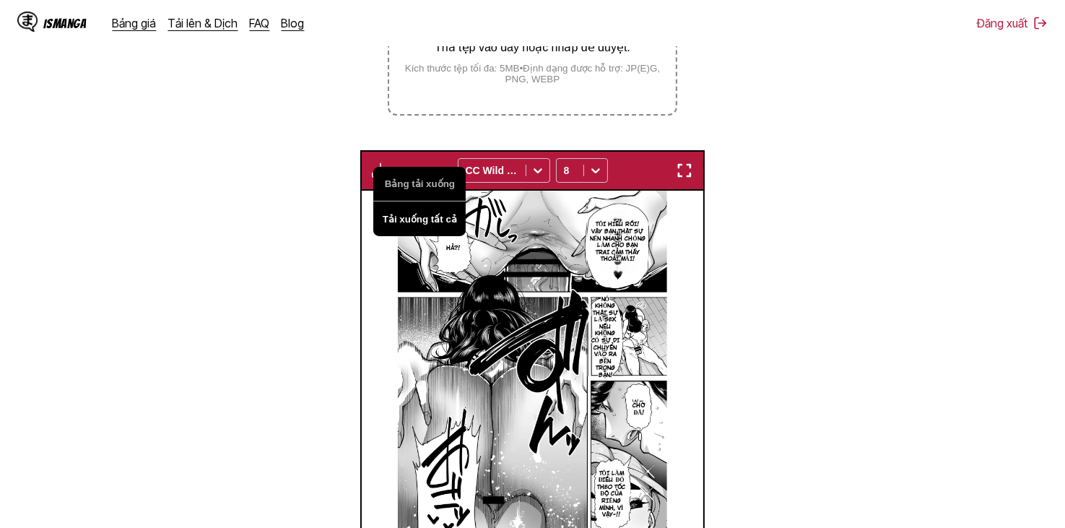
click at [439, 213] on button "Tải xuống tất cả" at bounding box center [419, 219] width 92 height 35
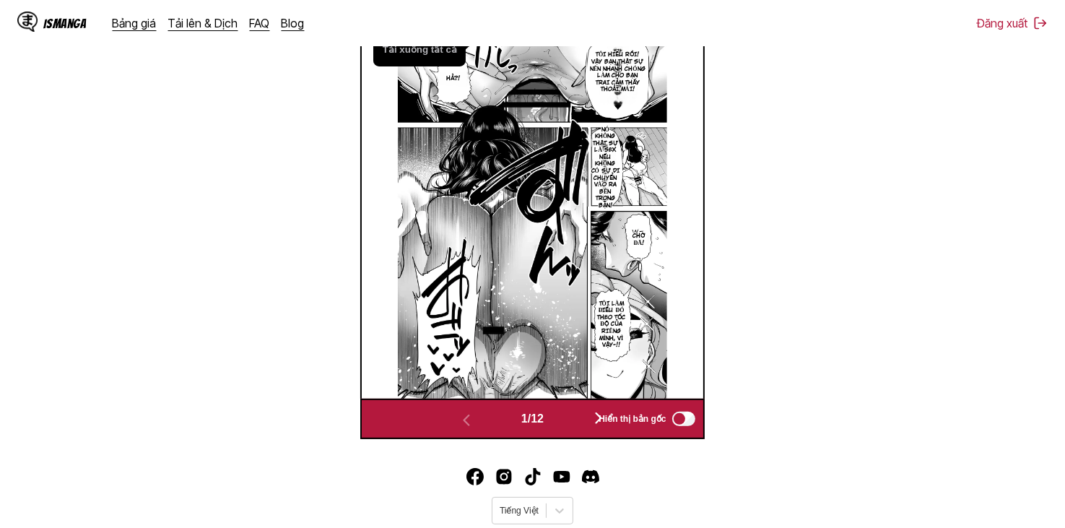
scroll to position [407, 0]
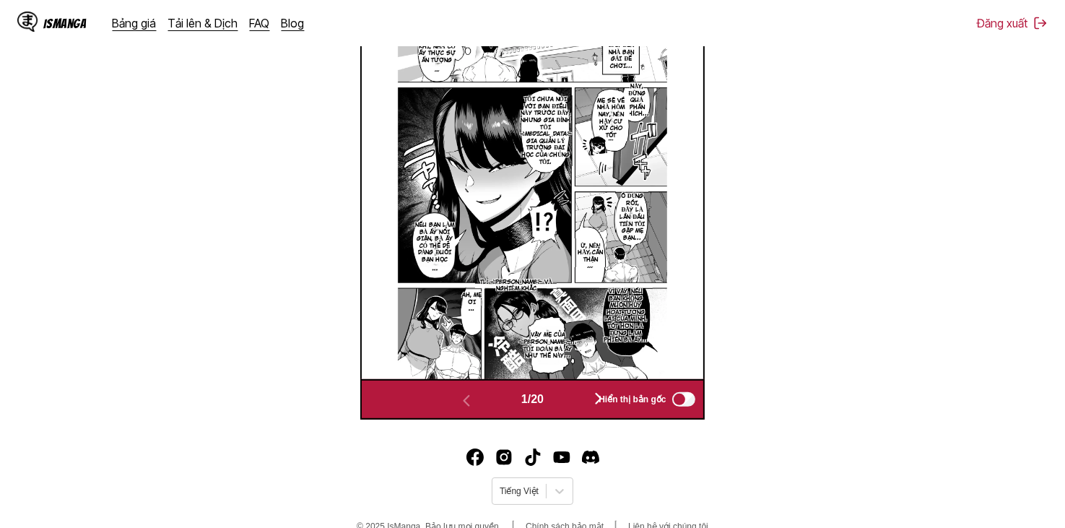
scroll to position [579, 0]
